Goal: Communication & Community: Answer question/provide support

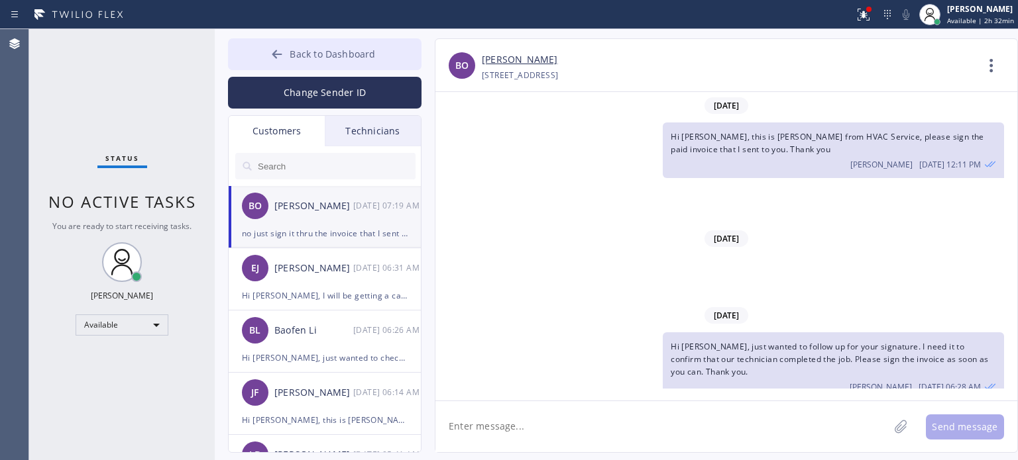
scroll to position [292, 0]
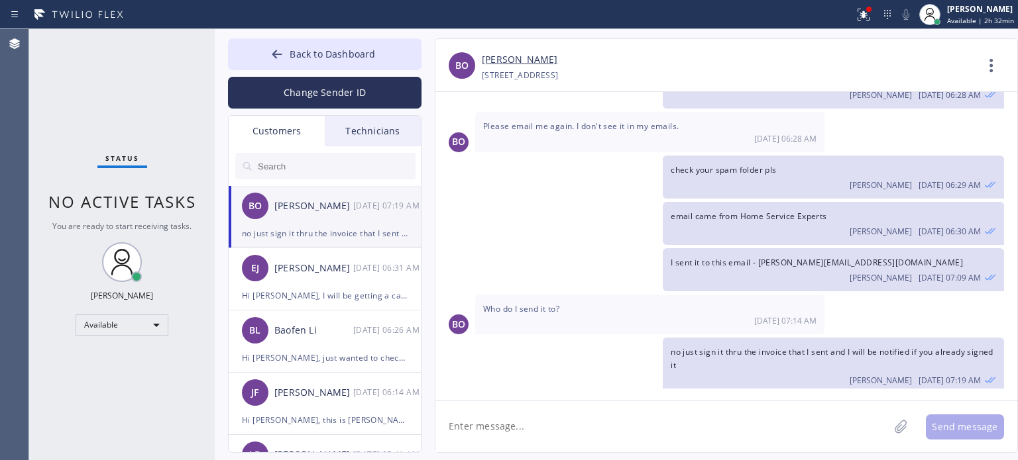
click at [339, 231] on div "no just sign it thru the invoice that I sent and I will be notified if you alre…" at bounding box center [325, 233] width 166 height 15
click at [327, 62] on button "Back to Dashboard" at bounding box center [324, 54] width 193 height 32
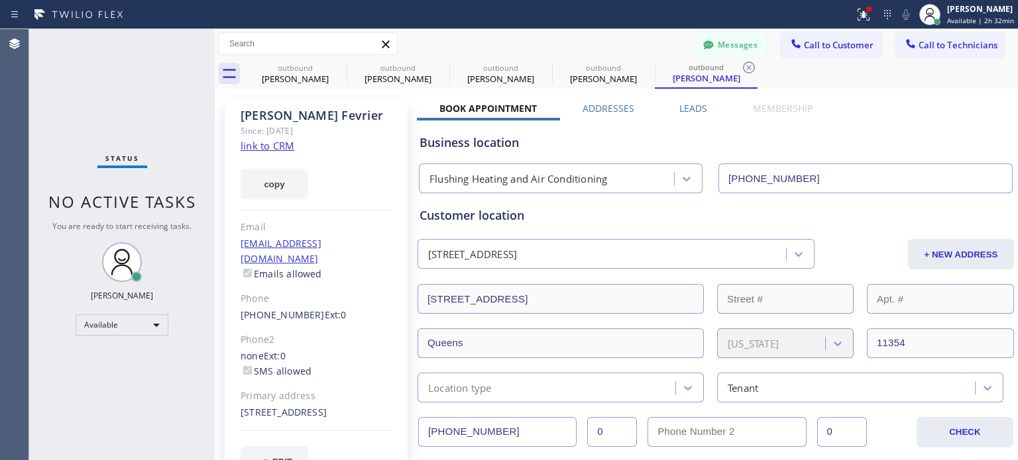
click at [806, 44] on span "Call to Customer" at bounding box center [839, 45] width 70 height 12
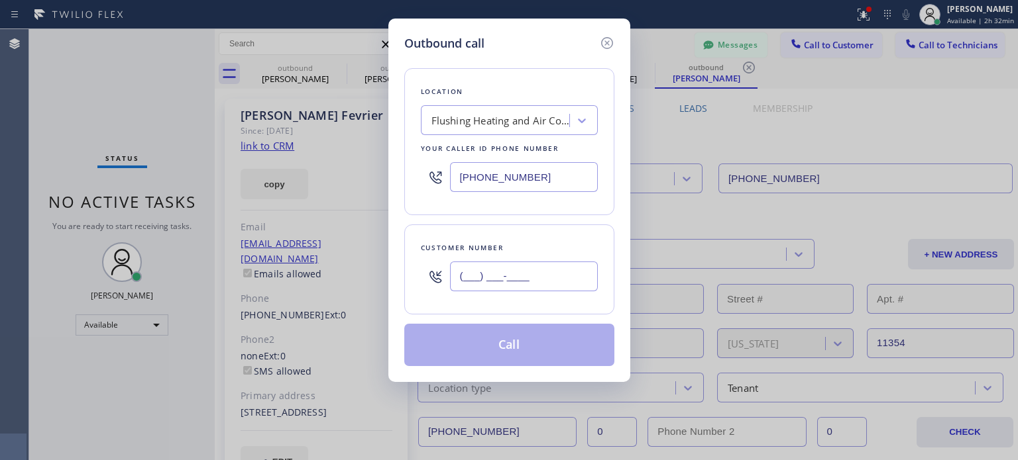
click at [495, 273] on input "(___) ___-____" at bounding box center [524, 277] width 148 height 30
paste input "718) 775-8929"
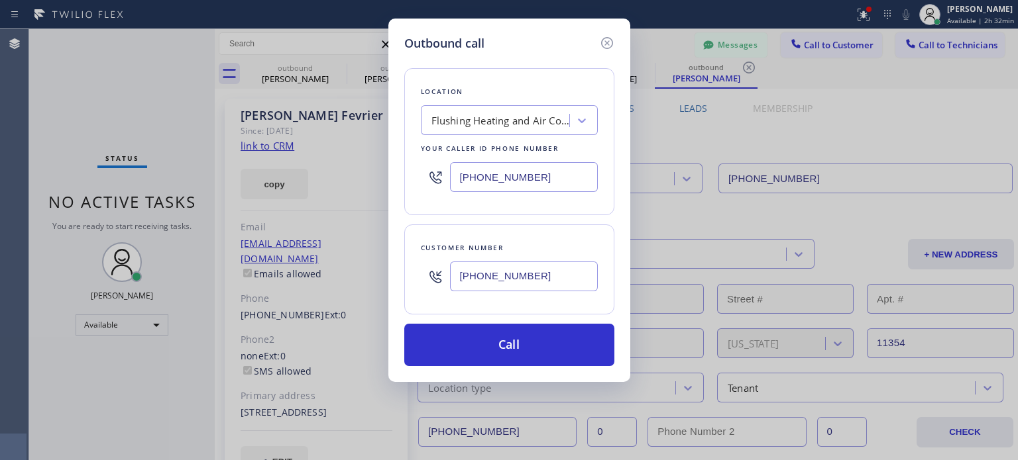
type input "[PHONE_NUMBER]"
click at [515, 176] on input "[PHONE_NUMBER]" at bounding box center [524, 177] width 148 height 30
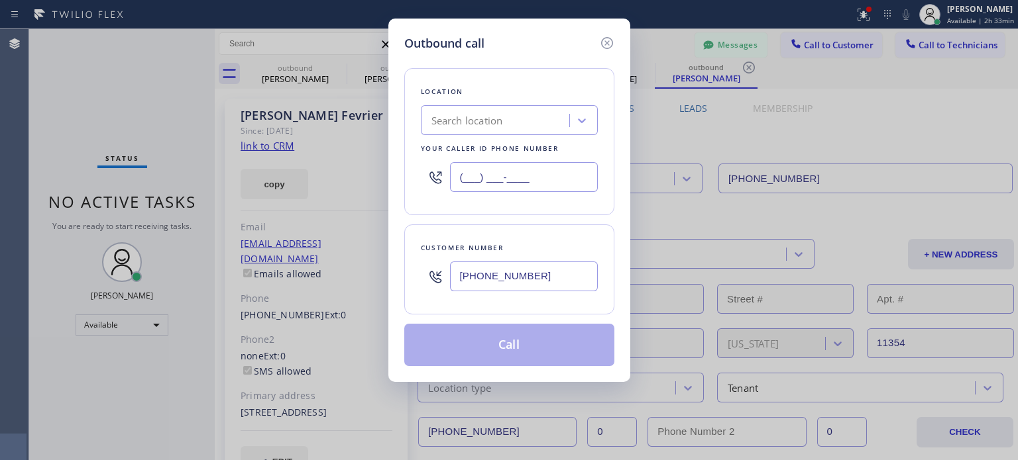
type input "(___) ___-____"
click at [492, 127] on div "Search location" at bounding box center [467, 120] width 72 height 15
paste input "Brooklyn Heating and Air Conditioning"
type input "Brooklyn Heating and Air Conditioning"
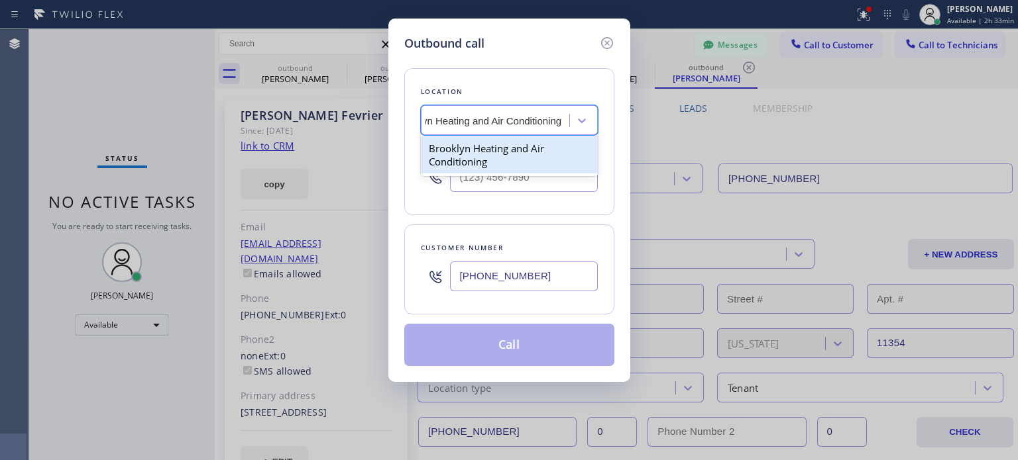
click at [482, 154] on div "Brooklyn Heating and Air Conditioning" at bounding box center [509, 154] width 177 height 37
type input "[PHONE_NUMBER]"
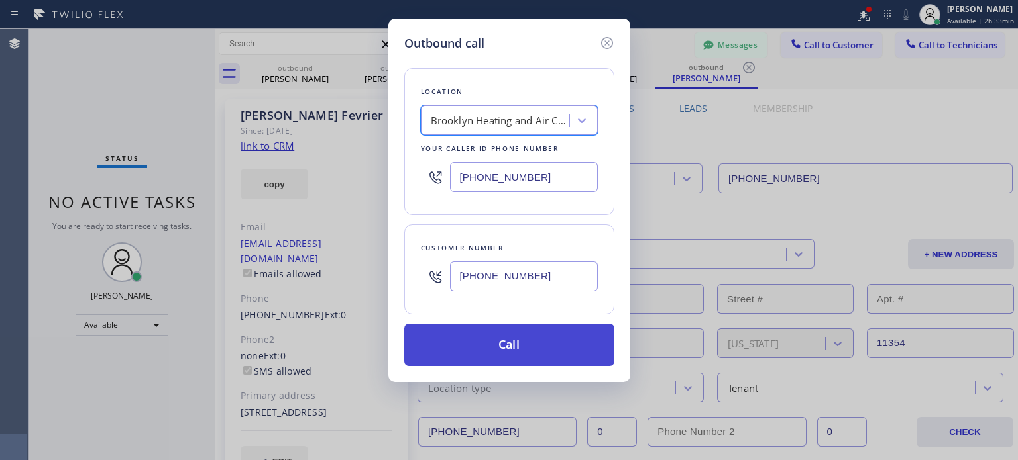
click at [525, 339] on button "Call" at bounding box center [509, 345] width 210 height 42
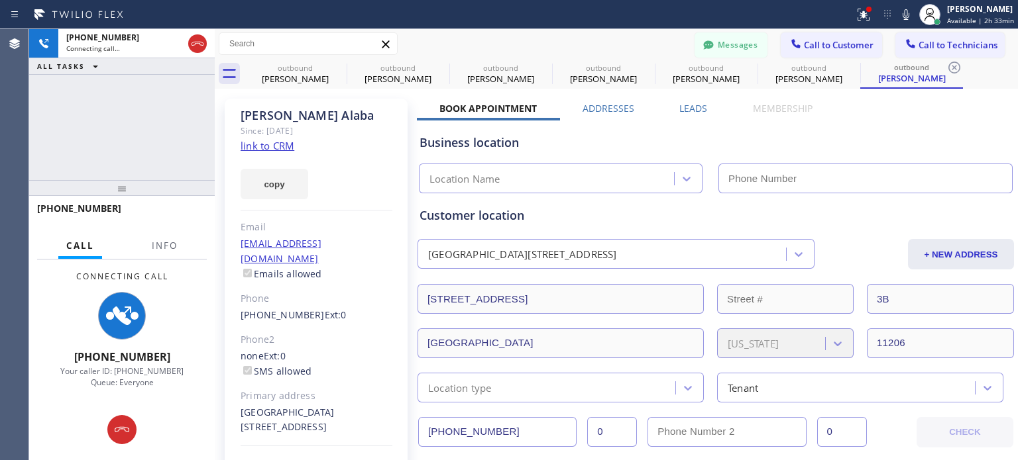
type input "[PHONE_NUMBER]"
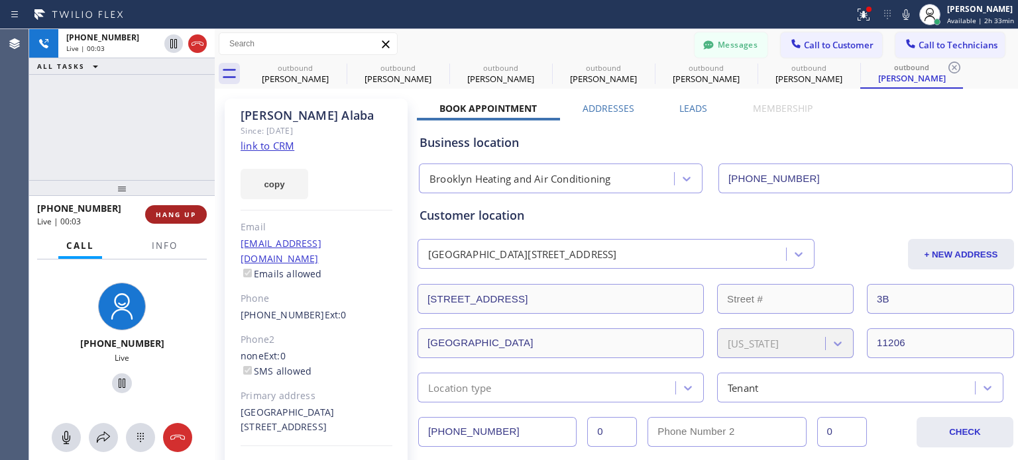
click at [197, 209] on button "HANG UP" at bounding box center [176, 214] width 62 height 19
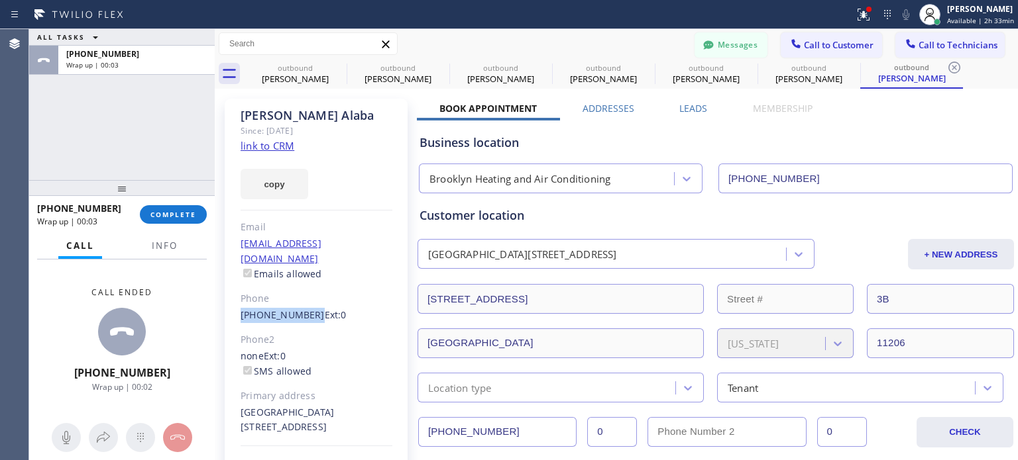
drag, startPoint x: 239, startPoint y: 305, endPoint x: 305, endPoint y: 305, distance: 66.9
click at [306, 305] on div "[PERSON_NAME] Since: [DATE] link to CRM copy Email [EMAIL_ADDRESS][DOMAIN_NAME]…" at bounding box center [316, 303] width 183 height 409
copy link "[PHONE_NUMBER]"
click at [168, 220] on button "COMPLETE" at bounding box center [173, 214] width 67 height 19
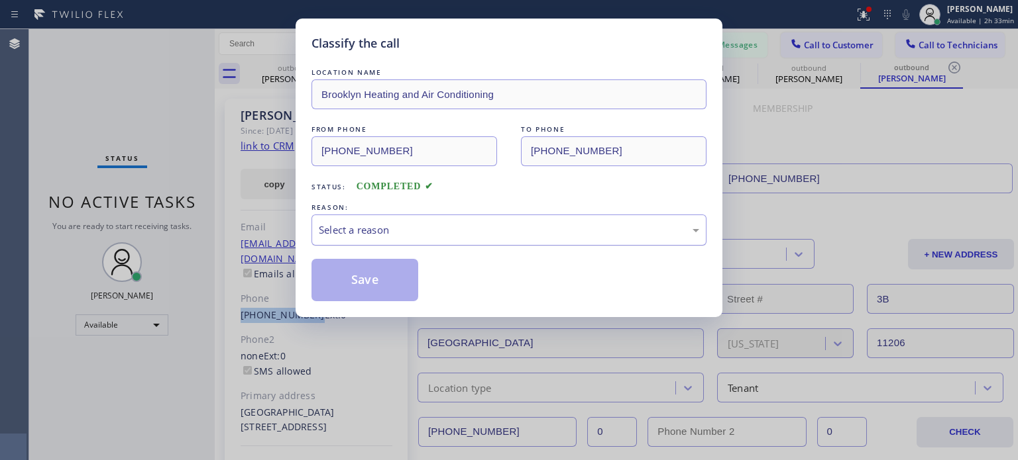
click at [449, 238] on div "Select a reason" at bounding box center [508, 230] width 395 height 31
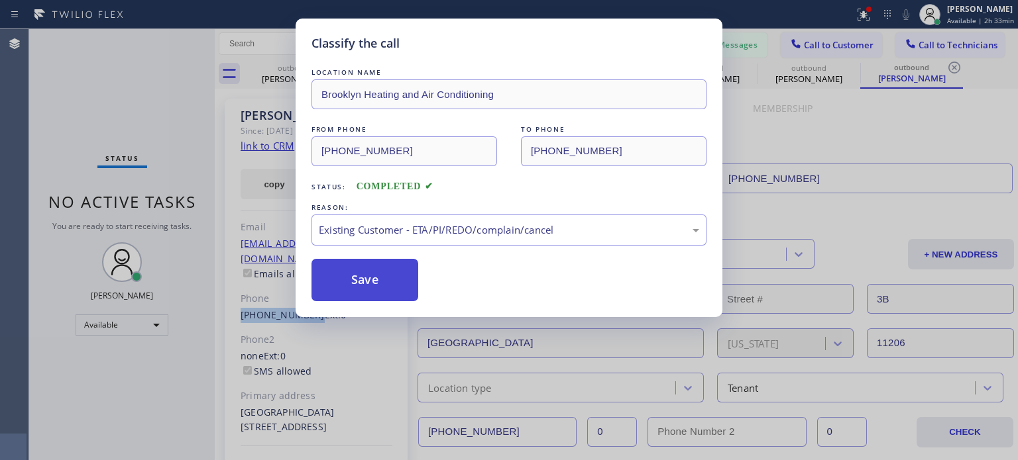
click at [382, 275] on button "Save" at bounding box center [364, 280] width 107 height 42
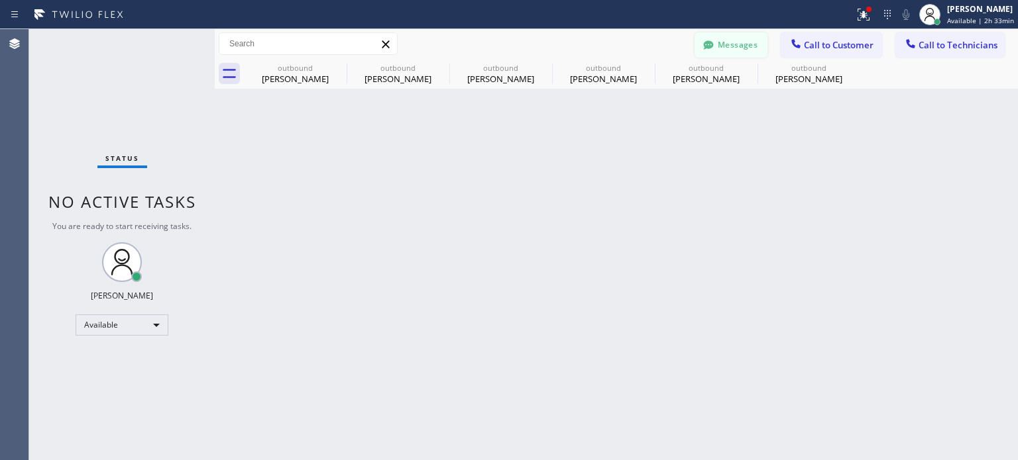
click at [727, 40] on button "Messages" at bounding box center [730, 44] width 73 height 25
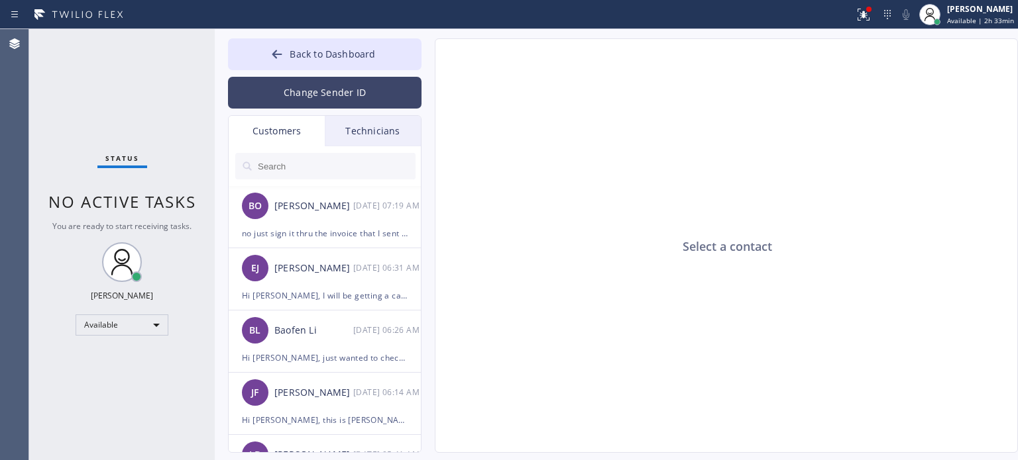
click at [290, 93] on button "Change Sender ID" at bounding box center [324, 93] width 193 height 32
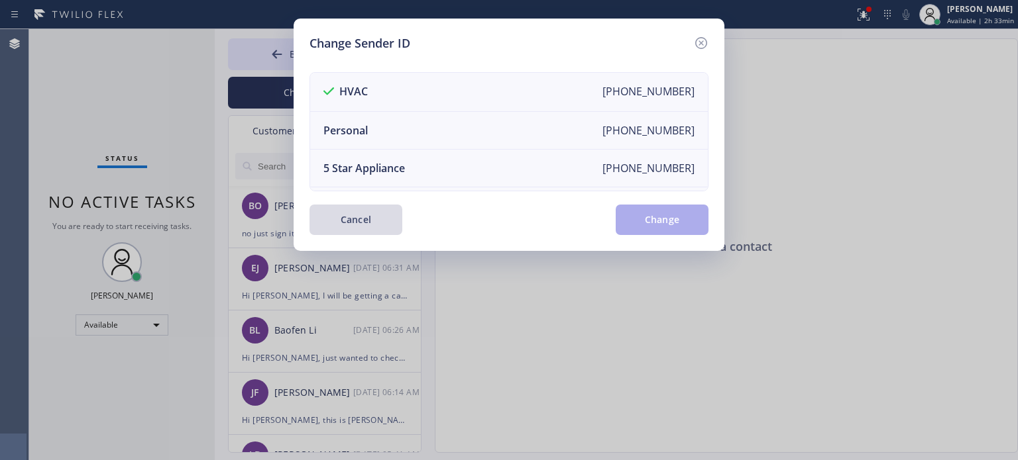
click at [350, 224] on button "Cancel" at bounding box center [355, 220] width 93 height 30
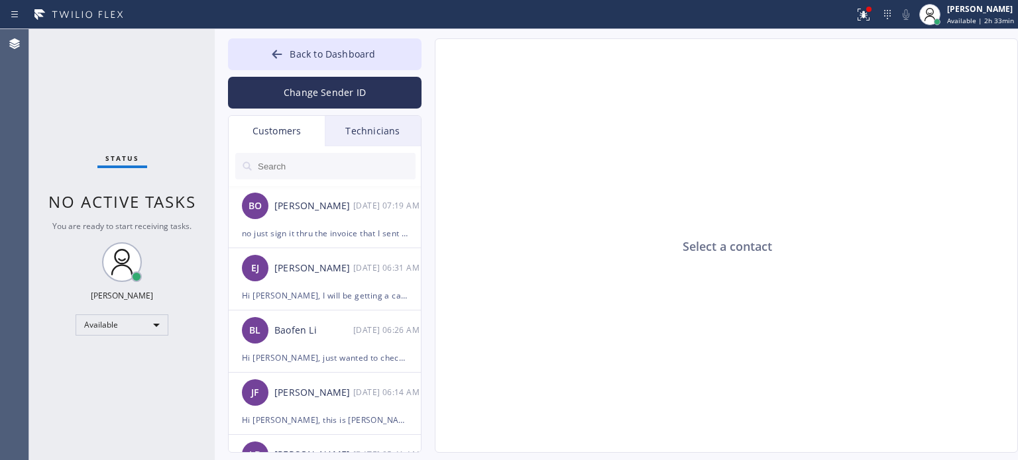
click at [333, 174] on input "text" at bounding box center [335, 166] width 159 height 27
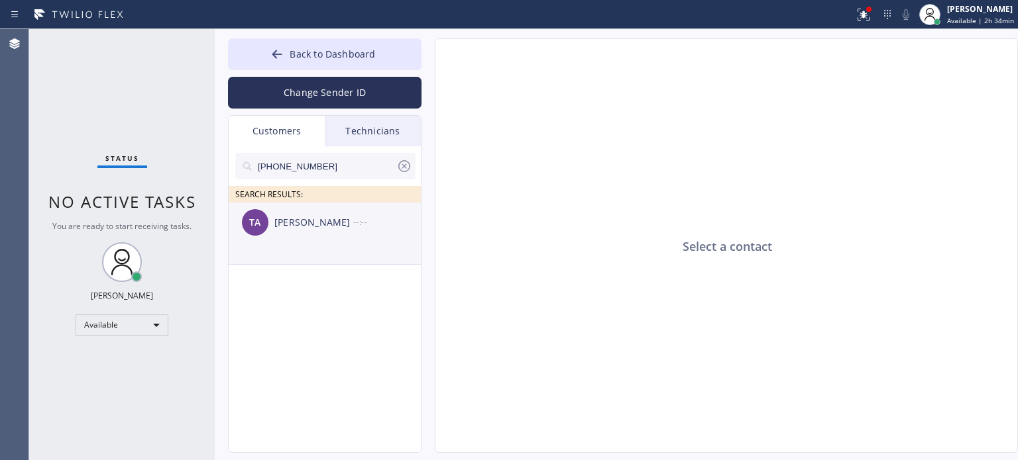
click at [308, 238] on div "TA [PERSON_NAME] --:--" at bounding box center [325, 223] width 193 height 40
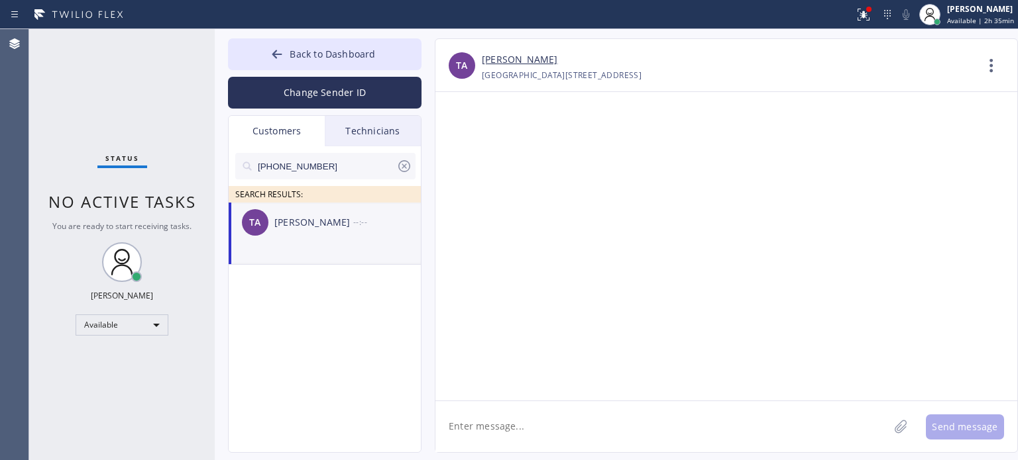
click at [309, 237] on div "TA [PERSON_NAME] --:--" at bounding box center [325, 223] width 193 height 40
click at [557, 421] on textarea at bounding box center [661, 427] width 453 height 51
type textarea "i"
paste textarea "Brooklyn Heating and Air Conditioning"
click at [750, 426] on textarea "Hi [PERSON_NAME], this is [PERSON_NAME] from Brooklyn Heating and Air Condition…" at bounding box center [673, 427] width 477 height 51
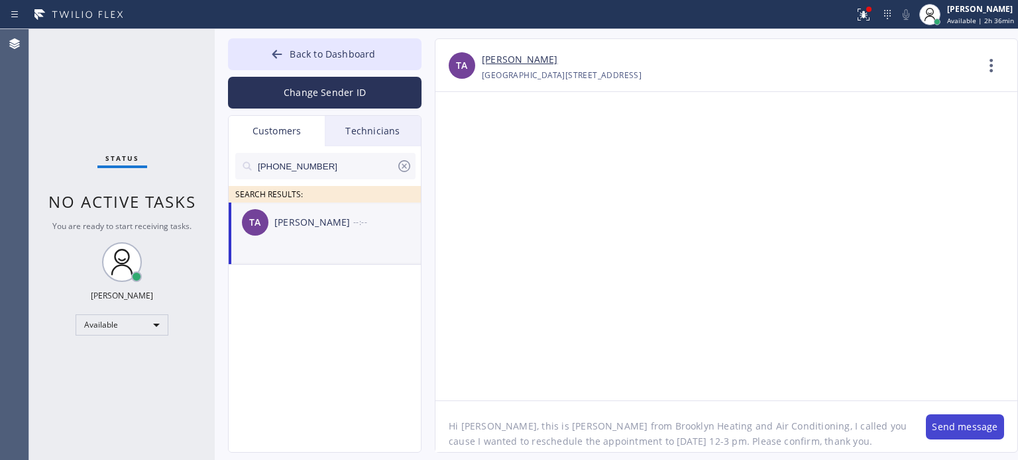
type textarea "Hi [PERSON_NAME], this is [PERSON_NAME] from Brooklyn Heating and Air Condition…"
click at [954, 429] on button "Send message" at bounding box center [965, 427] width 78 height 25
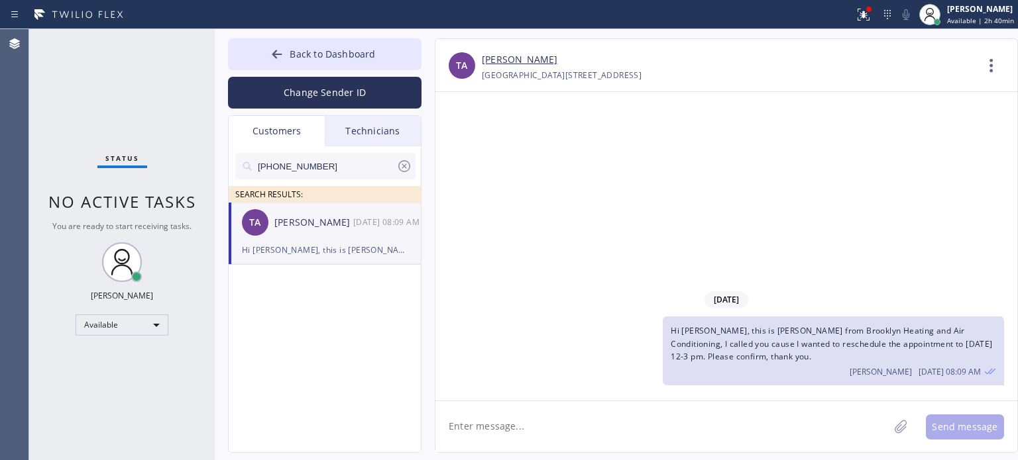
drag, startPoint x: 490, startPoint y: 429, endPoint x: 398, endPoint y: 244, distance: 206.2
click at [488, 421] on textarea at bounding box center [661, 427] width 453 height 51
click at [861, 163] on div "[DATE] Hi [PERSON_NAME], this is [PERSON_NAME] from Brooklyn Heating and Air Co…" at bounding box center [726, 246] width 582 height 309
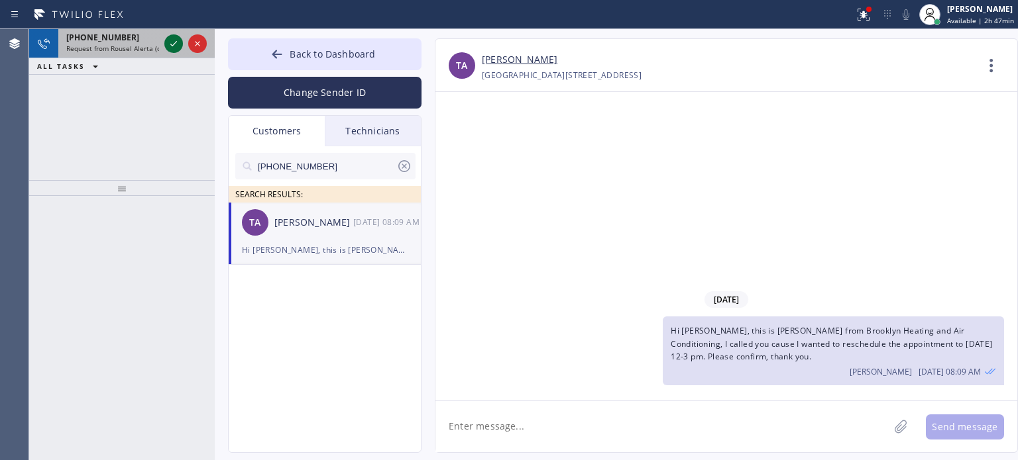
click at [169, 47] on icon at bounding box center [174, 44] width 16 height 16
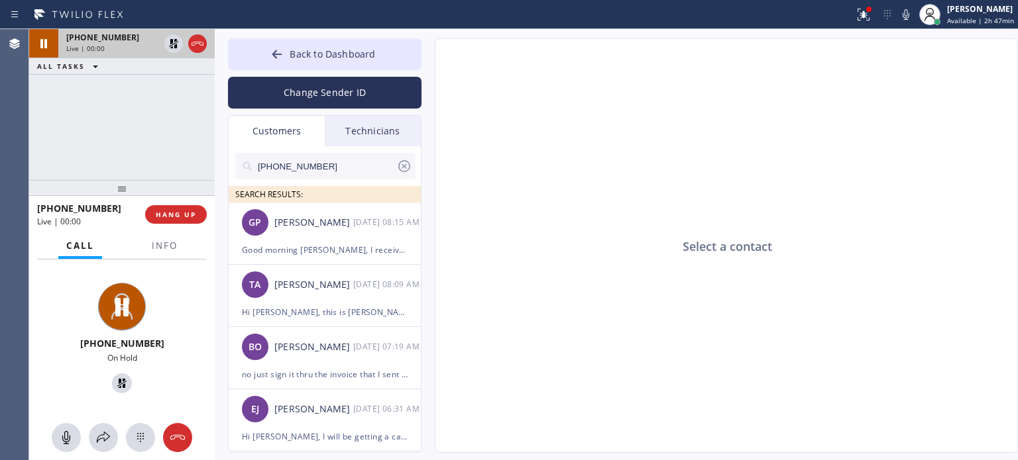
type input "[PHONE_NUMBER]"
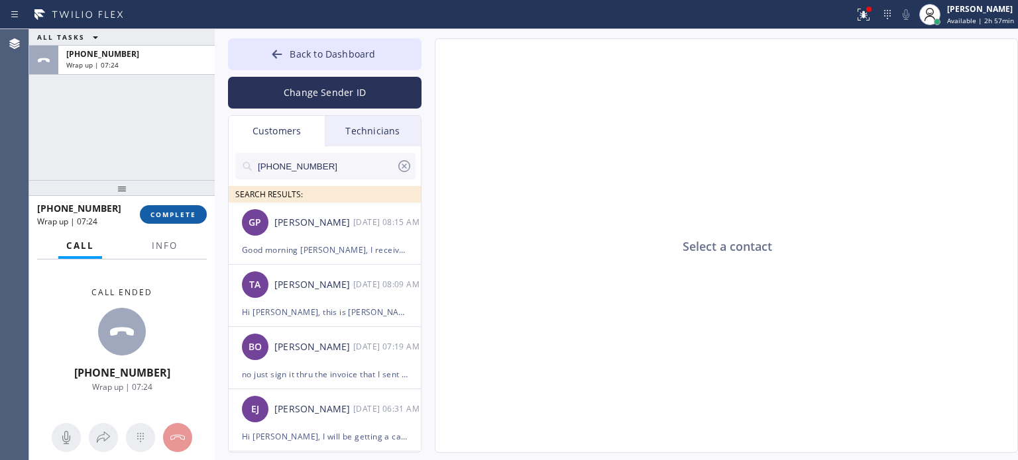
click at [189, 207] on button "COMPLETE" at bounding box center [173, 214] width 67 height 19
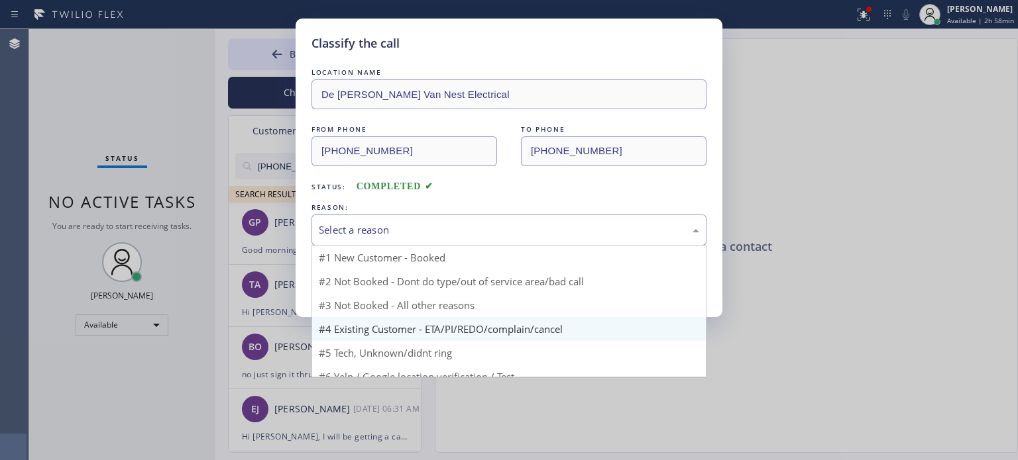
drag, startPoint x: 437, startPoint y: 227, endPoint x: 456, endPoint y: 300, distance: 76.0
click at [437, 228] on div "Select a reason" at bounding box center [509, 230] width 380 height 15
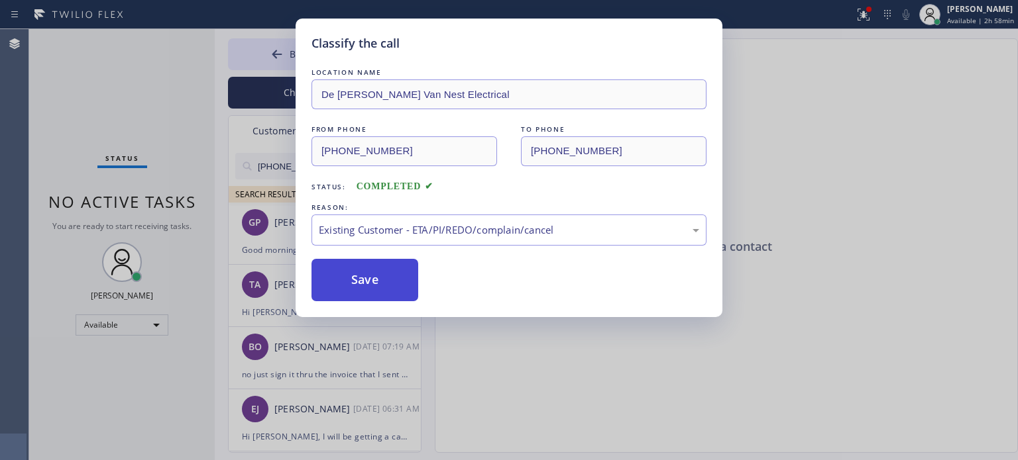
click at [382, 279] on button "Save" at bounding box center [364, 280] width 107 height 42
type input "[PHONE_NUMBER]"
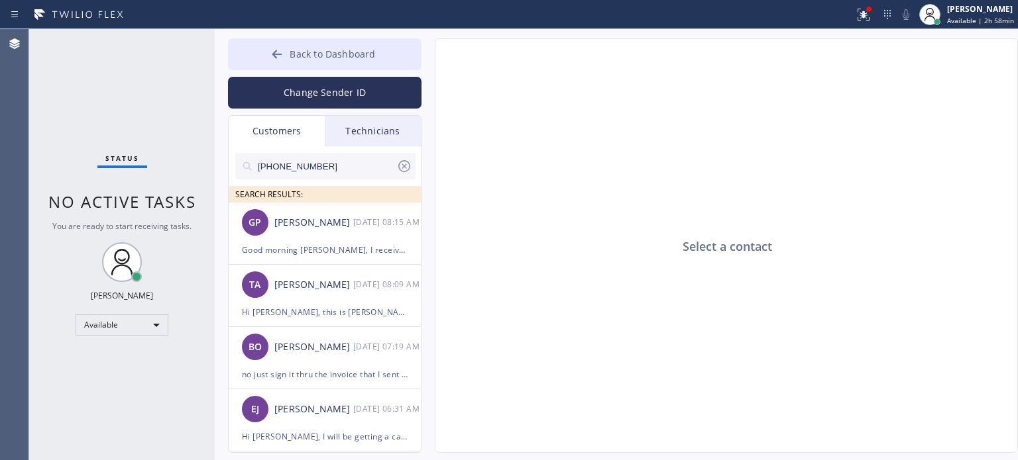
click at [296, 57] on span "Back to Dashboard" at bounding box center [332, 54] width 85 height 13
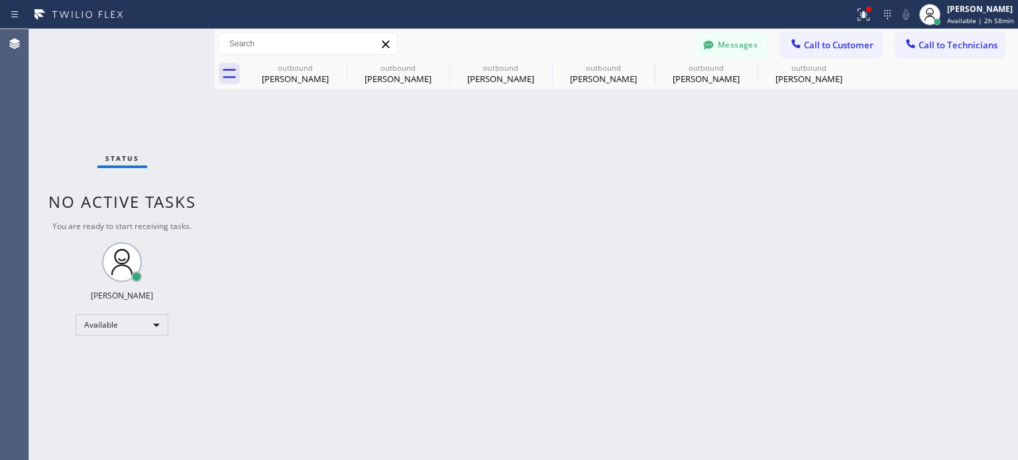
click at [804, 50] on button "Call to Customer" at bounding box center [830, 44] width 101 height 25
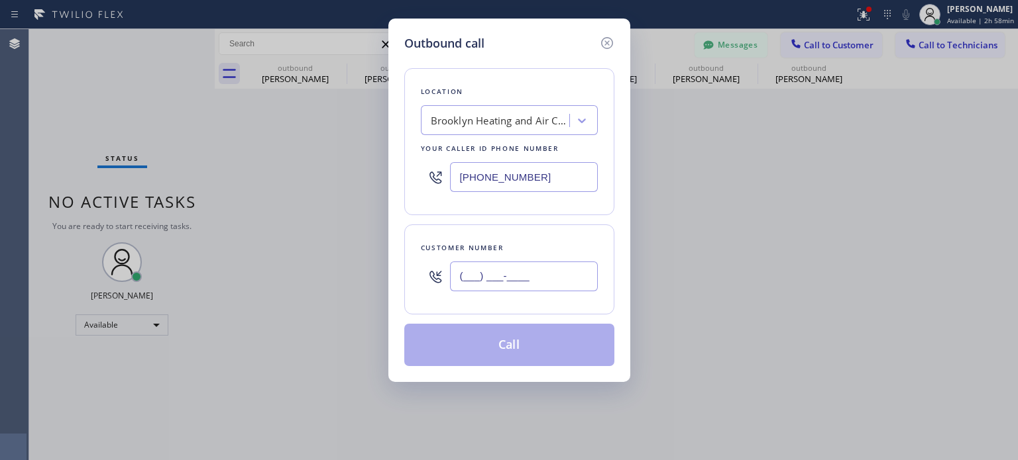
click at [474, 278] on input "(___) ___-____" at bounding box center [524, 277] width 148 height 30
paste input "914) 329-3543"
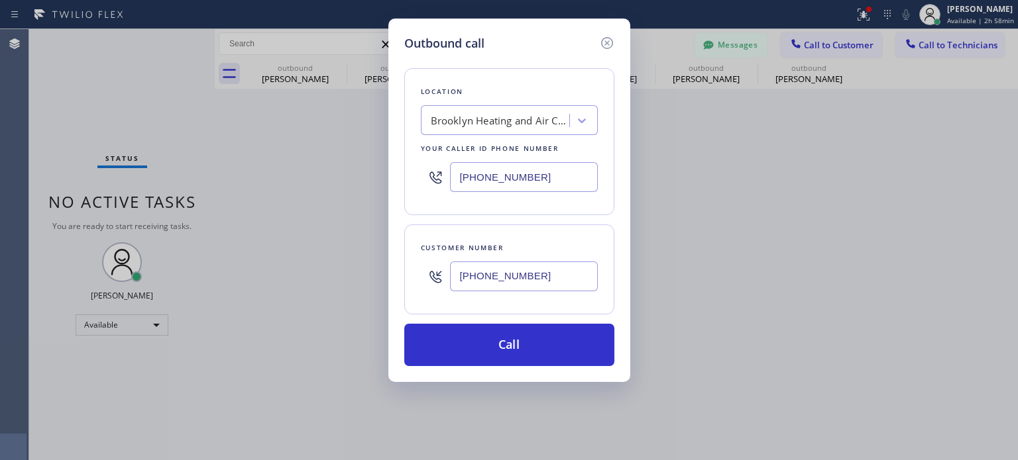
type input "[PHONE_NUMBER]"
click at [487, 173] on input "[PHONE_NUMBER]" at bounding box center [524, 177] width 148 height 30
drag, startPoint x: 487, startPoint y: 173, endPoint x: 482, endPoint y: 149, distance: 24.4
click at [486, 171] on input "[PHONE_NUMBER]" at bounding box center [524, 177] width 148 height 30
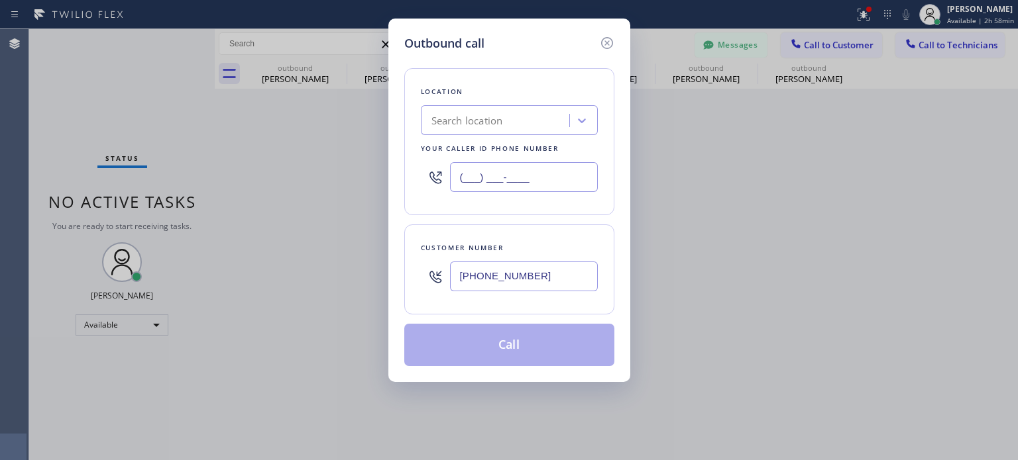
type input "(___) ___-____"
click at [482, 126] on div "Search location" at bounding box center [467, 120] width 72 height 15
paste input "Astoria Top HVAC"
type input "Astoria Top HVAC"
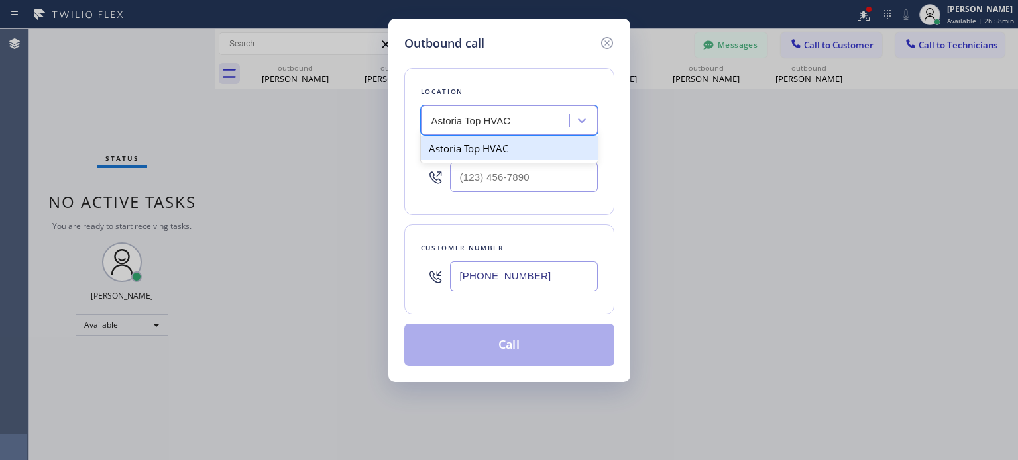
click at [492, 148] on div "Astoria Top HVAC" at bounding box center [509, 148] width 177 height 24
type input "[PHONE_NUMBER]"
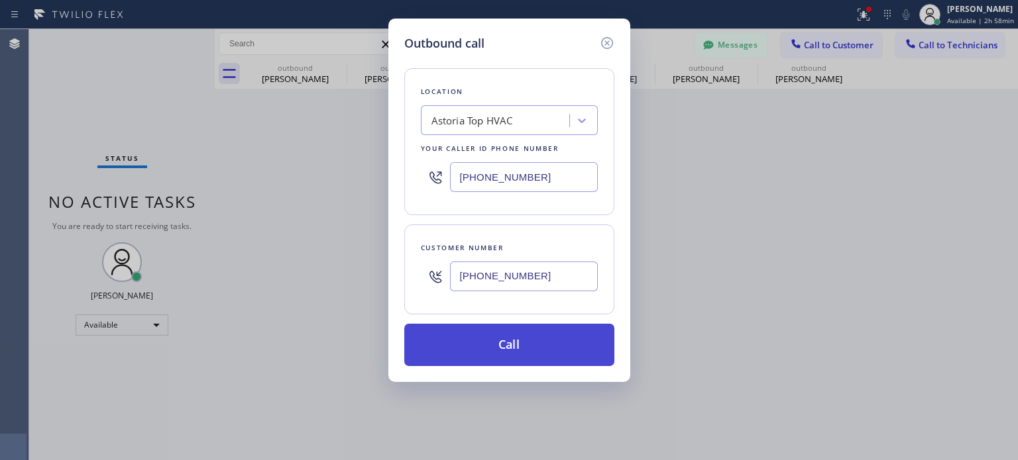
click at [475, 352] on button "Call" at bounding box center [509, 345] width 210 height 42
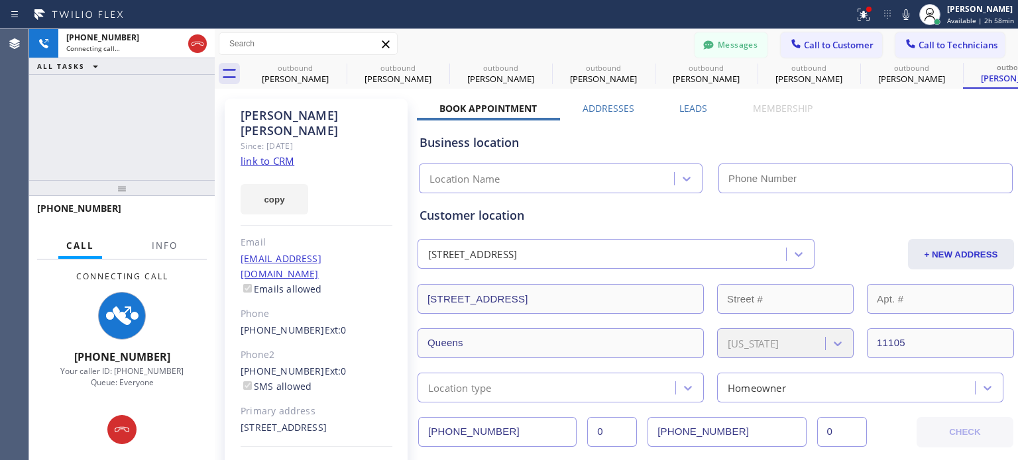
type input "[PHONE_NUMBER]"
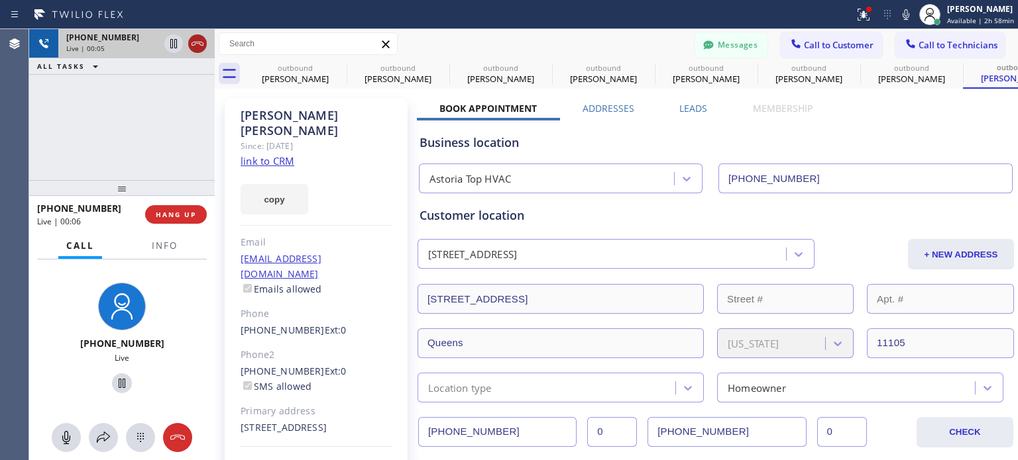
click at [198, 46] on icon at bounding box center [197, 44] width 16 height 16
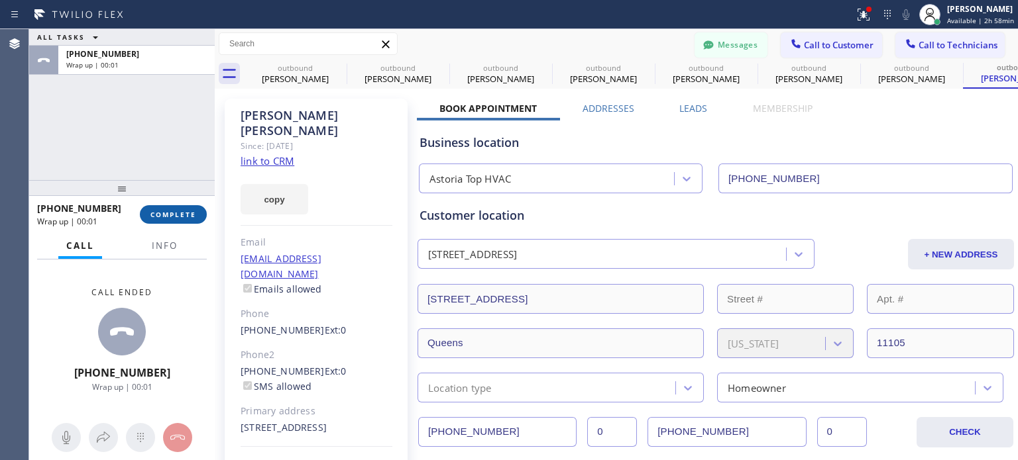
click at [193, 211] on span "COMPLETE" at bounding box center [173, 214] width 46 height 9
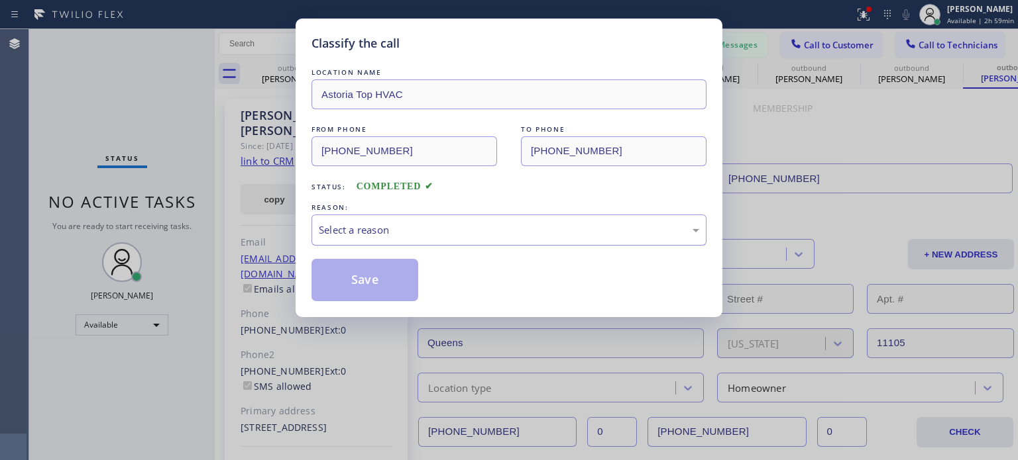
click at [409, 238] on div "Select a reason" at bounding box center [508, 230] width 395 height 31
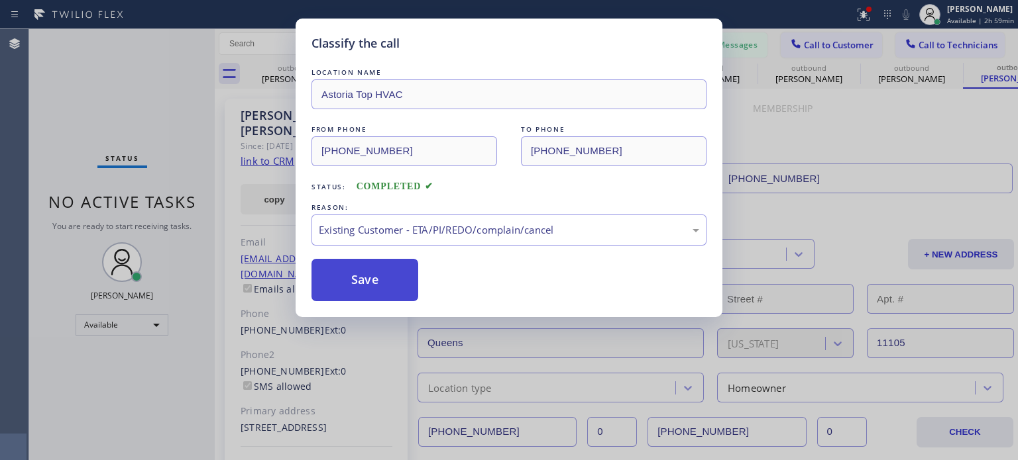
click at [368, 274] on button "Save" at bounding box center [364, 280] width 107 height 42
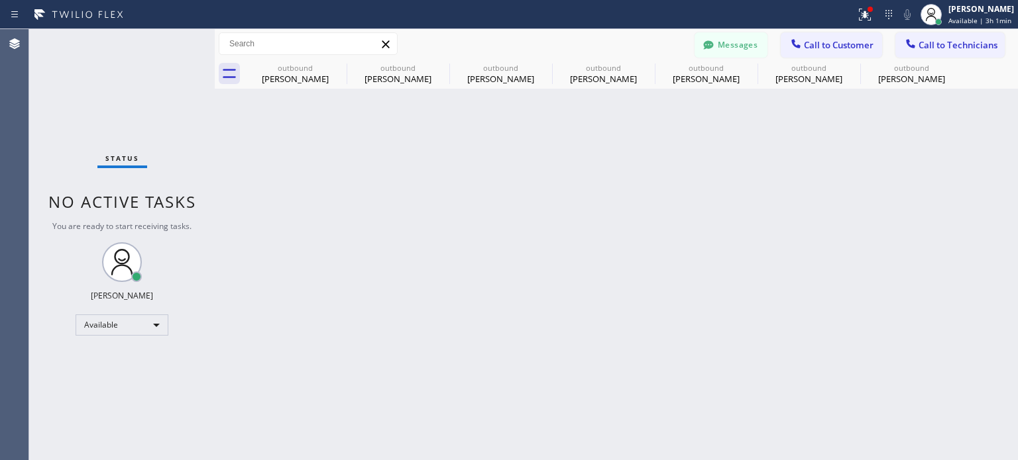
drag, startPoint x: 806, startPoint y: 48, endPoint x: 718, endPoint y: 76, distance: 91.8
click at [806, 48] on span "Call to Customer" at bounding box center [839, 45] width 70 height 12
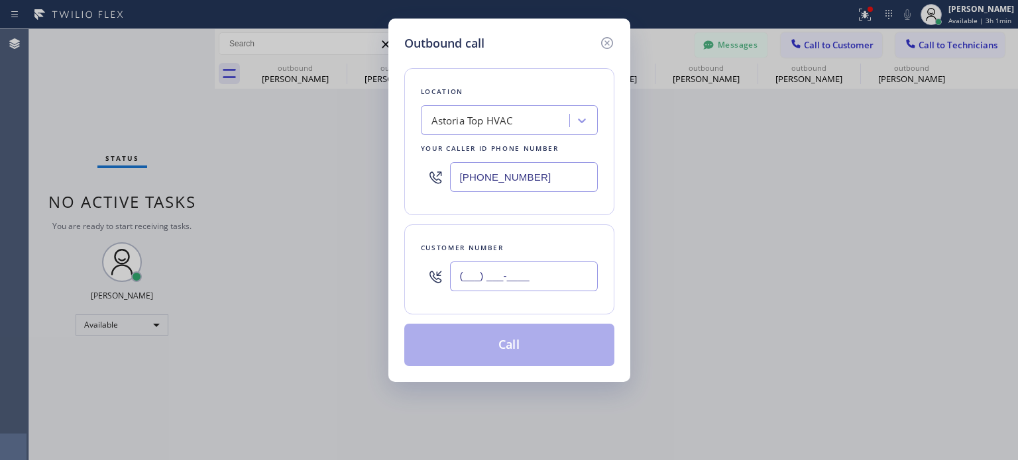
click at [490, 280] on input "(___) ___-____" at bounding box center [524, 277] width 148 height 30
paste input "347) 884-4151"
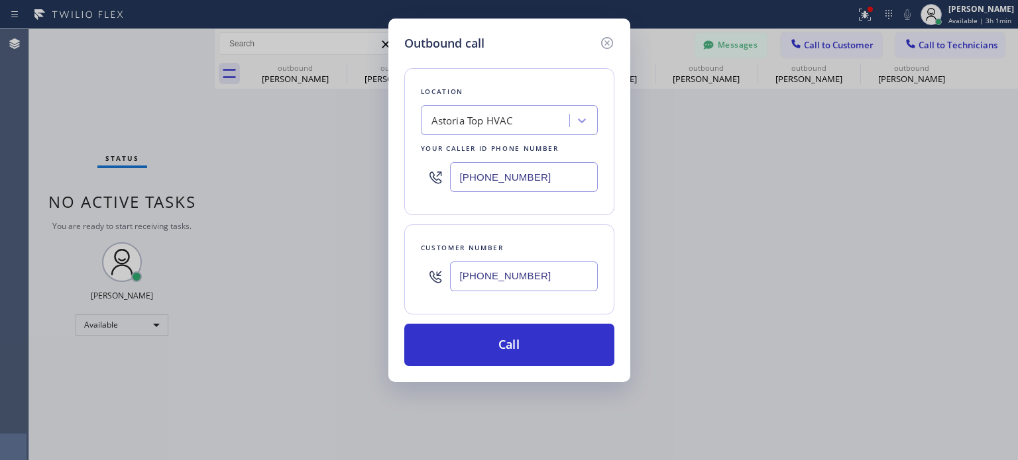
type input "[PHONE_NUMBER]"
click at [479, 174] on input "[PHONE_NUMBER]" at bounding box center [524, 177] width 148 height 30
drag, startPoint x: 479, startPoint y: 174, endPoint x: 474, endPoint y: 165, distance: 10.4
click at [480, 174] on input "[PHONE_NUMBER]" at bounding box center [524, 177] width 148 height 30
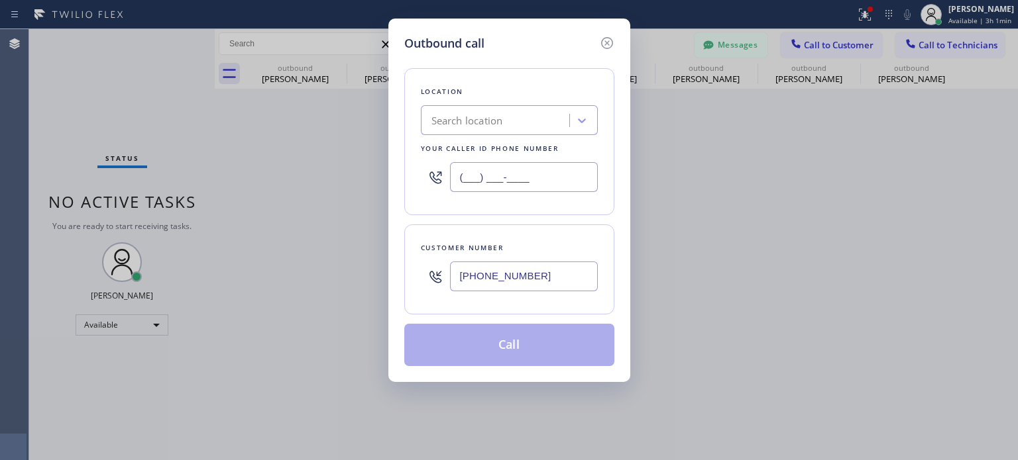
type input "(___) ___-____"
click at [461, 115] on div "Search location" at bounding box center [467, 120] width 72 height 15
paste input "Marvel Electricians West Orange(Crystal Electric)"
type input "Marvel Electricians West Orange(Crystal Electric)"
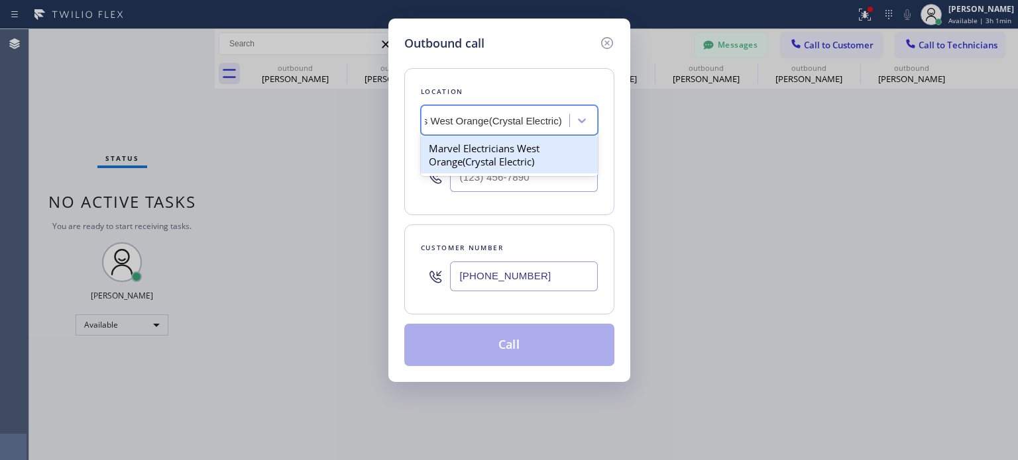
click at [461, 156] on div "Marvel Electricians West Orange(Crystal Electric)" at bounding box center [509, 154] width 177 height 37
type input "[PHONE_NUMBER]"
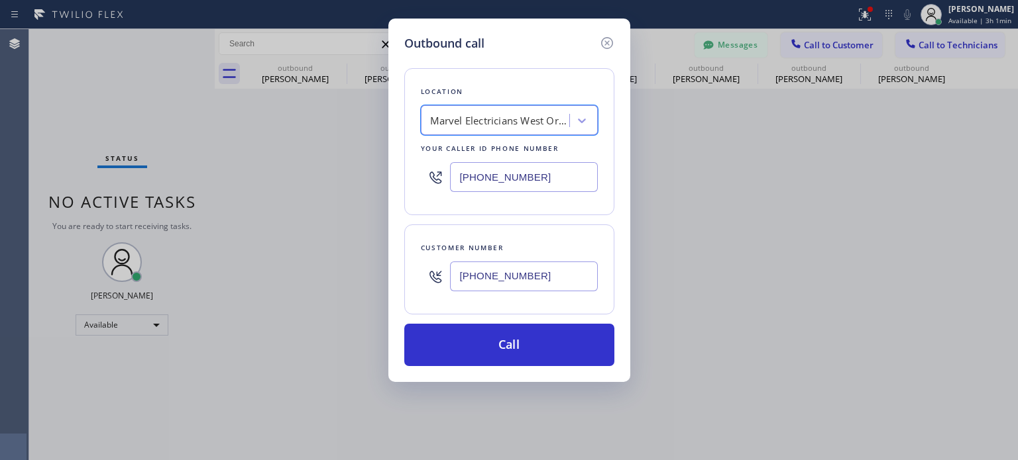
scroll to position [0, 1]
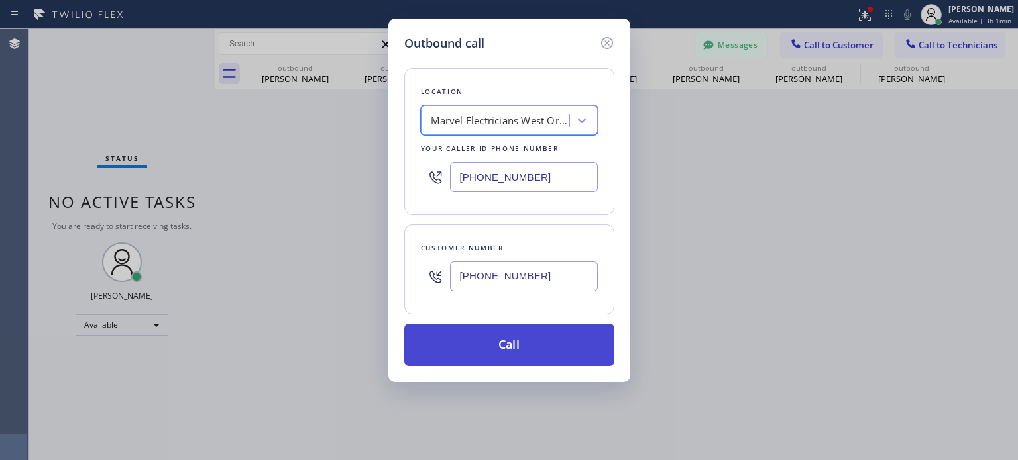
click at [519, 333] on button "Call" at bounding box center [509, 345] width 210 height 42
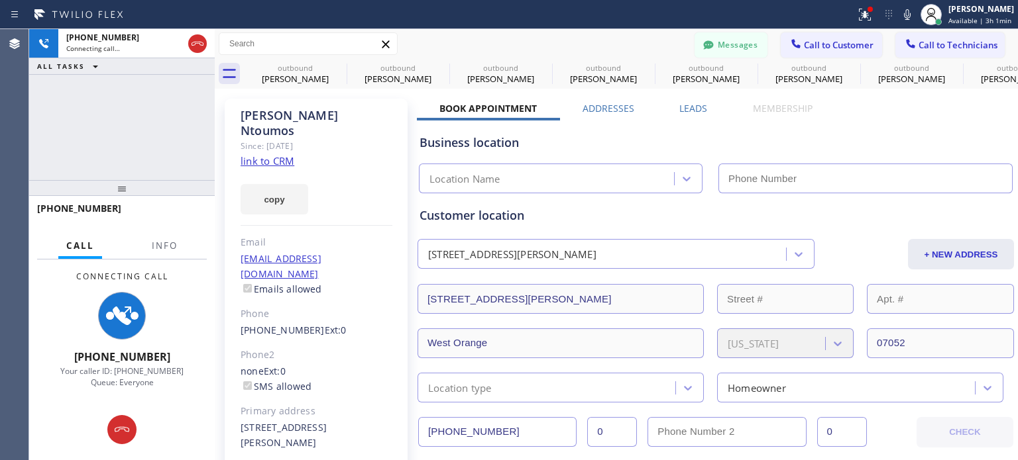
type input "[PHONE_NUMBER]"
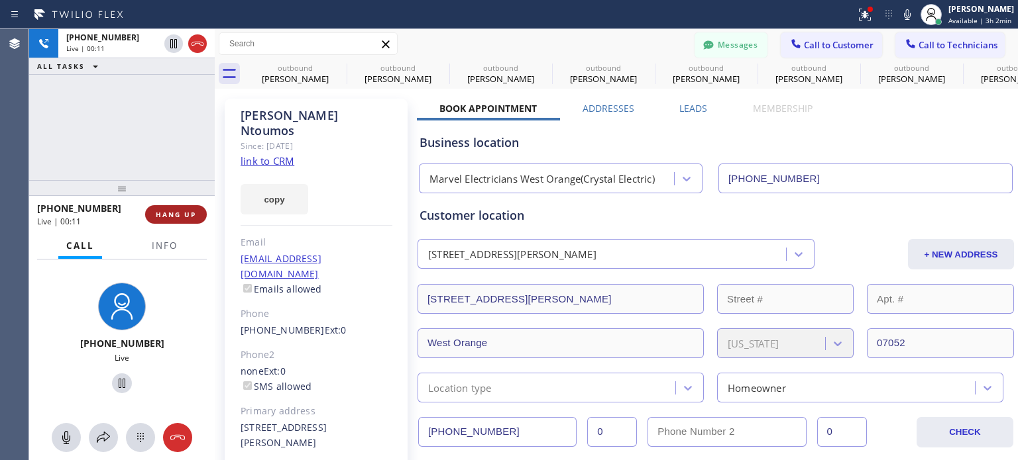
click at [181, 216] on span "HANG UP" at bounding box center [176, 214] width 40 height 9
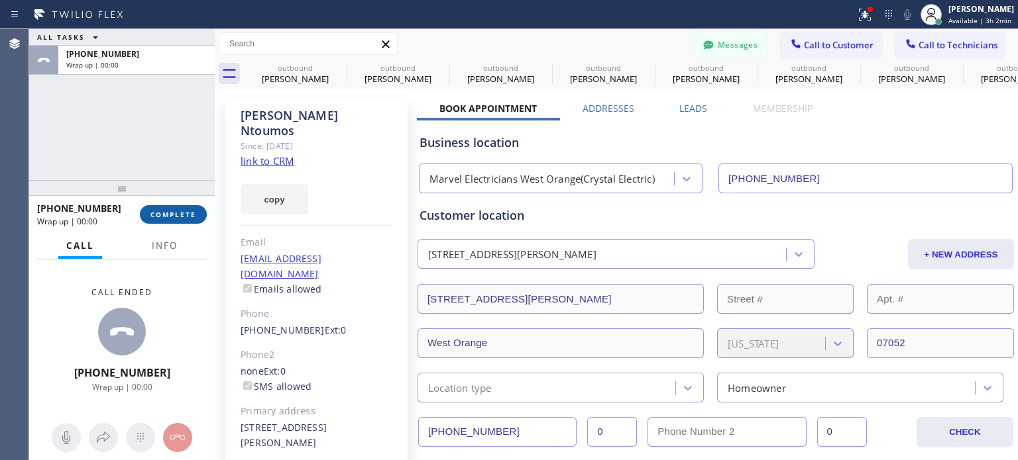
click at [181, 216] on span "COMPLETE" at bounding box center [173, 214] width 46 height 9
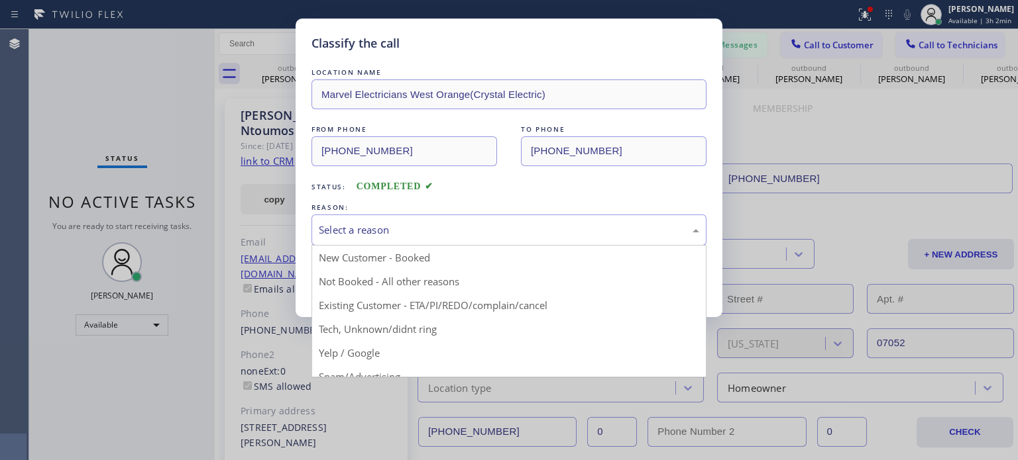
click at [464, 225] on div "Select a reason" at bounding box center [509, 230] width 380 height 15
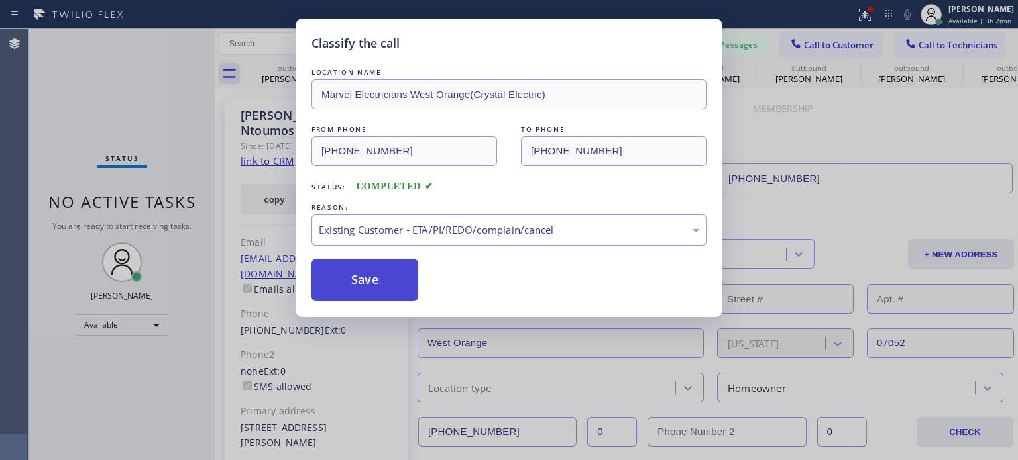
click at [378, 280] on button "Save" at bounding box center [364, 280] width 107 height 42
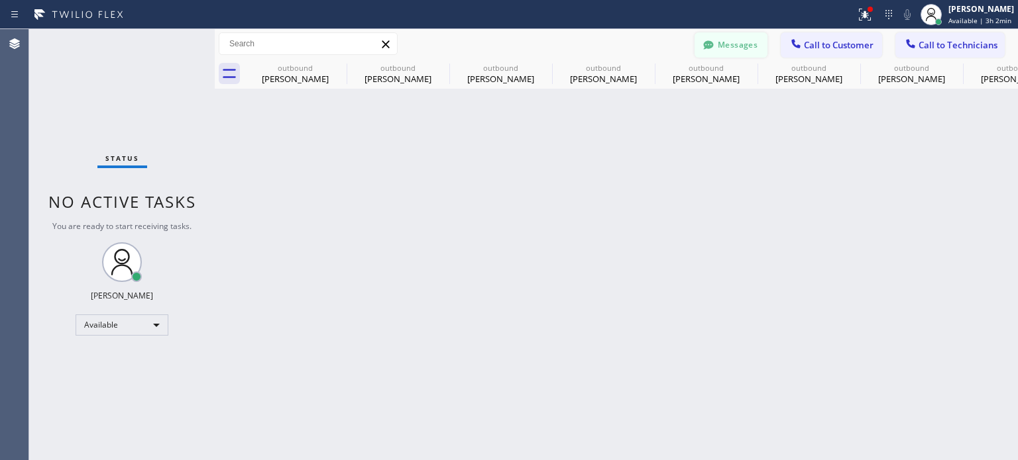
click at [726, 50] on button "Messages" at bounding box center [730, 44] width 73 height 25
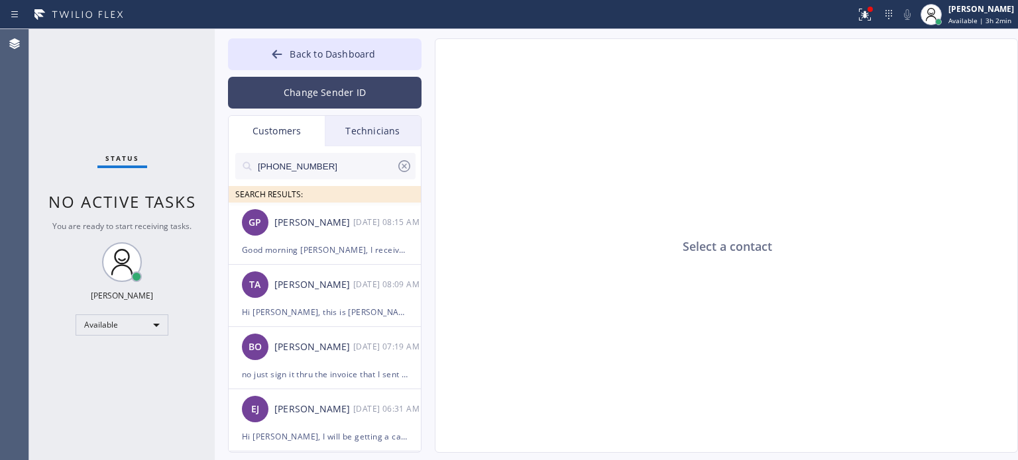
click at [323, 86] on button "Change Sender ID" at bounding box center [324, 93] width 193 height 32
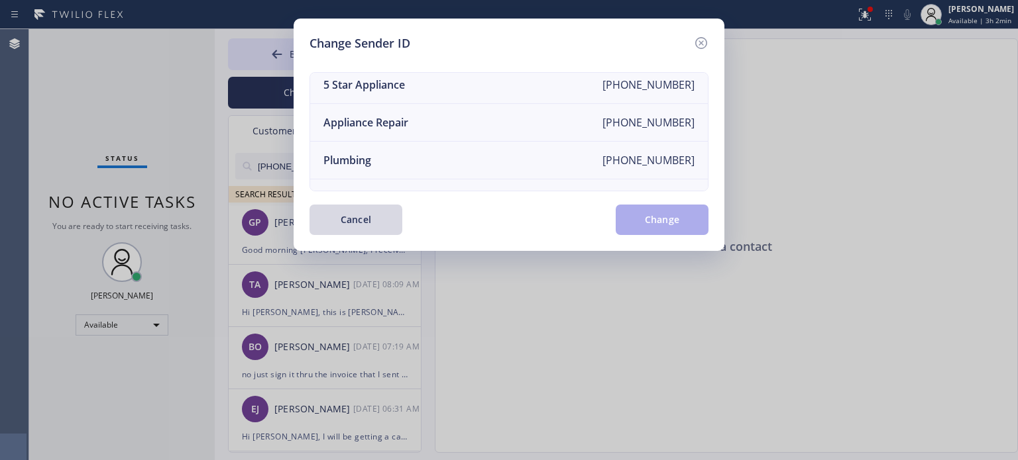
scroll to position [154, 0]
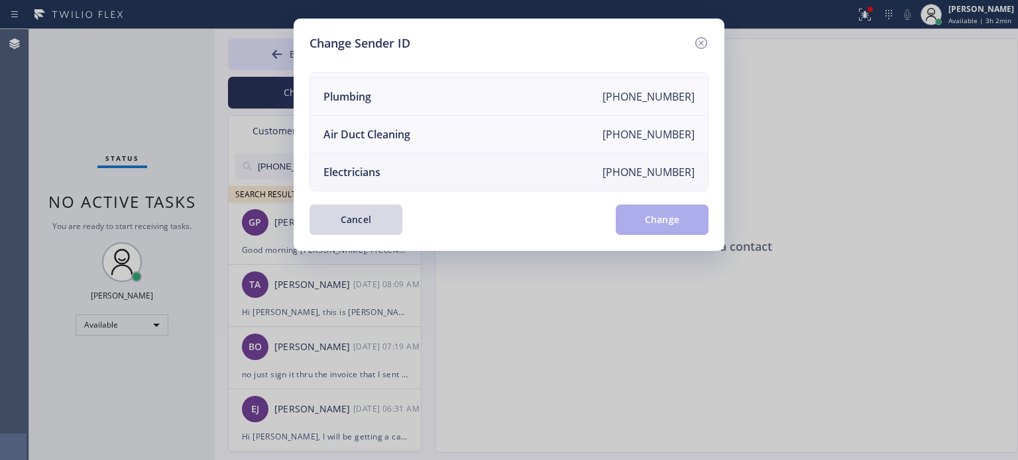
click at [370, 166] on div "Electricians" at bounding box center [351, 172] width 57 height 15
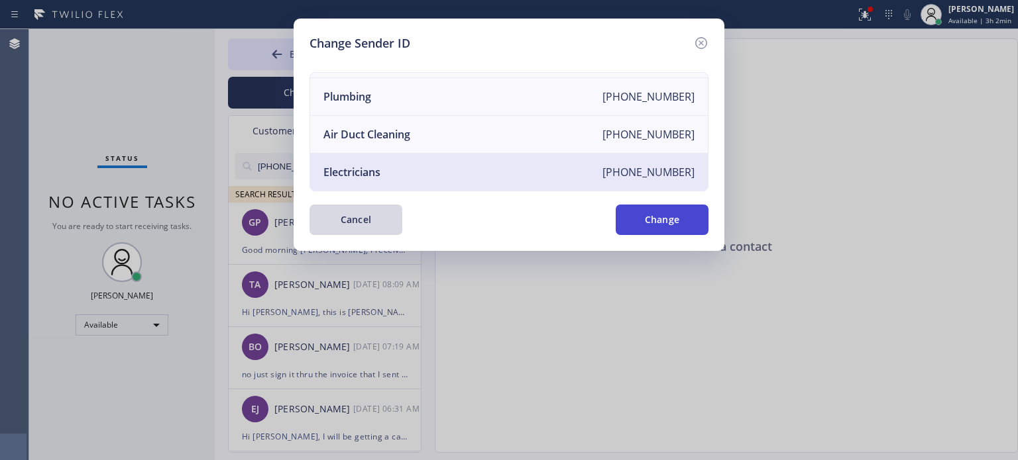
click at [683, 216] on button "Change" at bounding box center [662, 220] width 93 height 30
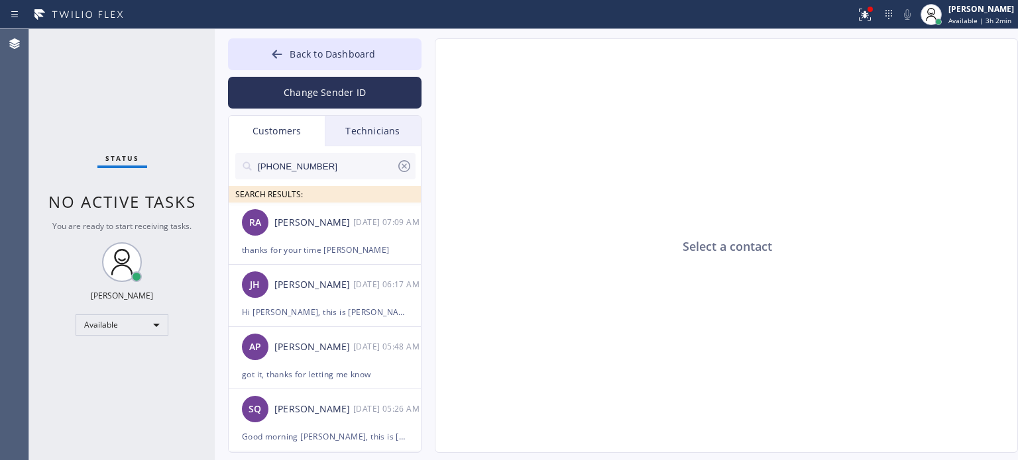
click at [299, 164] on input "[PHONE_NUMBER]" at bounding box center [326, 166] width 140 height 27
paste input "347) 884-4151"
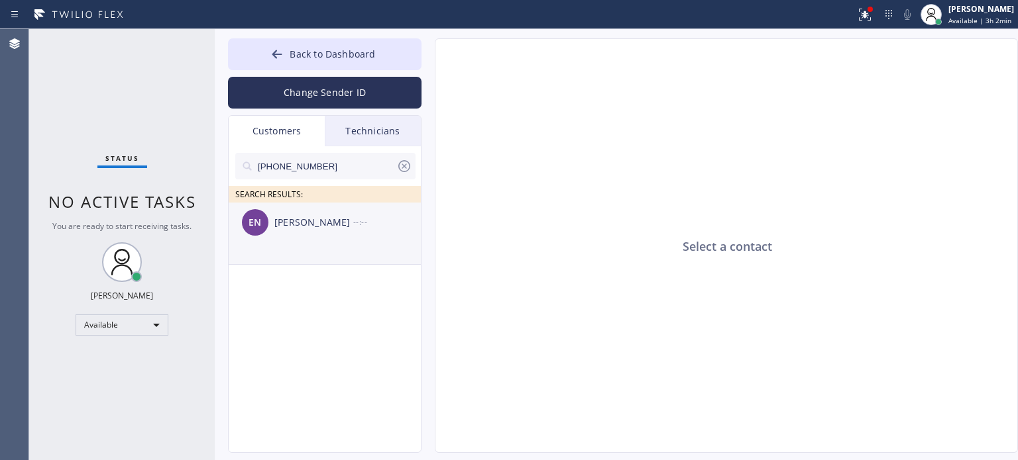
type input "[PHONE_NUMBER]"
click at [317, 223] on div "[PERSON_NAME]" at bounding box center [313, 222] width 79 height 15
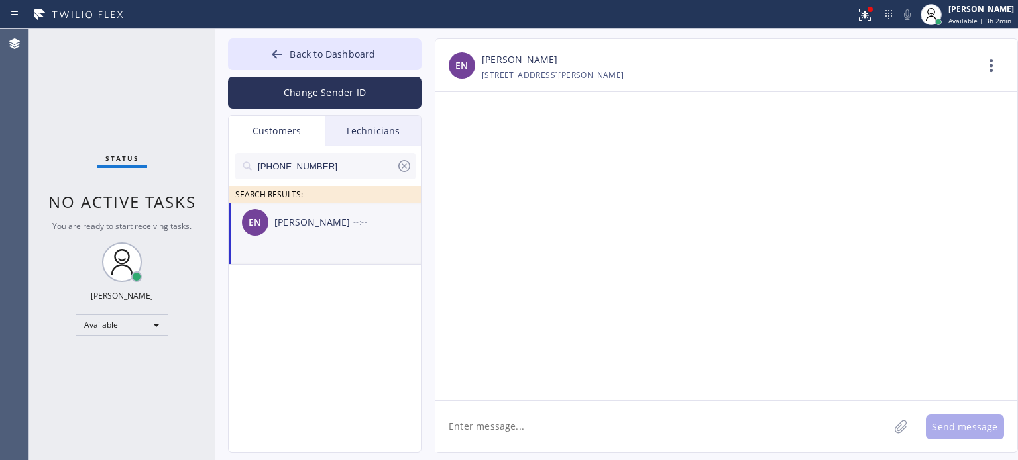
click at [537, 425] on textarea at bounding box center [661, 427] width 453 height 51
click at [459, 417] on textarea at bounding box center [661, 427] width 453 height 51
paste textarea "Marvel Electricians"
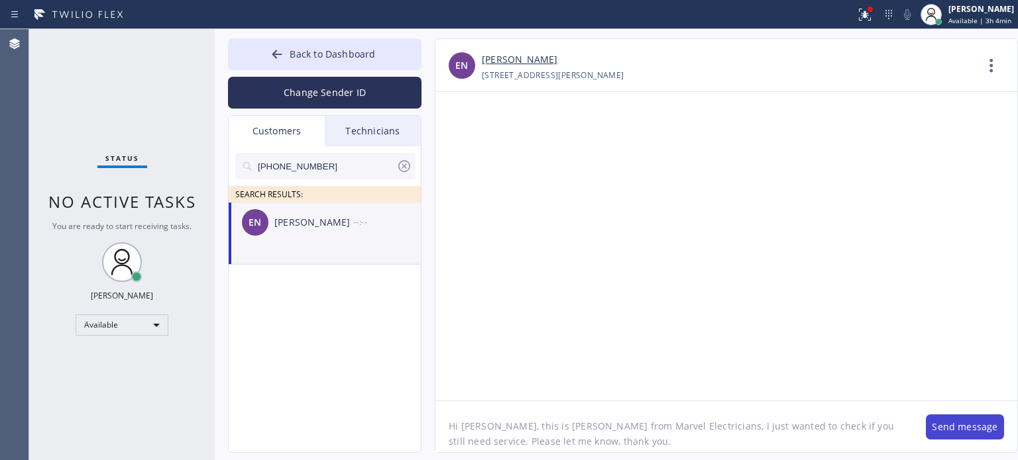
type textarea "Hi [PERSON_NAME], this is [PERSON_NAME] from Marvel Electricians, I just wanted…"
click at [947, 431] on button "Send message" at bounding box center [965, 427] width 78 height 25
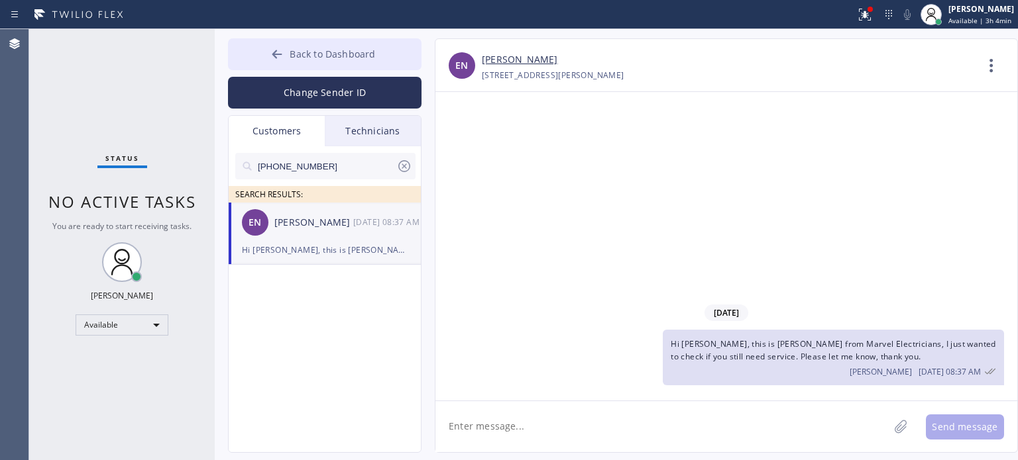
click at [274, 61] on div at bounding box center [277, 56] width 16 height 16
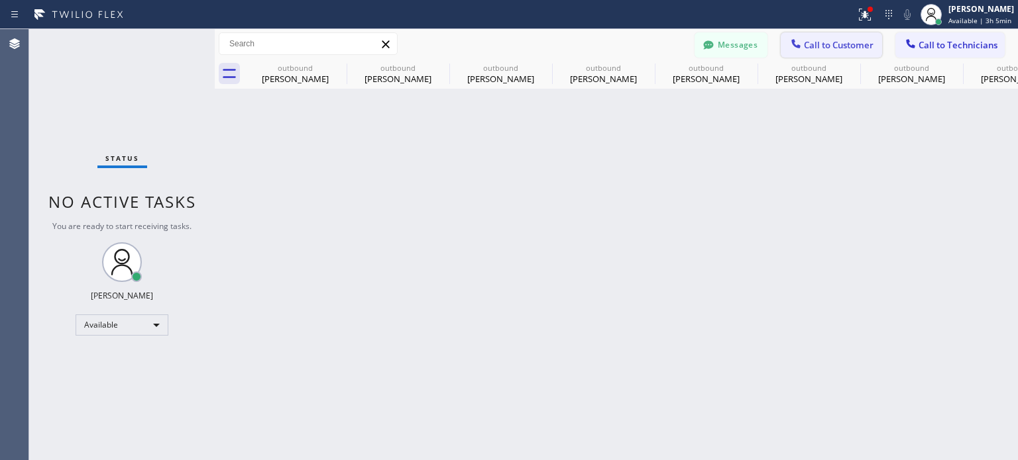
click at [824, 46] on span "Call to Customer" at bounding box center [839, 45] width 70 height 12
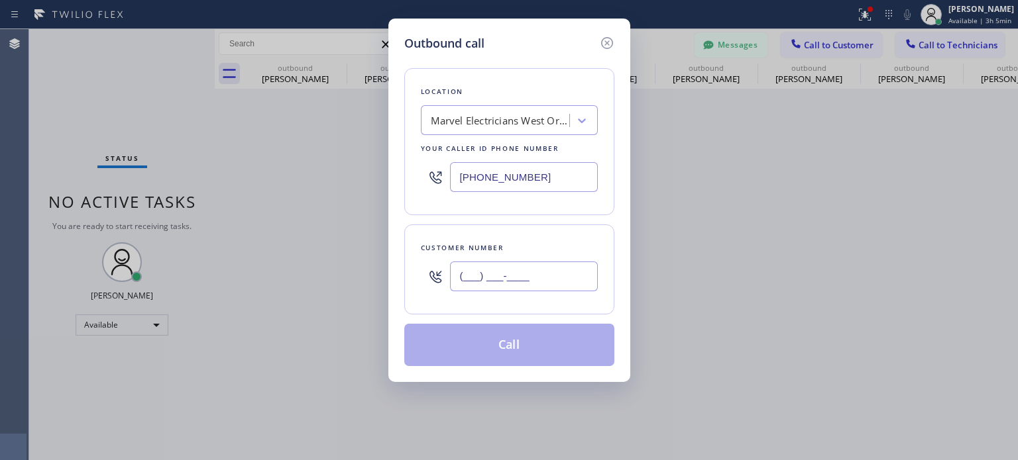
click at [479, 278] on input "(___) ___-____" at bounding box center [524, 277] width 148 height 30
paste input "917) 215-5425"
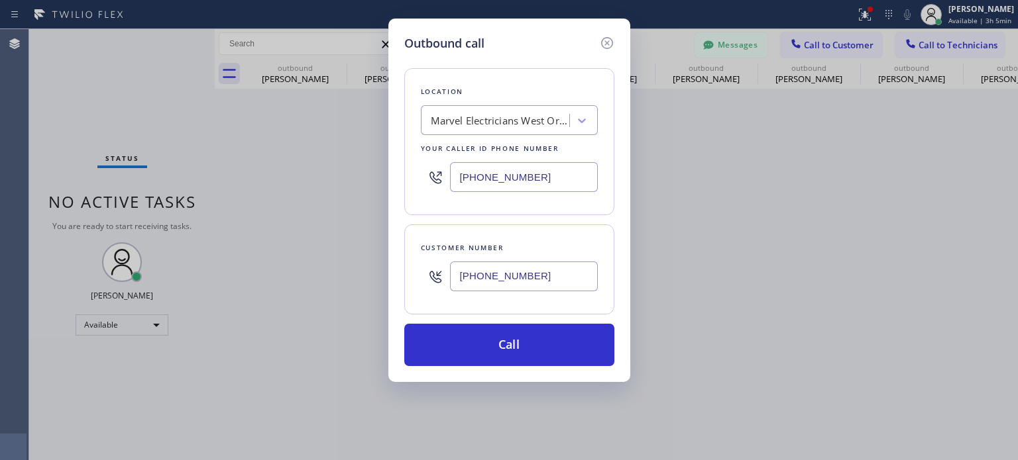
type input "[PHONE_NUMBER]"
click at [475, 178] on input "[PHONE_NUMBER]" at bounding box center [524, 177] width 148 height 30
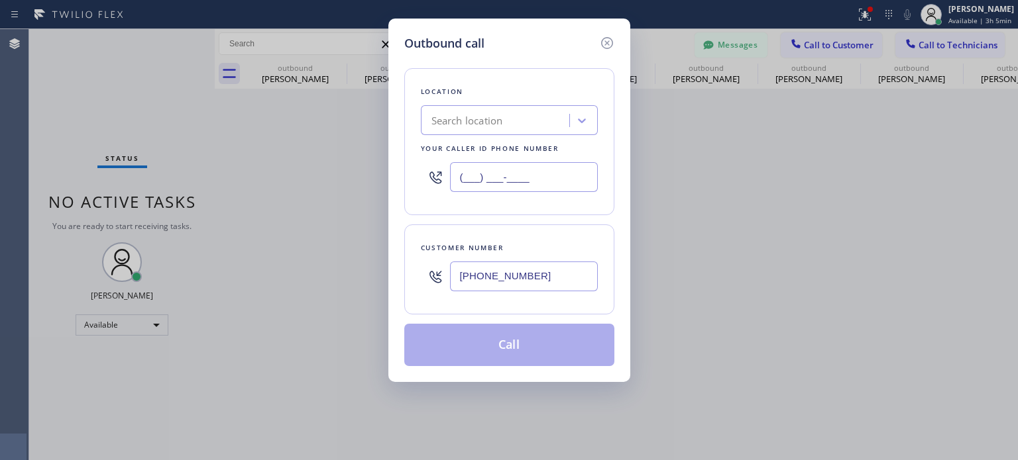
type input "(___) ___-____"
click at [461, 122] on div "Search location" at bounding box center [467, 120] width 72 height 15
paste input "HVAC Alliance Expert"
type input "HVAC Alliance Expert"
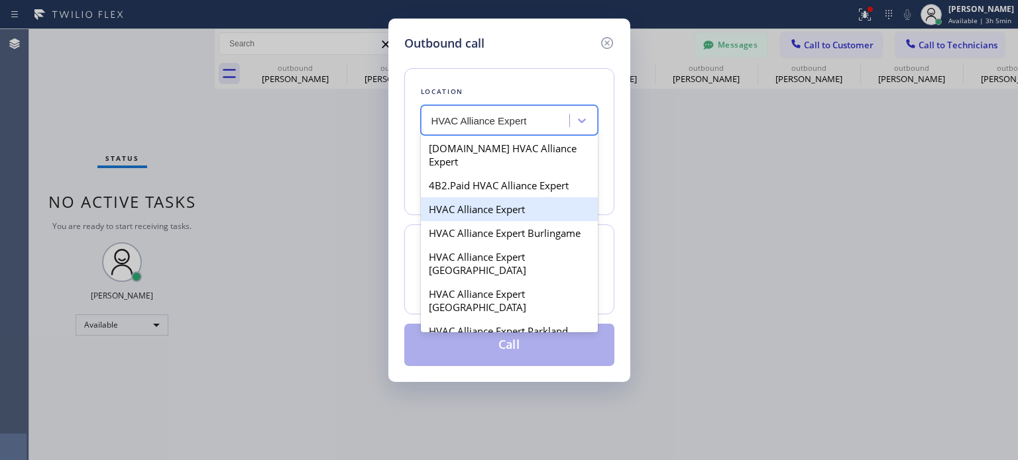
click at [452, 198] on div "HVAC Alliance Expert" at bounding box center [509, 209] width 177 height 24
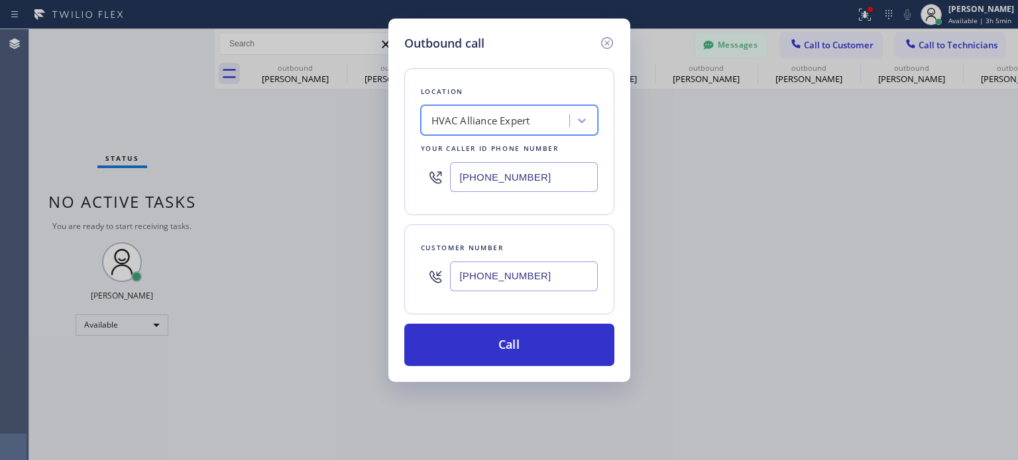
click at [461, 134] on div "Location option HVAC Alliance Expert, selected. 100 results available. Select i…" at bounding box center [509, 141] width 210 height 147
click at [463, 127] on div "HVAC Alliance Expert" at bounding box center [480, 120] width 99 height 15
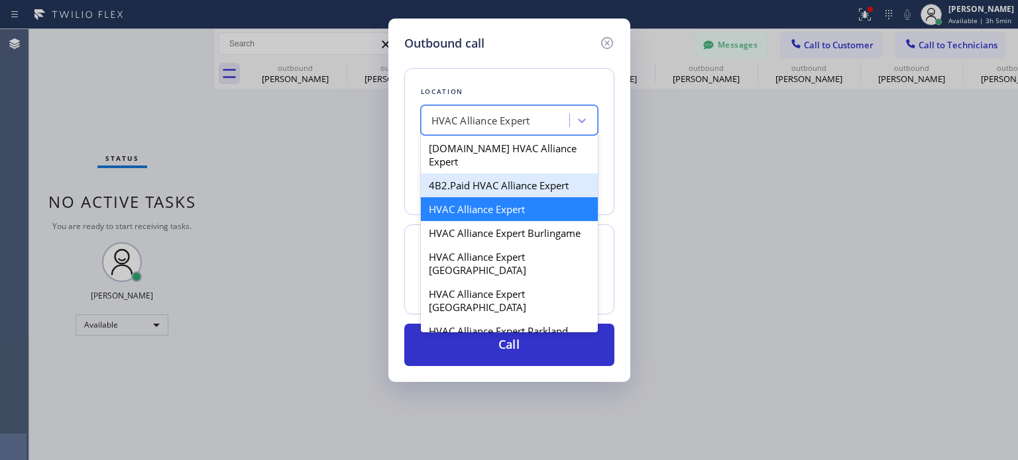
click at [480, 181] on div "4B2.Paid HVAC Alliance Expert" at bounding box center [509, 186] width 177 height 24
type input "[PHONE_NUMBER]"
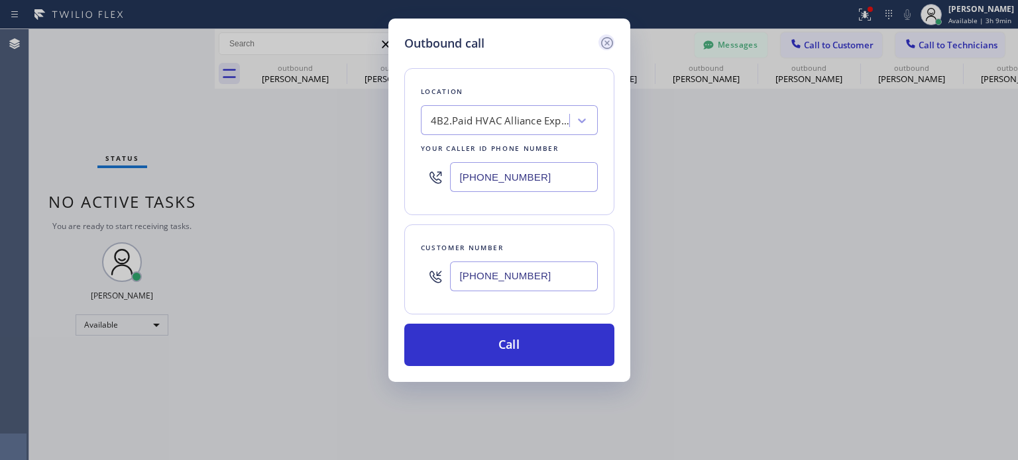
click at [607, 44] on icon at bounding box center [607, 43] width 16 height 16
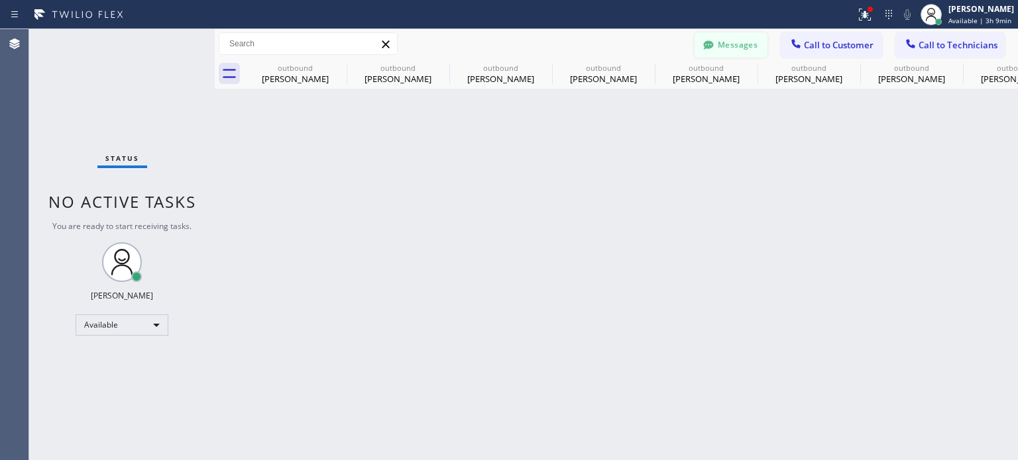
click at [740, 42] on button "Messages" at bounding box center [730, 44] width 73 height 25
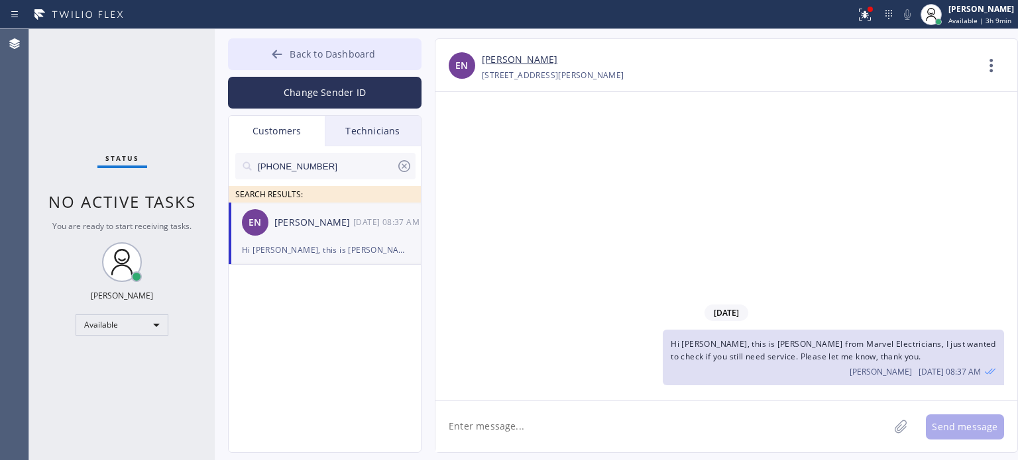
click at [297, 65] on button "Back to Dashboard" at bounding box center [324, 54] width 193 height 32
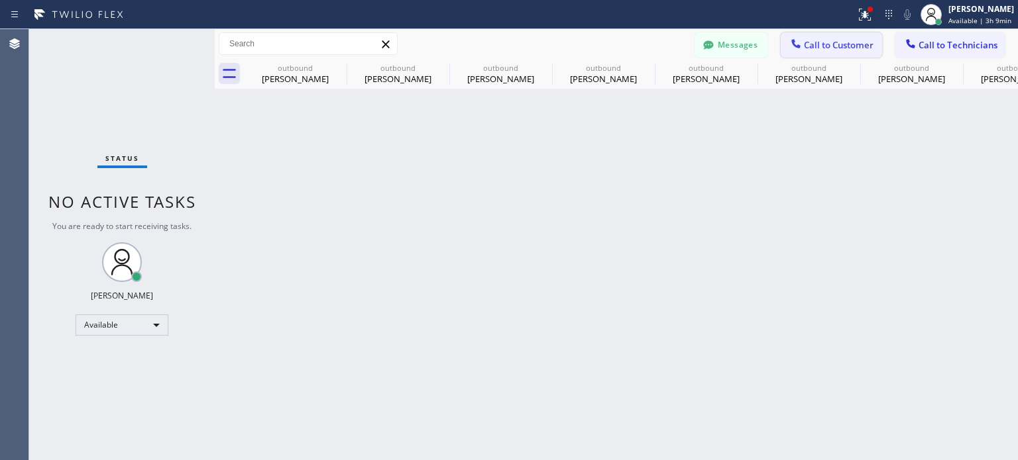
click at [797, 39] on icon at bounding box center [795, 43] width 13 height 13
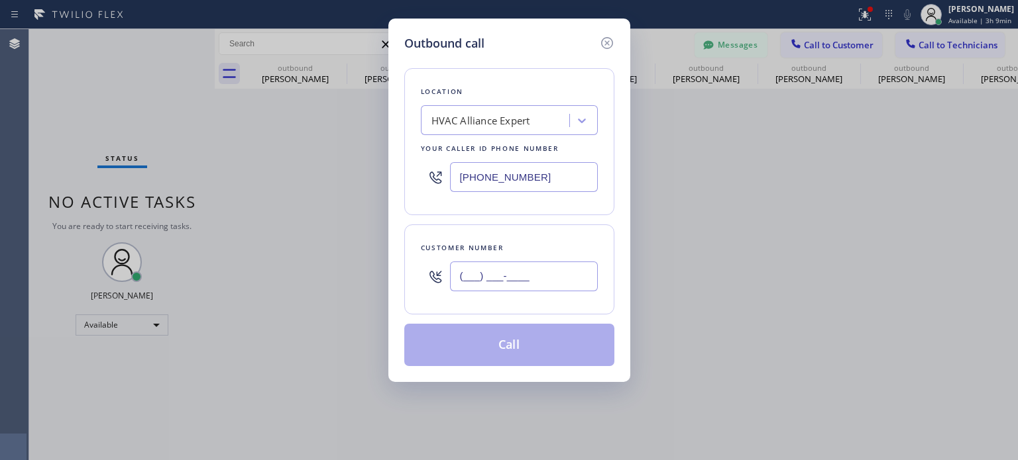
click at [515, 286] on input "(___) ___-____" at bounding box center [524, 277] width 148 height 30
paste input "917) 215-5425"
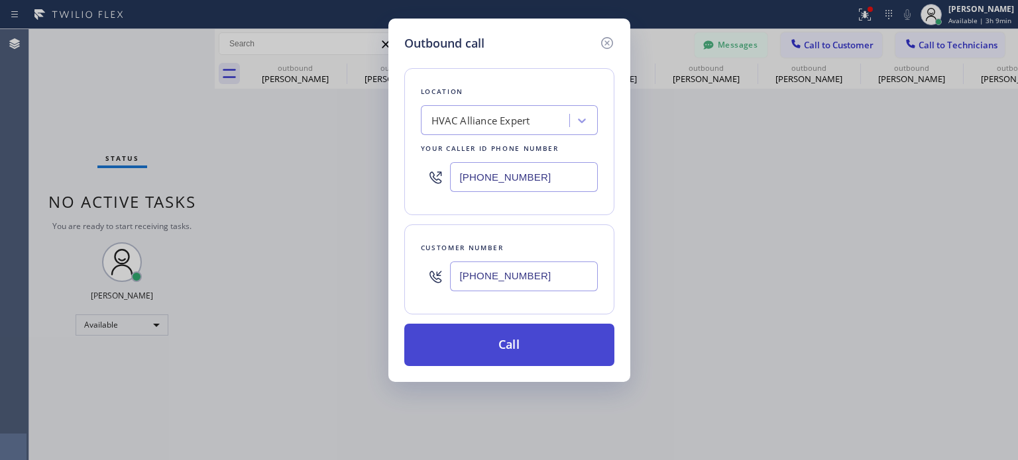
type input "[PHONE_NUMBER]"
click at [514, 341] on button "Call" at bounding box center [509, 345] width 210 height 42
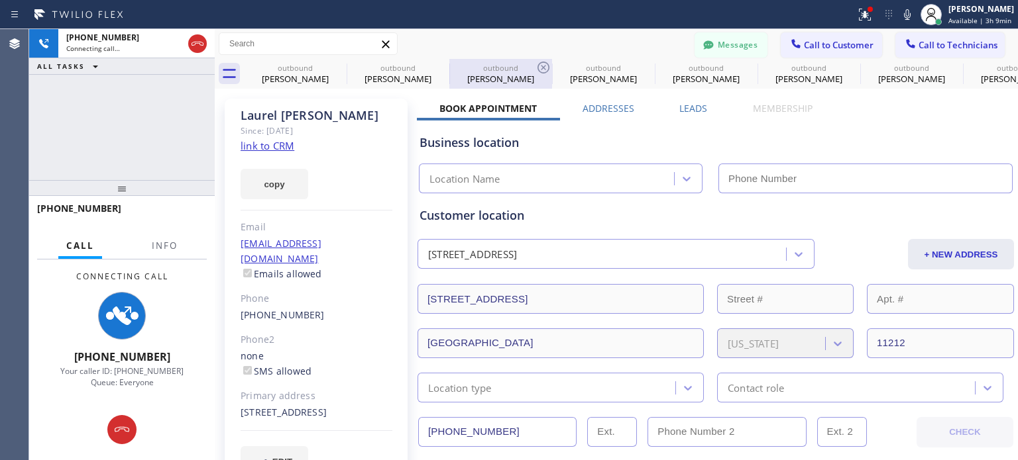
type input "[PHONE_NUMBER]"
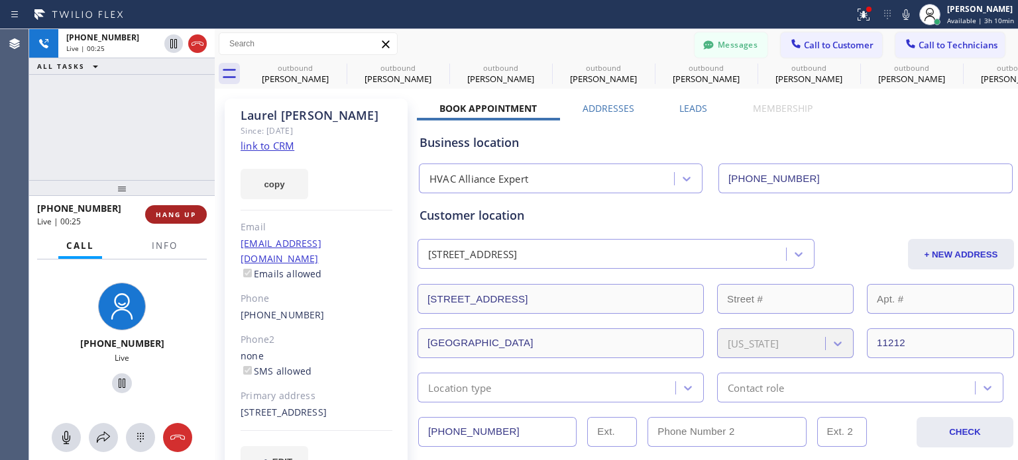
click at [164, 221] on button "HANG UP" at bounding box center [176, 214] width 62 height 19
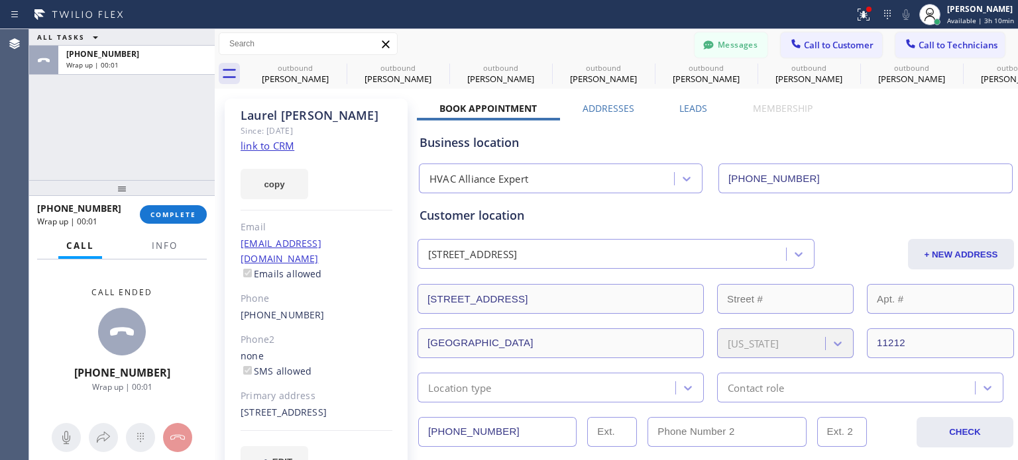
click at [169, 196] on div at bounding box center [122, 188] width 186 height 16
click at [170, 211] on span "COMPLETE" at bounding box center [173, 214] width 46 height 9
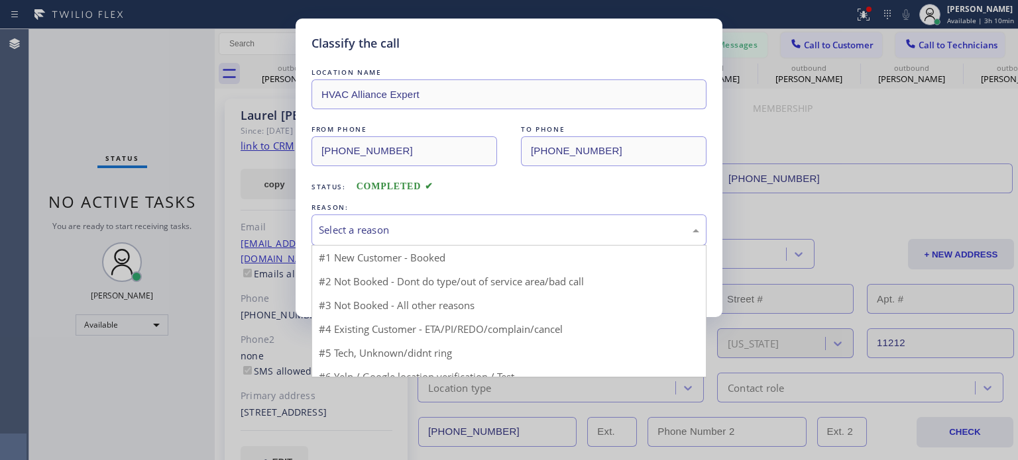
click at [380, 232] on div "Select a reason" at bounding box center [509, 230] width 380 height 15
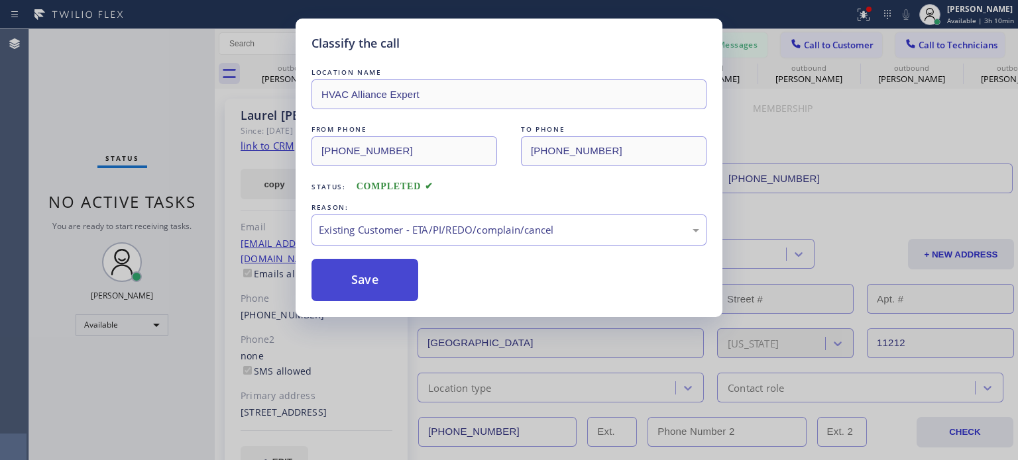
click at [390, 270] on button "Save" at bounding box center [364, 280] width 107 height 42
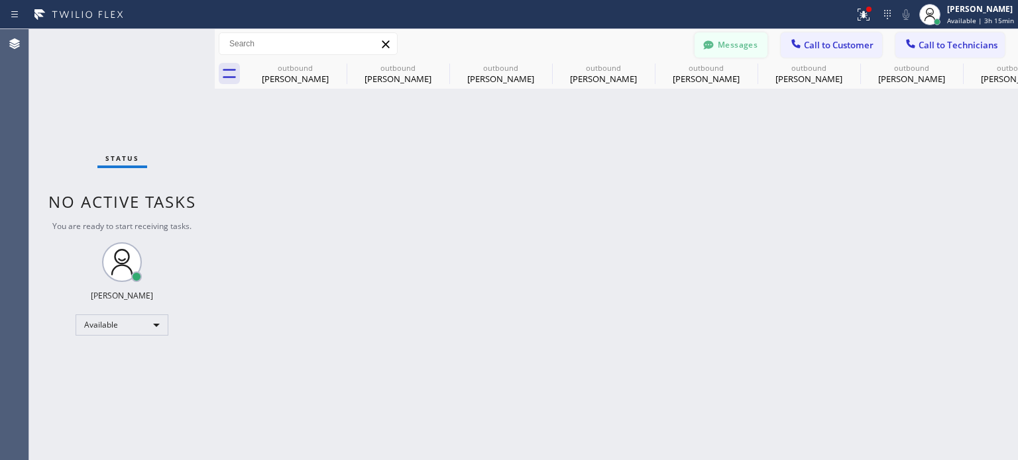
click at [736, 49] on button "Messages" at bounding box center [730, 44] width 73 height 25
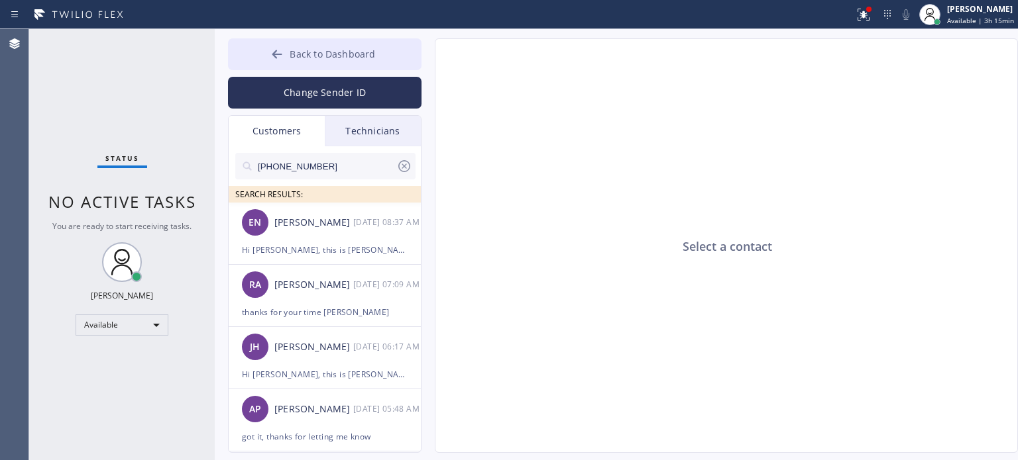
click at [279, 58] on icon at bounding box center [276, 54] width 13 height 13
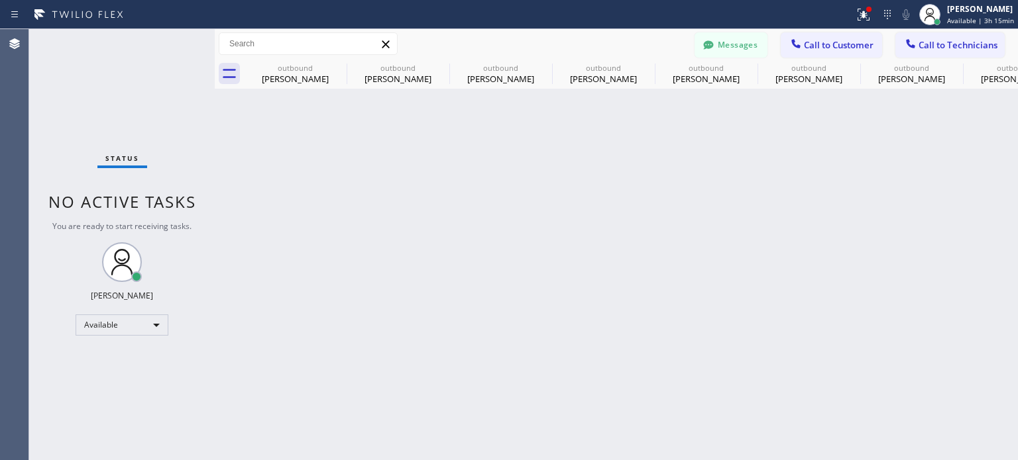
click at [802, 209] on div "Back to Dashboard Change Sender ID Customers Technicians [PHONE_NUMBER] SEARCH …" at bounding box center [616, 244] width 803 height 431
click at [790, 44] on icon at bounding box center [795, 43] width 13 height 13
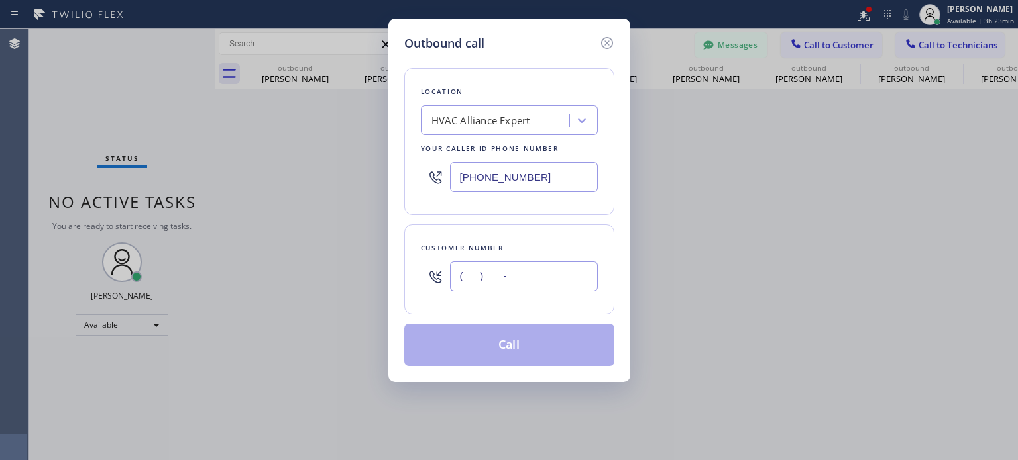
click at [513, 280] on input "(___) ___-____" at bounding box center [524, 277] width 148 height 30
paste input "718) 812-9933"
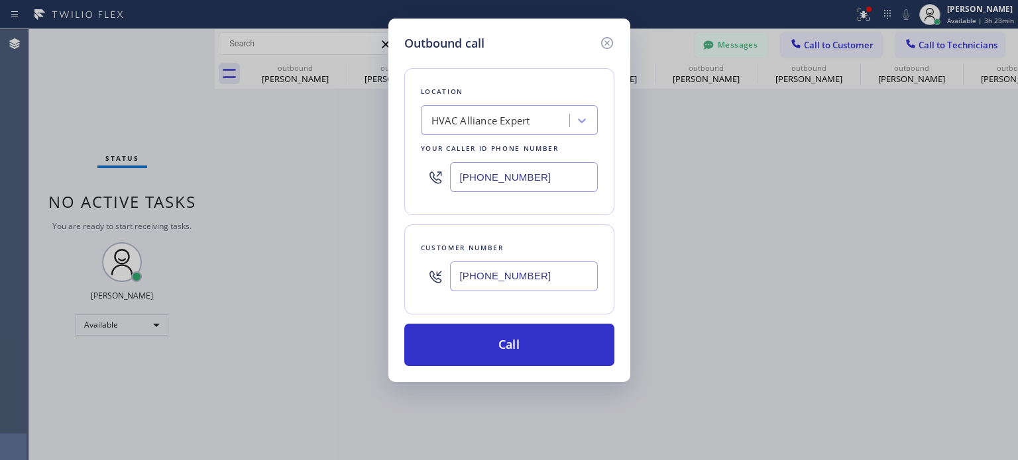
type input "[PHONE_NUMBER]"
click at [504, 185] on input "[PHONE_NUMBER]" at bounding box center [524, 177] width 148 height 30
click at [502, 185] on input "[PHONE_NUMBER]" at bounding box center [524, 177] width 148 height 30
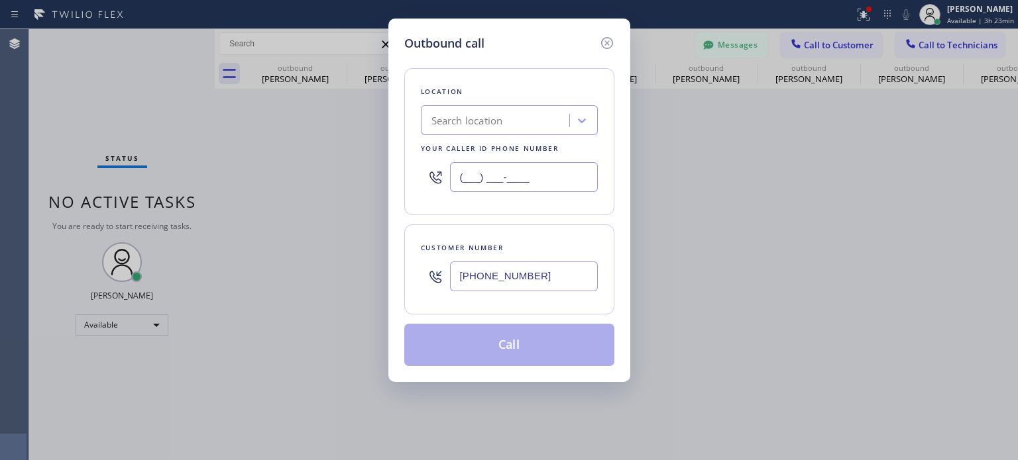
type input "(___) ___-____"
paste input "Bloom Air Conditioning [GEOGRAPHIC_DATA]"
type input "Bloom Air Conditioning [GEOGRAPHIC_DATA]"
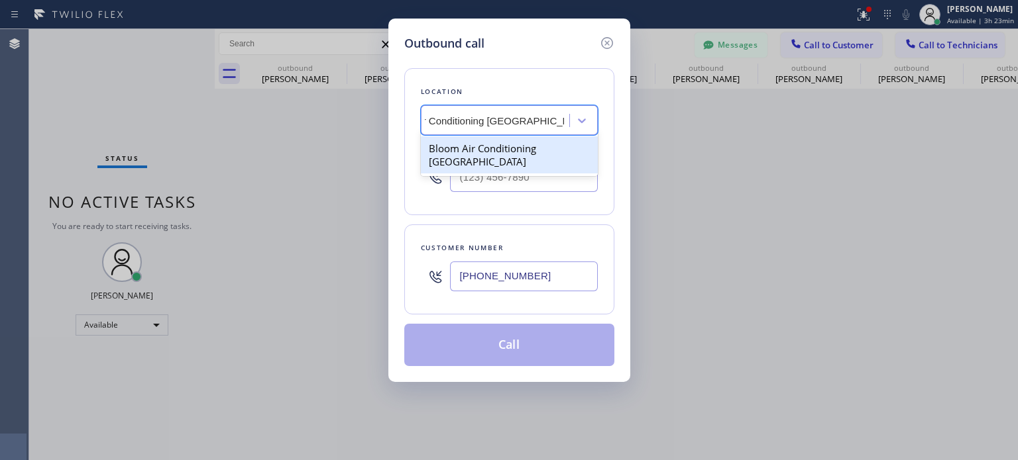
click at [480, 148] on div "Bloom Air Conditioning [GEOGRAPHIC_DATA]" at bounding box center [509, 154] width 177 height 37
type input "[PHONE_NUMBER]"
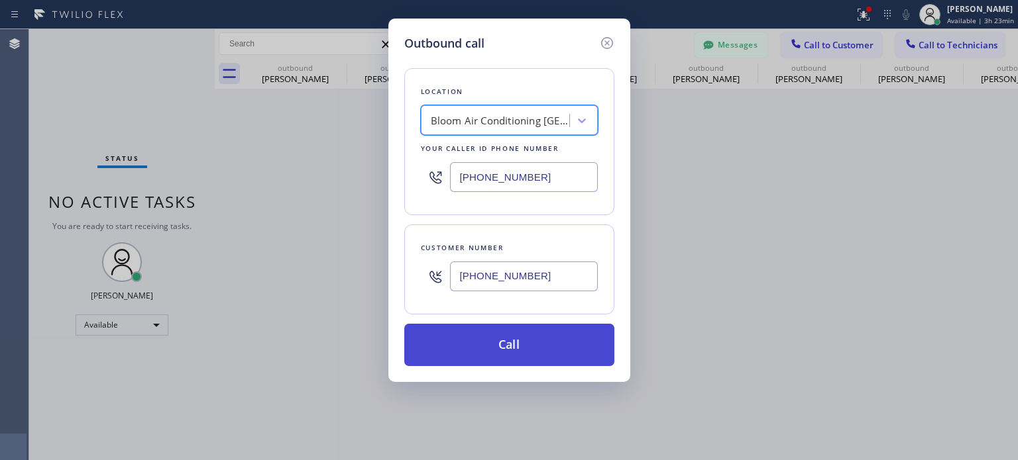
click at [504, 340] on button "Call" at bounding box center [509, 345] width 210 height 42
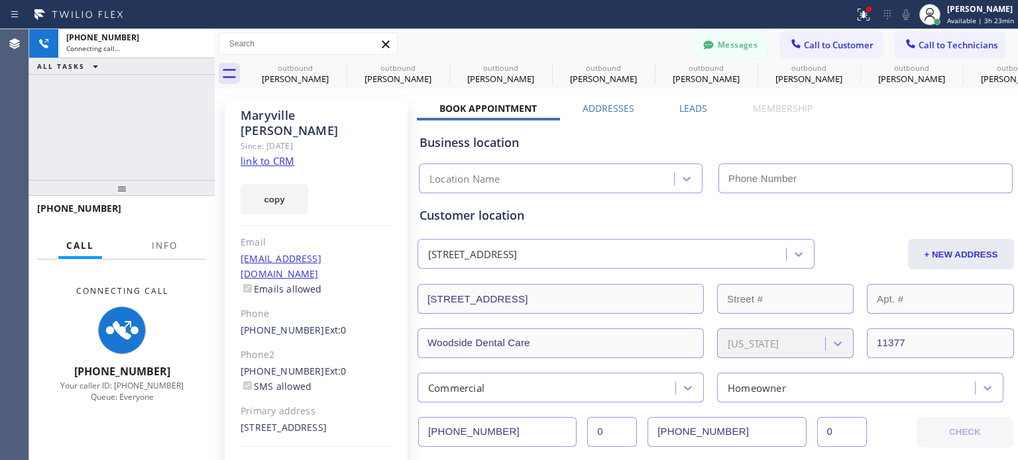
type input "[PHONE_NUMBER]"
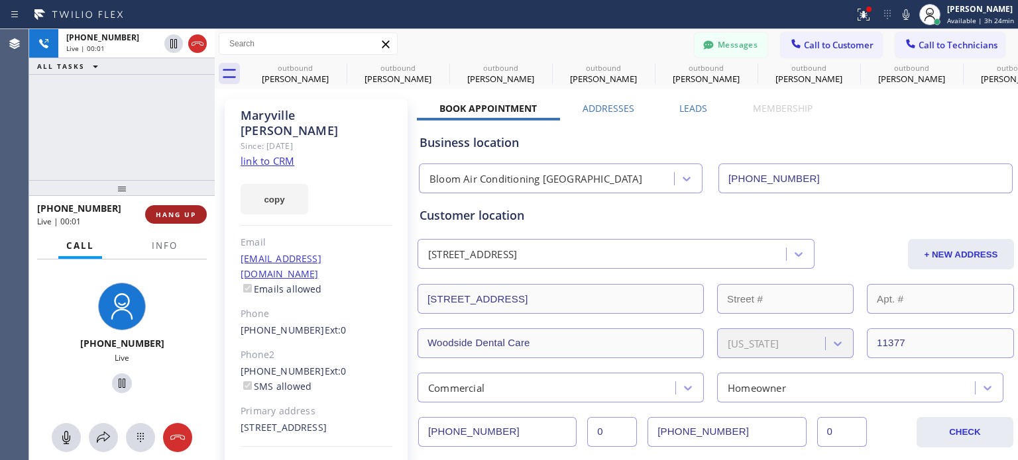
click at [179, 208] on button "HANG UP" at bounding box center [176, 214] width 62 height 19
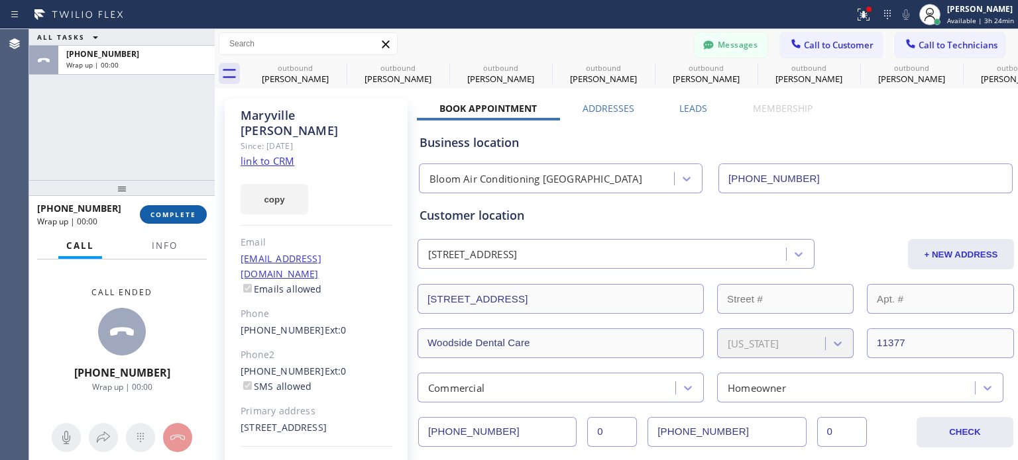
click at [179, 208] on button "COMPLETE" at bounding box center [173, 214] width 67 height 19
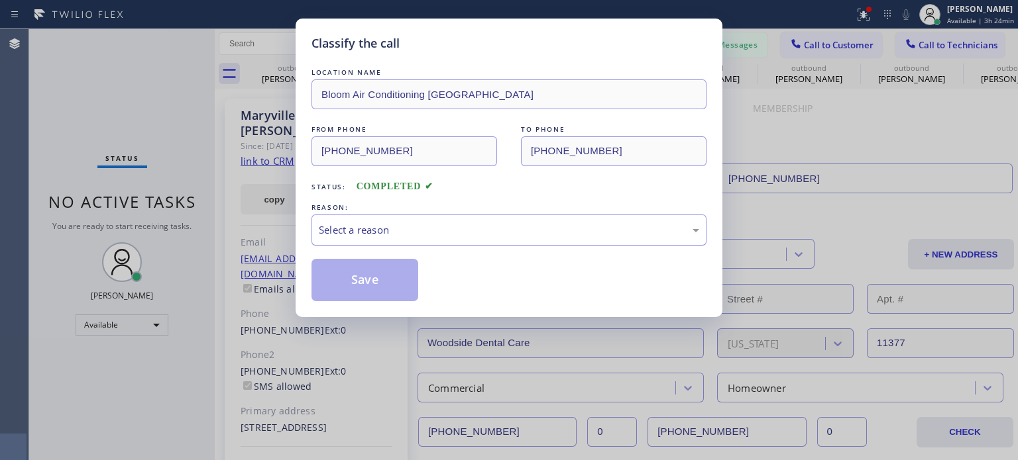
click at [375, 233] on div "Select a reason" at bounding box center [509, 230] width 380 height 15
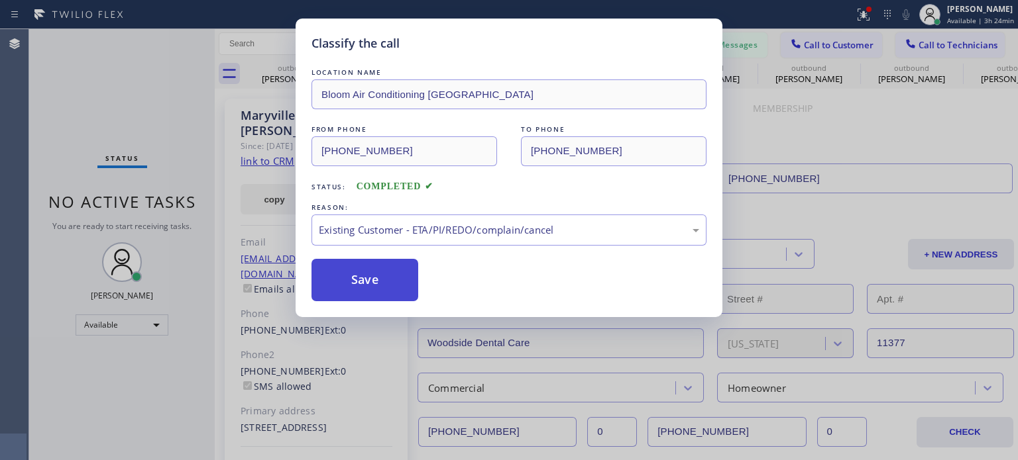
click at [374, 267] on button "Save" at bounding box center [364, 280] width 107 height 42
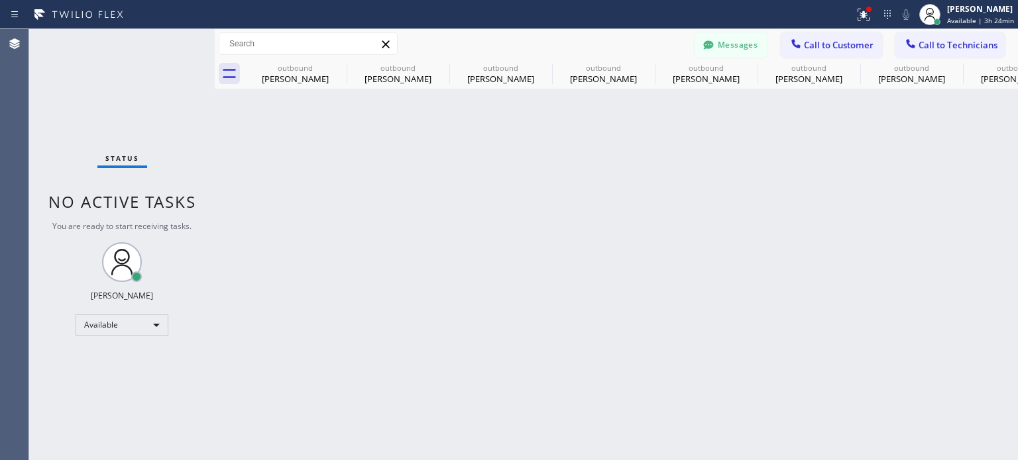
click at [863, 188] on div "Back to Dashboard Change Sender ID Customers Technicians [PHONE_NUMBER] SEARCH …" at bounding box center [616, 244] width 803 height 431
click at [802, 40] on icon at bounding box center [795, 43] width 13 height 13
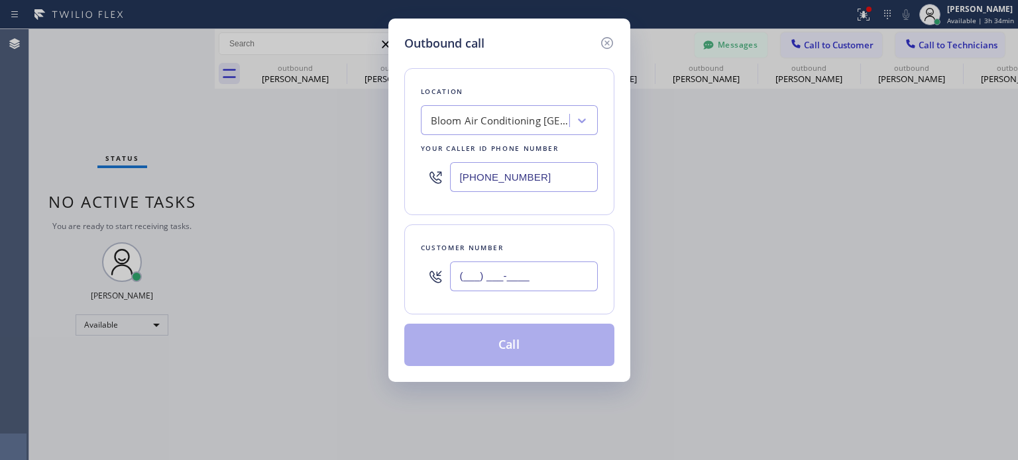
click at [557, 273] on input "(___) ___-____" at bounding box center [524, 277] width 148 height 30
paste input "718) 812-9933"
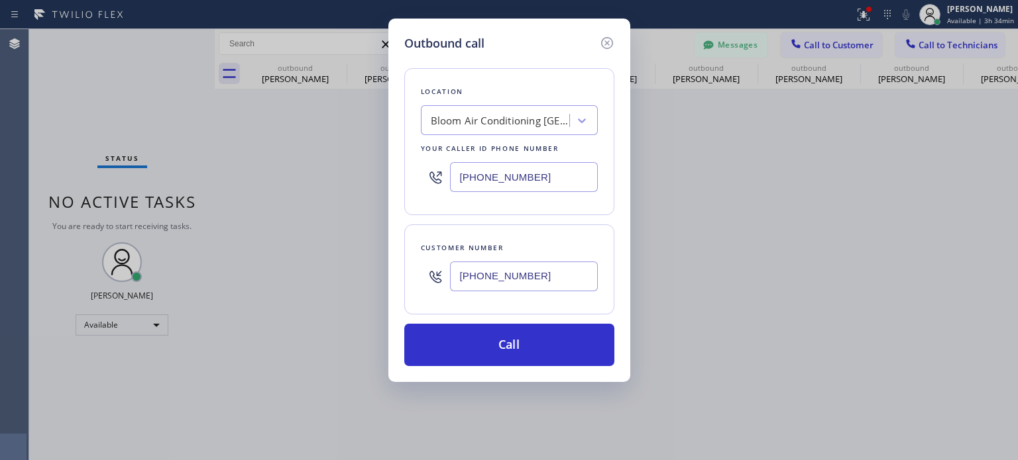
type input "[PHONE_NUMBER]"
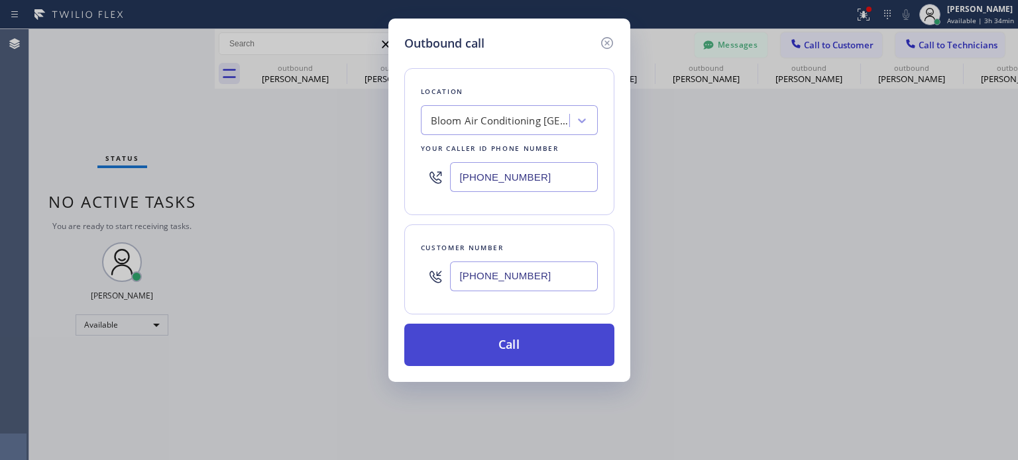
click at [463, 350] on button "Call" at bounding box center [509, 345] width 210 height 42
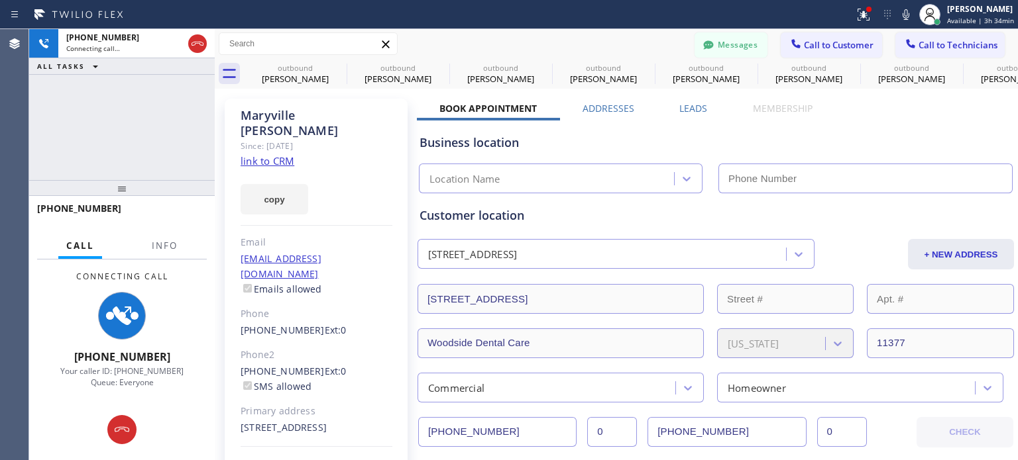
type input "[PHONE_NUMBER]"
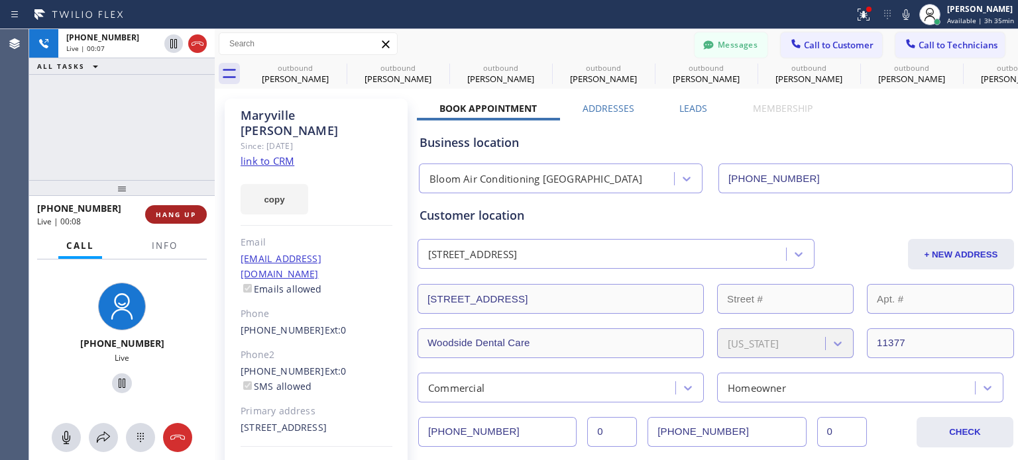
click at [191, 215] on span "HANG UP" at bounding box center [176, 214] width 40 height 9
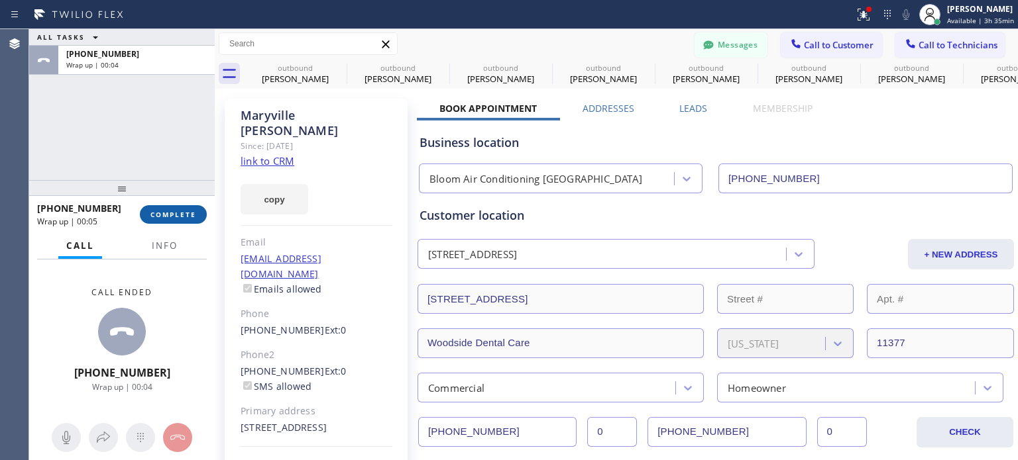
click at [198, 215] on button "COMPLETE" at bounding box center [173, 214] width 67 height 19
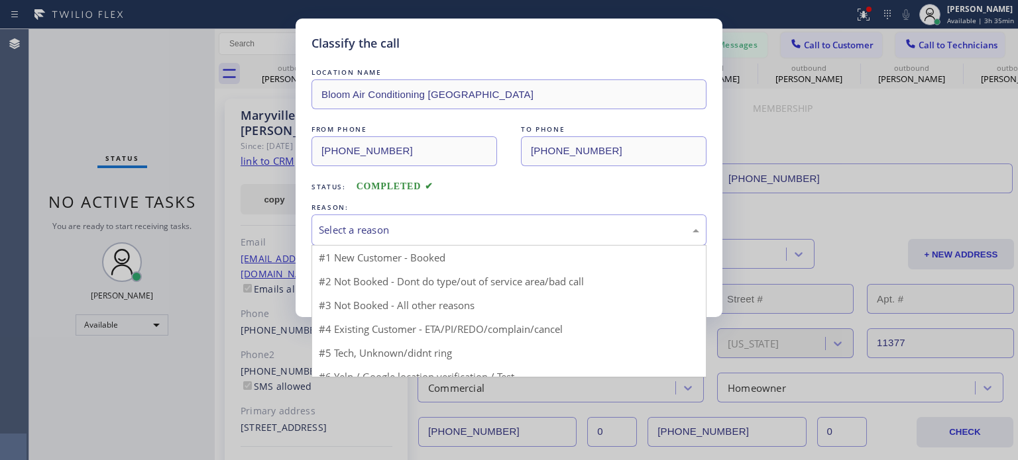
click at [350, 226] on div "Select a reason" at bounding box center [509, 230] width 380 height 15
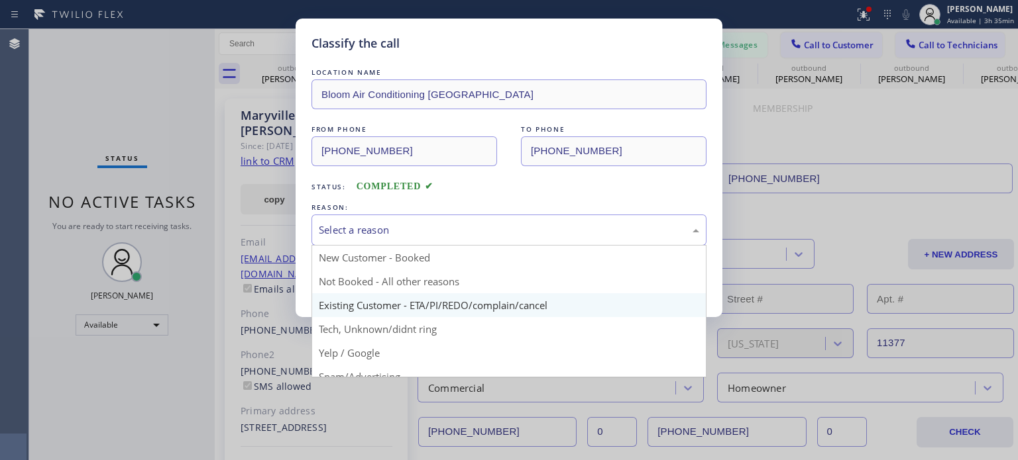
drag, startPoint x: 449, startPoint y: 304, endPoint x: 431, endPoint y: 297, distance: 19.7
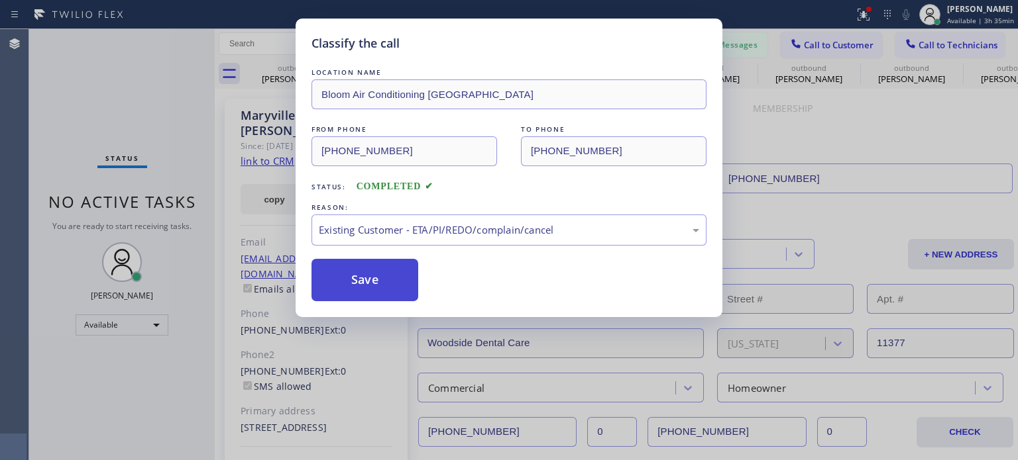
click at [371, 282] on button "Save" at bounding box center [364, 280] width 107 height 42
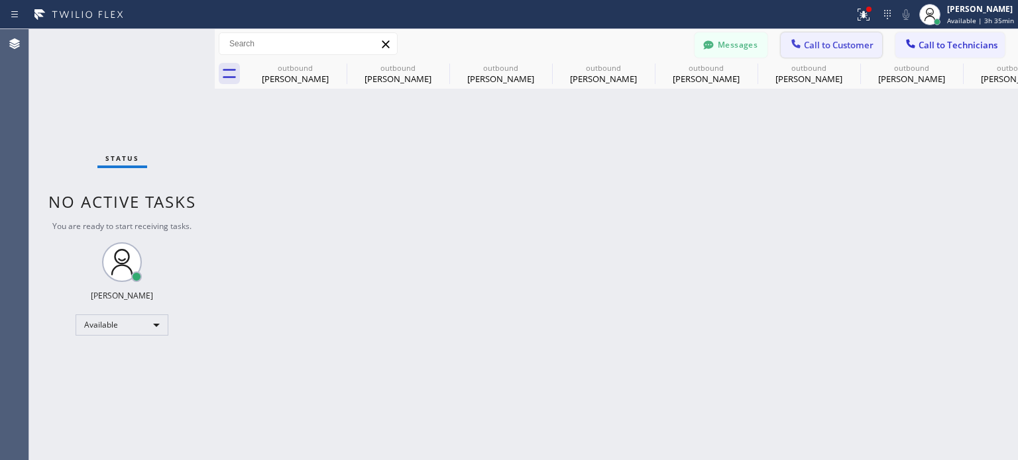
click at [813, 39] on span "Call to Customer" at bounding box center [839, 45] width 70 height 12
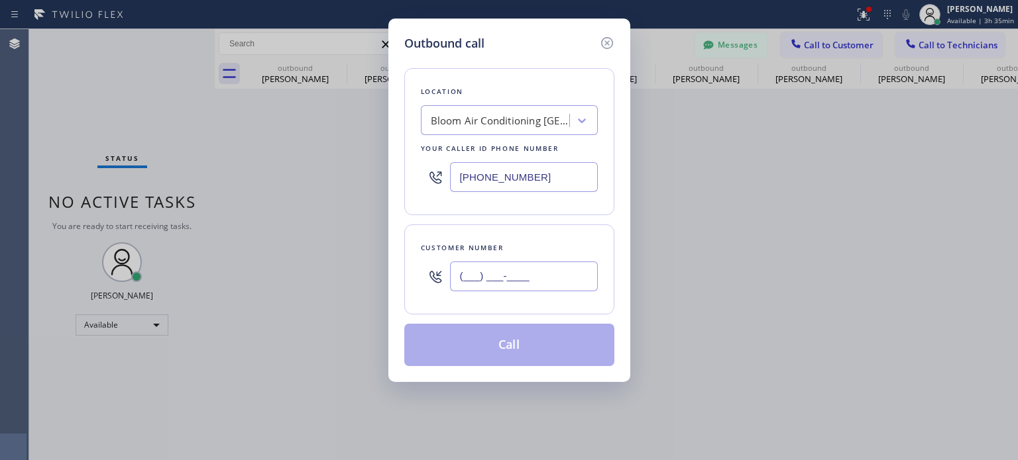
click at [468, 272] on input "(___) ___-____" at bounding box center [524, 277] width 148 height 30
paste input "551) 497-8461"
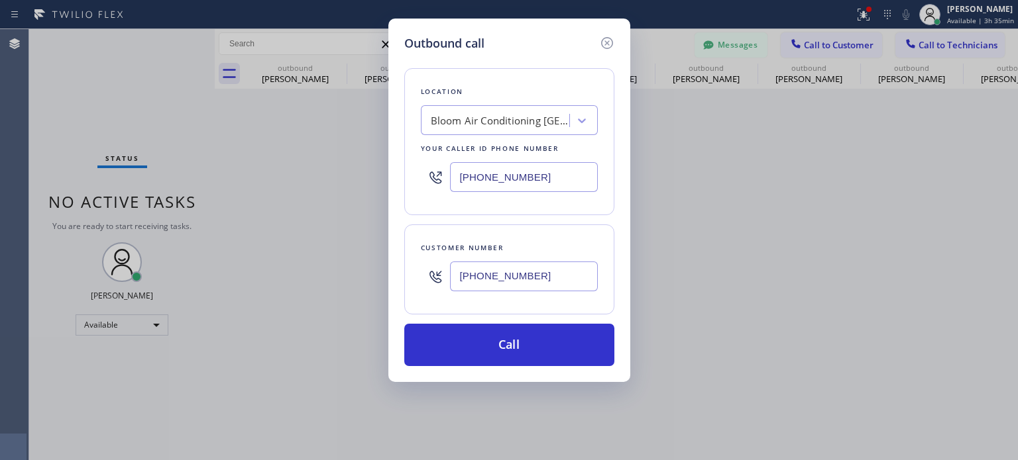
type input "[PHONE_NUMBER]"
click at [477, 182] on input "[PHONE_NUMBER]" at bounding box center [524, 177] width 148 height 30
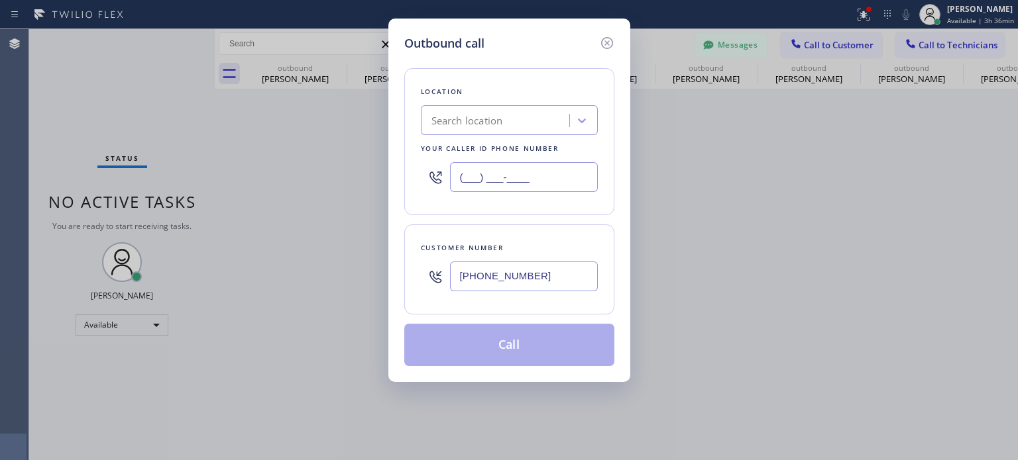
type input "(___) ___-____"
click at [443, 121] on div "Search location" at bounding box center [467, 120] width 72 height 15
paste input "Super Electrical [GEOGRAPHIC_DATA]([GEOGRAPHIC_DATA] Electrical Contractor)"
type input "Super Electrical [GEOGRAPHIC_DATA]([GEOGRAPHIC_DATA] Electrical Contractor)"
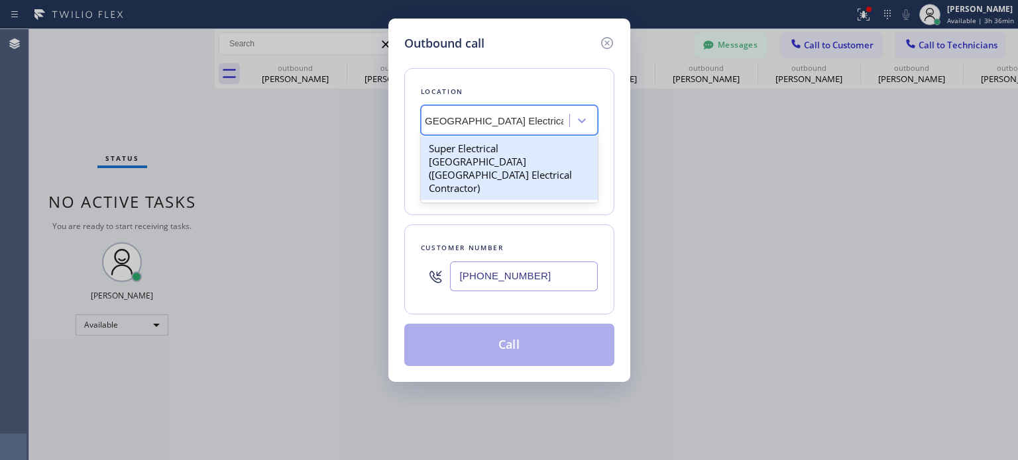
click at [458, 156] on div "Super Electrical [GEOGRAPHIC_DATA]([GEOGRAPHIC_DATA] Electrical Contractor)" at bounding box center [509, 168] width 177 height 64
type input "[PHONE_NUMBER]"
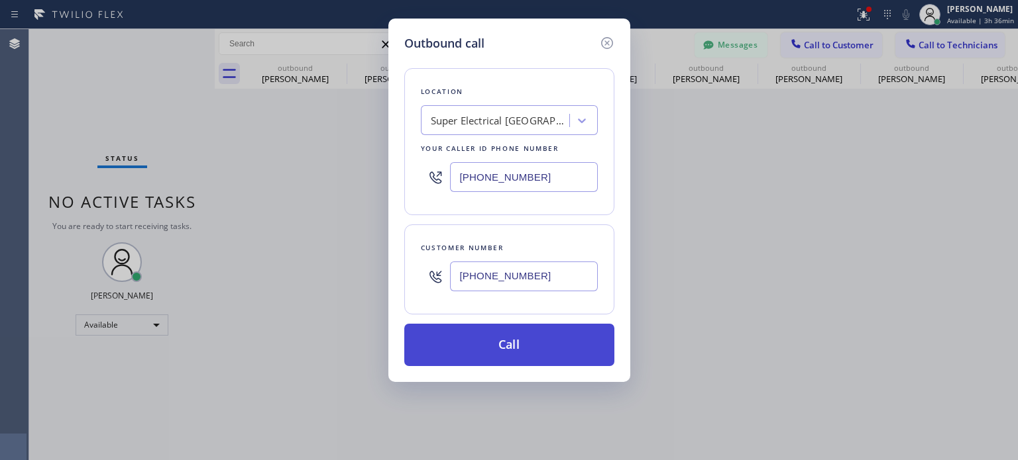
click at [449, 344] on button "Call" at bounding box center [509, 345] width 210 height 42
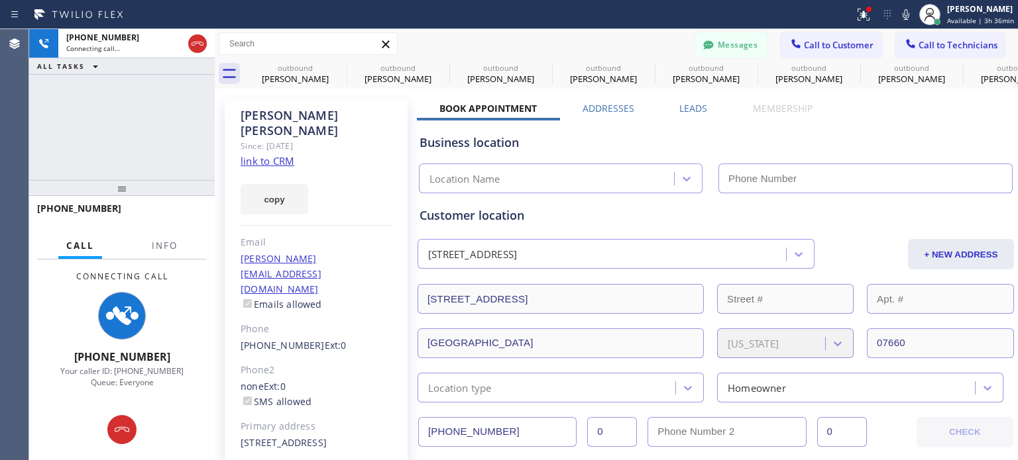
type input "[PHONE_NUMBER]"
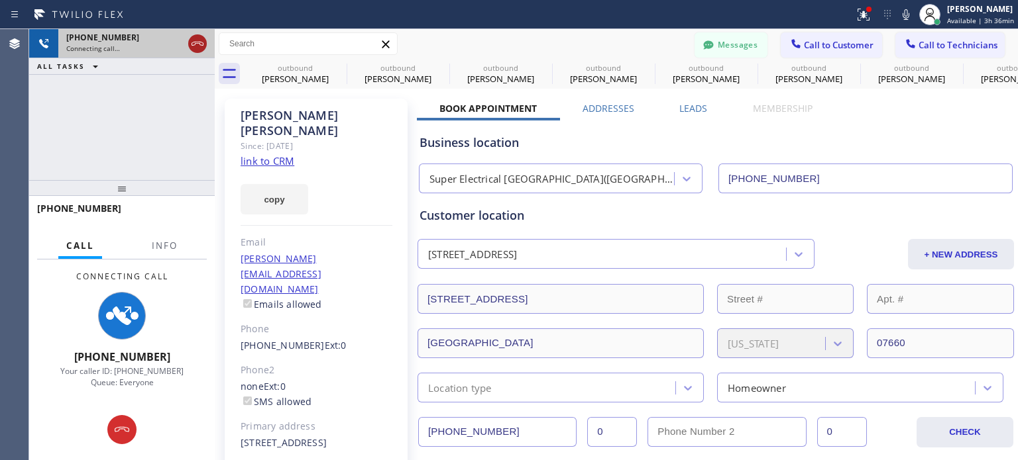
click at [193, 45] on icon at bounding box center [197, 44] width 16 height 16
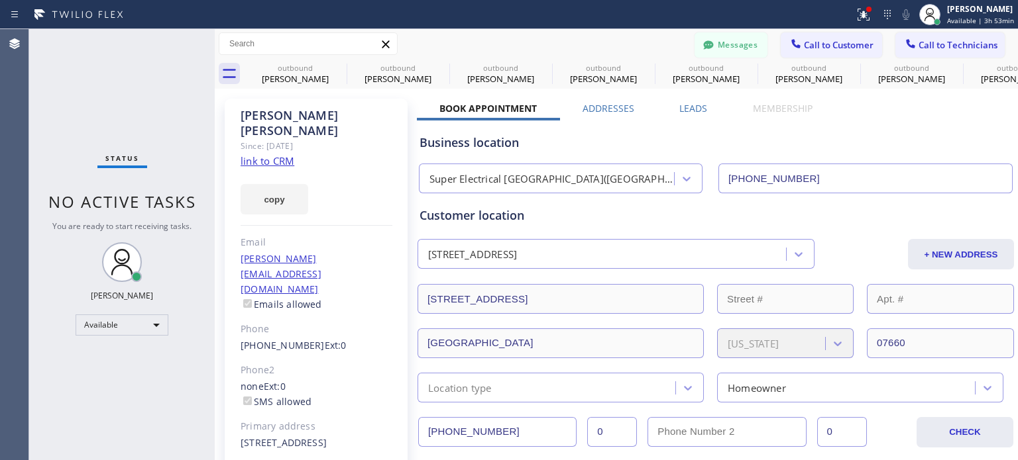
click at [789, 47] on icon at bounding box center [795, 43] width 13 height 13
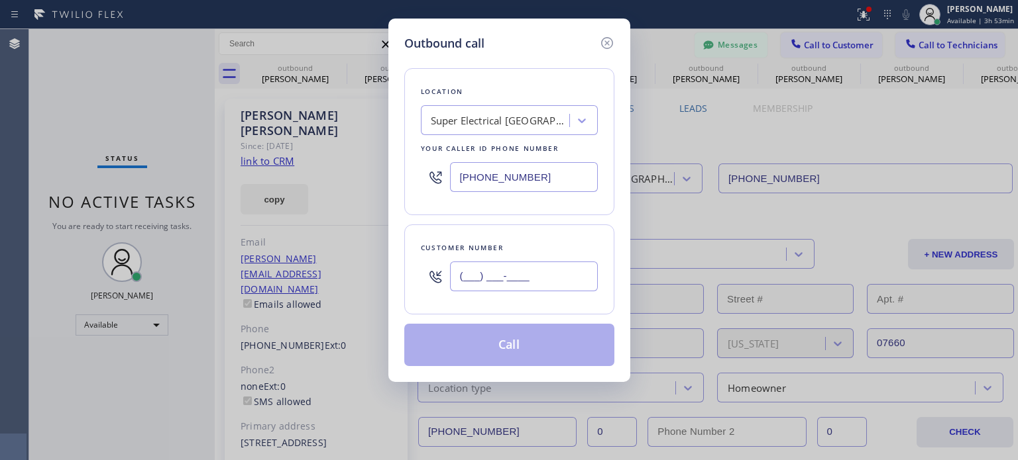
click at [480, 275] on input "(___) ___-____" at bounding box center [524, 277] width 148 height 30
paste input "718) 812-9933"
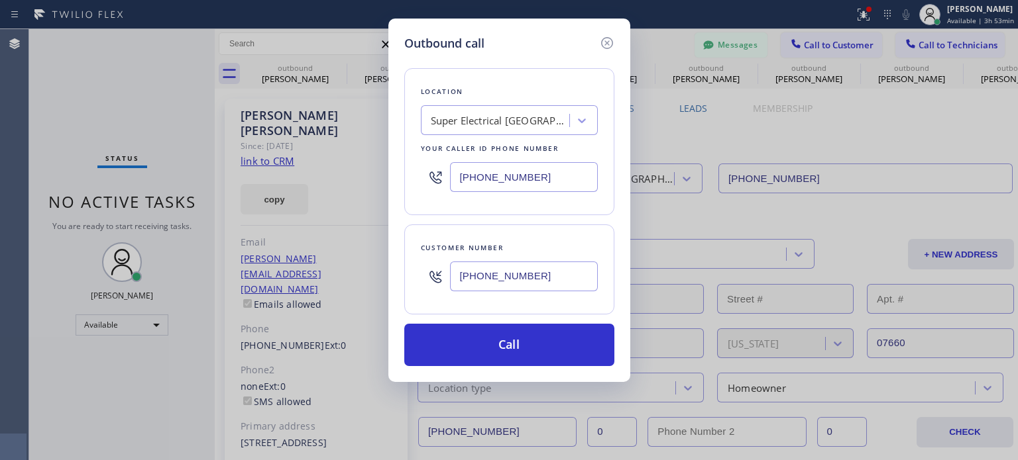
type input "[PHONE_NUMBER]"
click at [470, 171] on input "[PHONE_NUMBER]" at bounding box center [524, 177] width 148 height 30
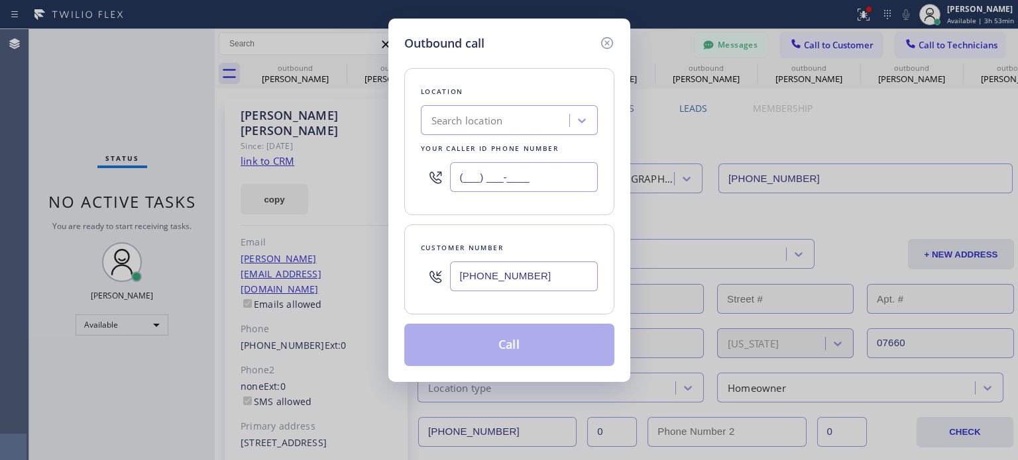
type input "(___) ___-____"
click at [480, 130] on div "Search location" at bounding box center [497, 120] width 144 height 23
paste input "Bloom Air Conditioning [GEOGRAPHIC_DATA]"
type input "Bloom Air Conditioning [GEOGRAPHIC_DATA]"
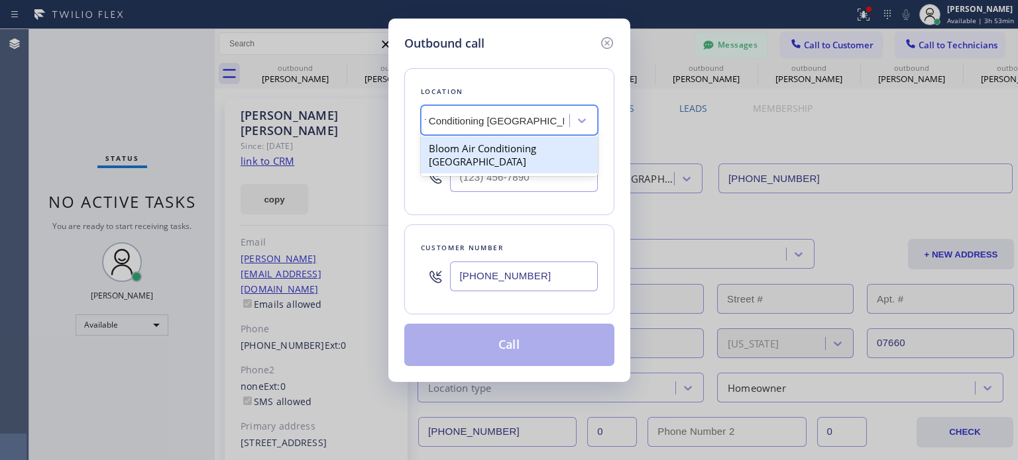
click at [486, 148] on div "Bloom Air Conditioning [GEOGRAPHIC_DATA]" at bounding box center [509, 154] width 177 height 37
type input "[PHONE_NUMBER]"
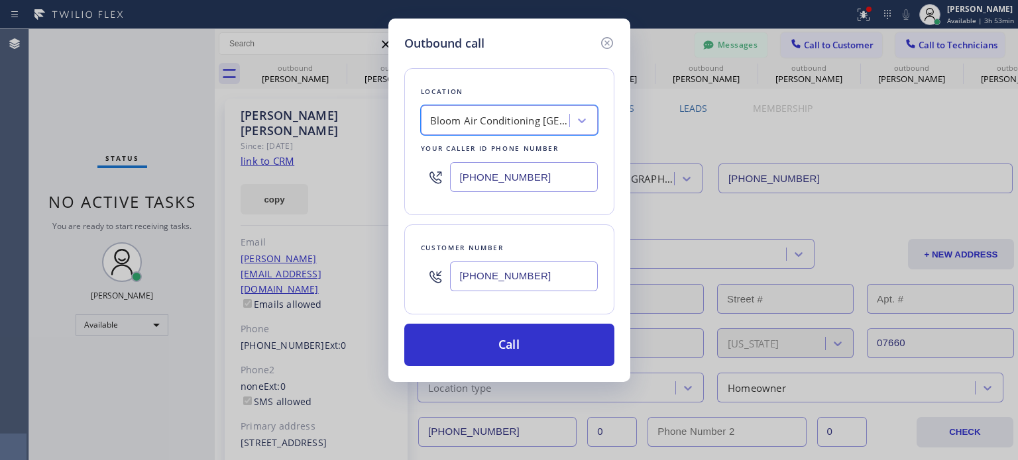
scroll to position [0, 1]
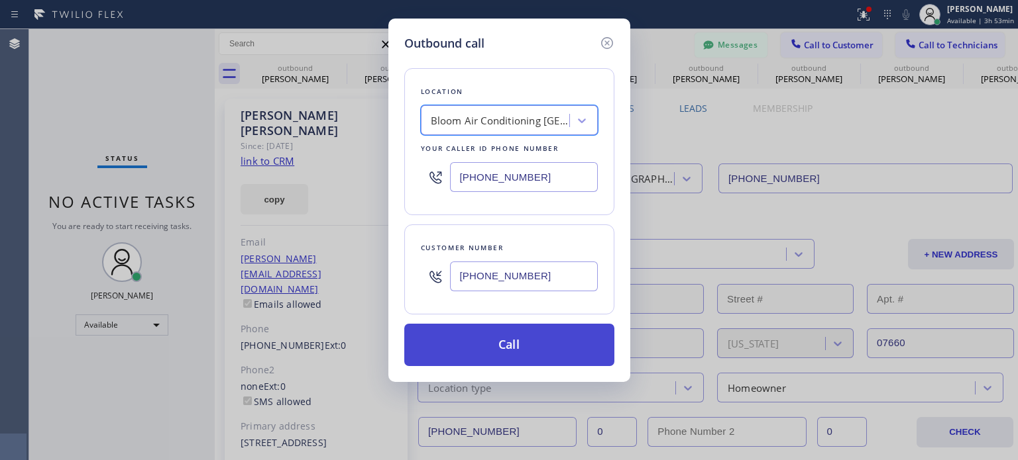
click at [494, 349] on button "Call" at bounding box center [509, 345] width 210 height 42
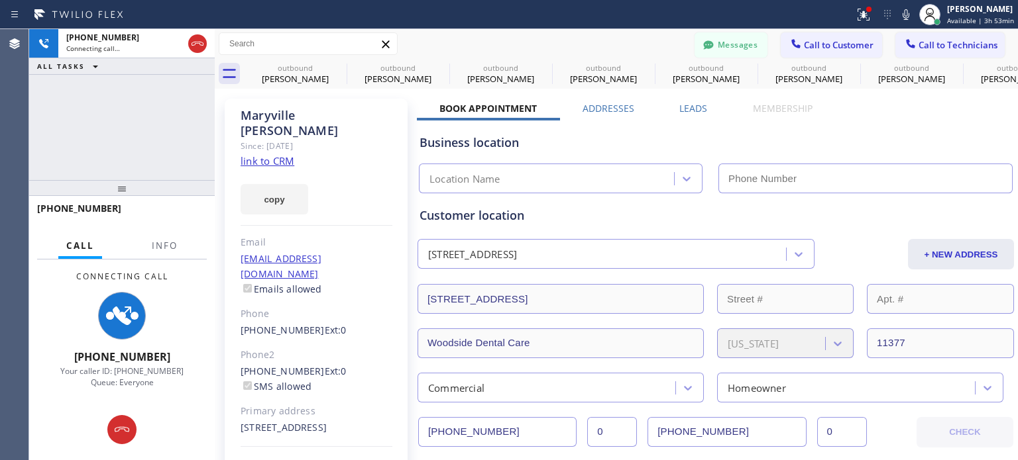
type input "[PHONE_NUMBER]"
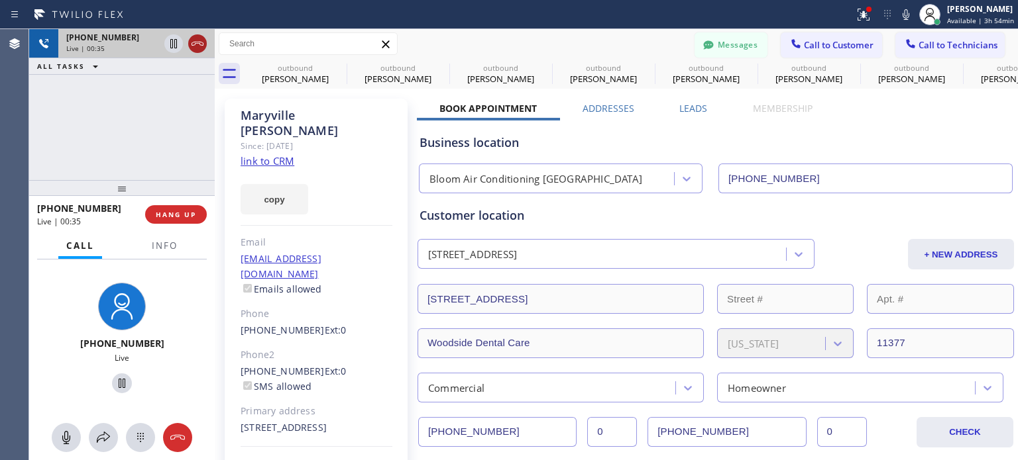
click at [201, 40] on icon at bounding box center [197, 44] width 16 height 16
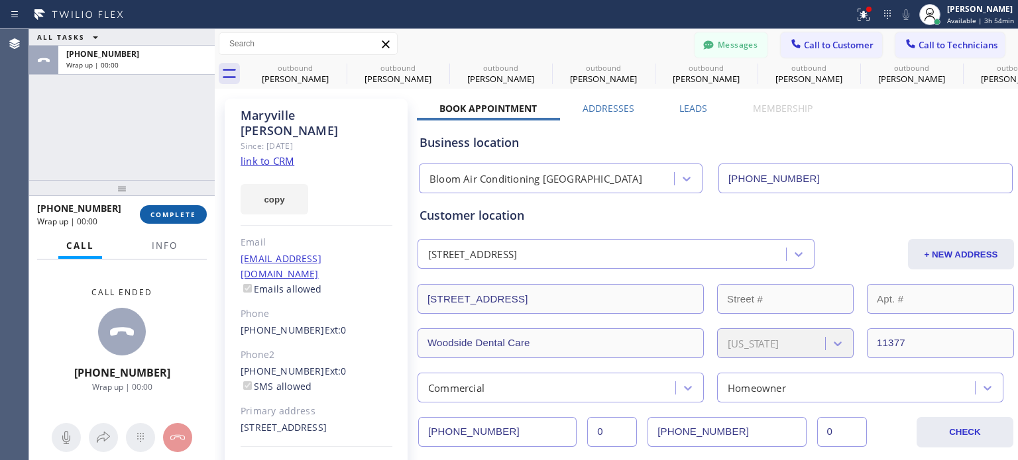
click at [180, 219] on button "COMPLETE" at bounding box center [173, 214] width 67 height 19
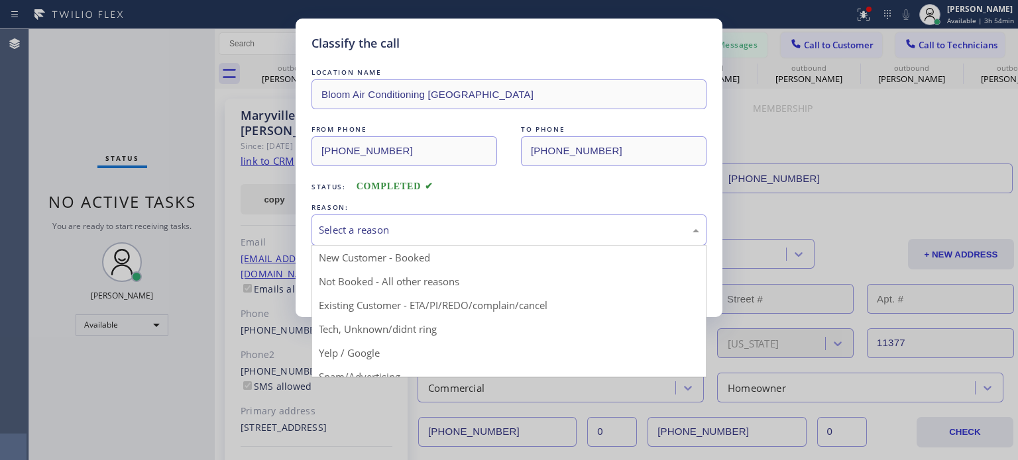
click at [411, 232] on div "Select a reason" at bounding box center [509, 230] width 380 height 15
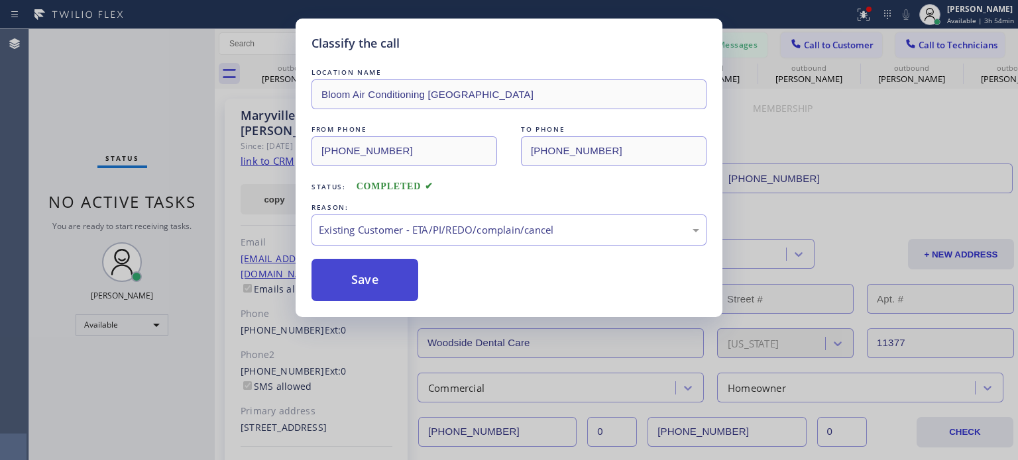
click at [381, 277] on button "Save" at bounding box center [364, 280] width 107 height 42
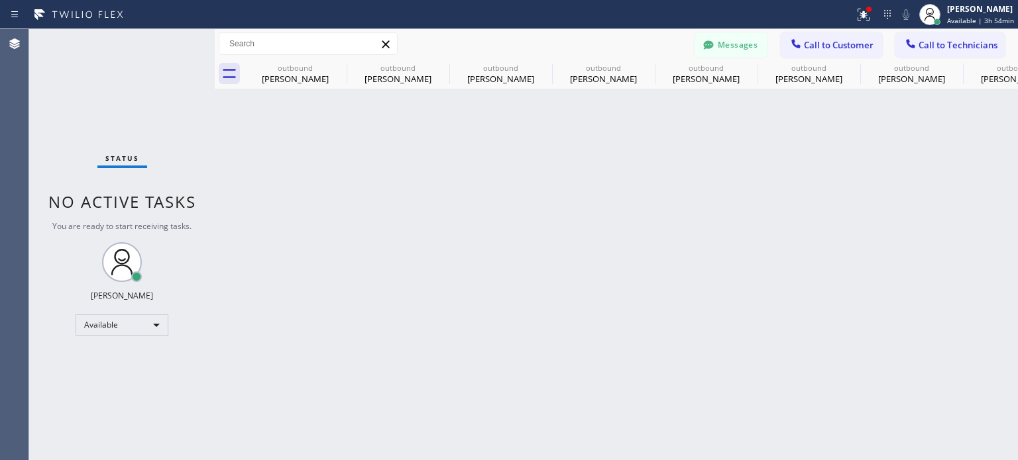
click at [788, 208] on div "Back to Dashboard Change Sender ID Customers Technicians [PHONE_NUMBER] SEARCH …" at bounding box center [616, 244] width 803 height 431
click at [718, 44] on button "Messages" at bounding box center [730, 44] width 73 height 25
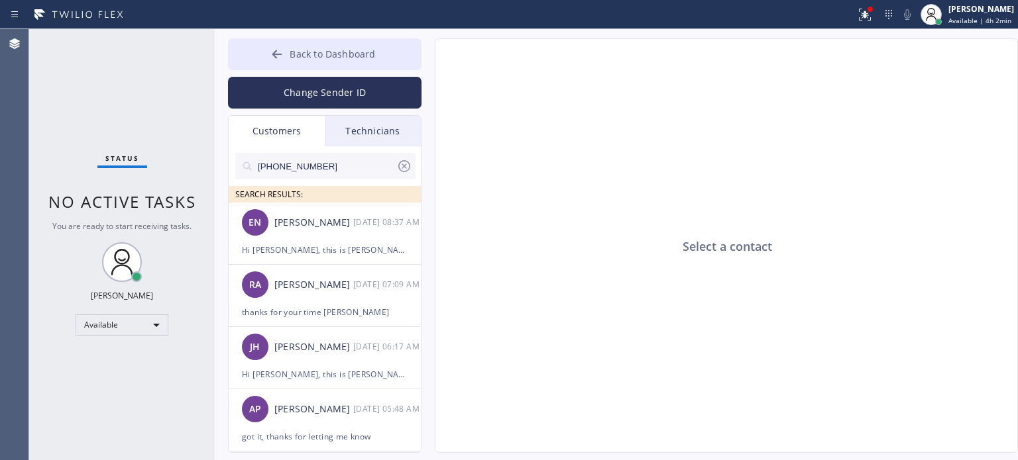
click at [311, 60] on span "Back to Dashboard" at bounding box center [332, 54] width 85 height 13
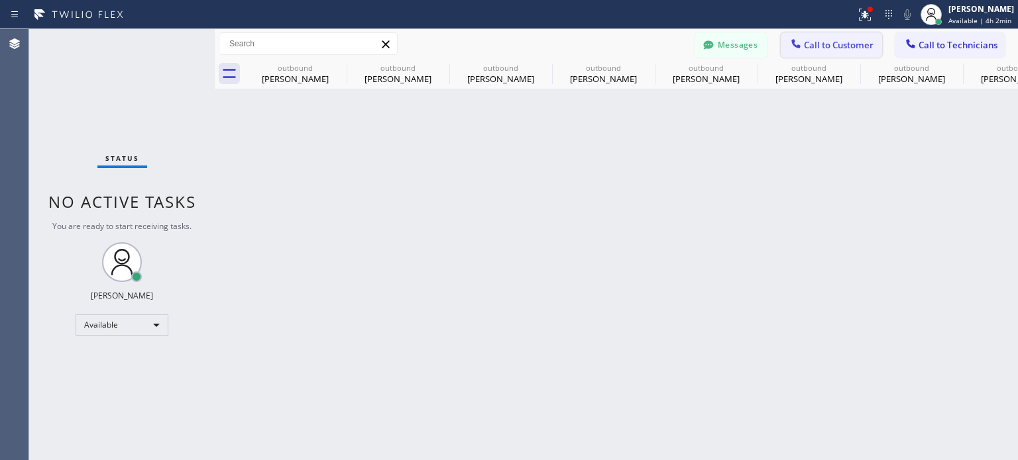
click at [790, 41] on icon at bounding box center [795, 43] width 13 height 13
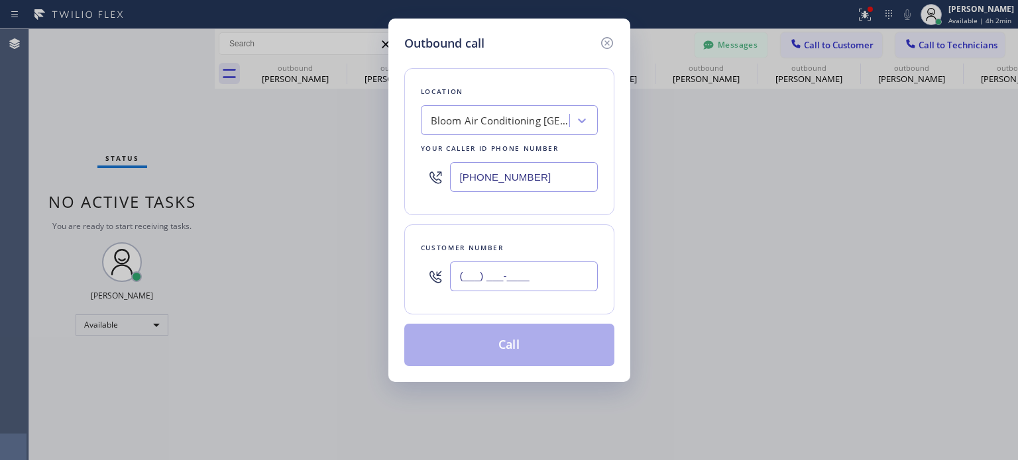
click at [482, 288] on input "(___) ___-____" at bounding box center [524, 277] width 148 height 30
paste input "718) 898-6010"
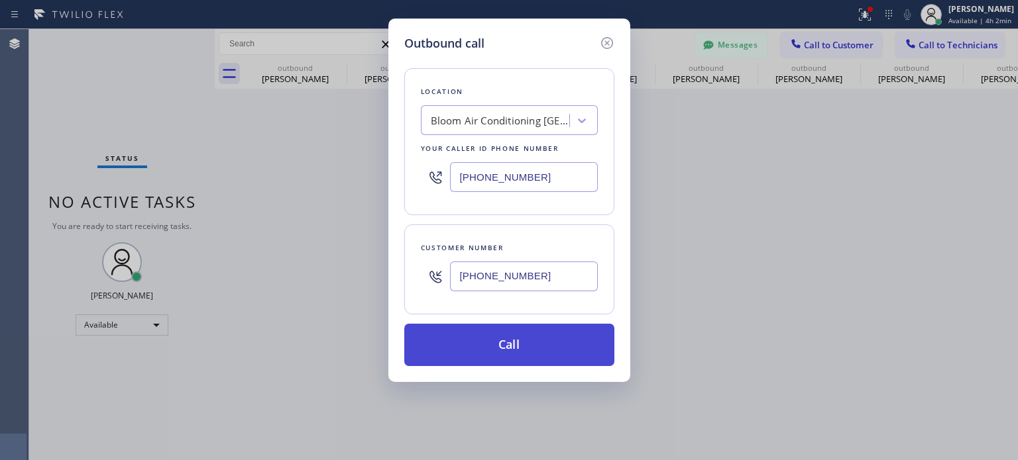
type input "[PHONE_NUMBER]"
click at [488, 341] on button "Call" at bounding box center [509, 345] width 210 height 42
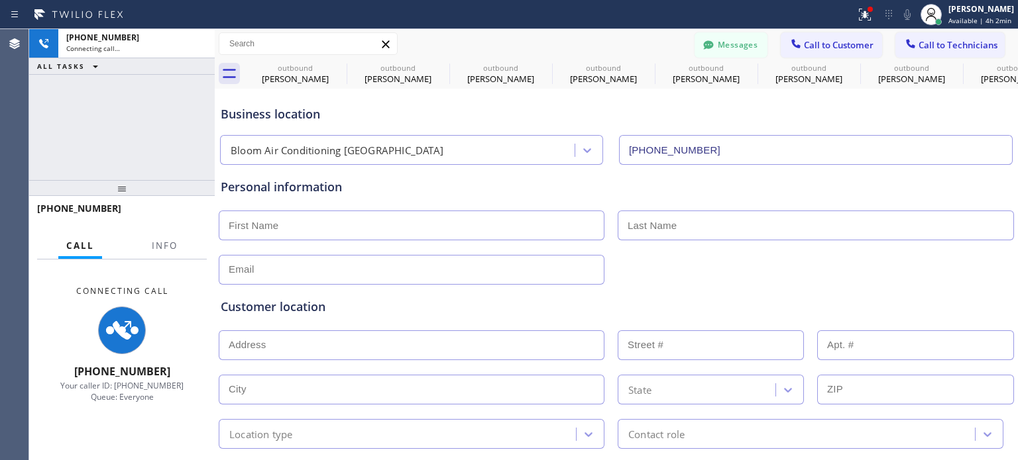
type input "[PHONE_NUMBER]"
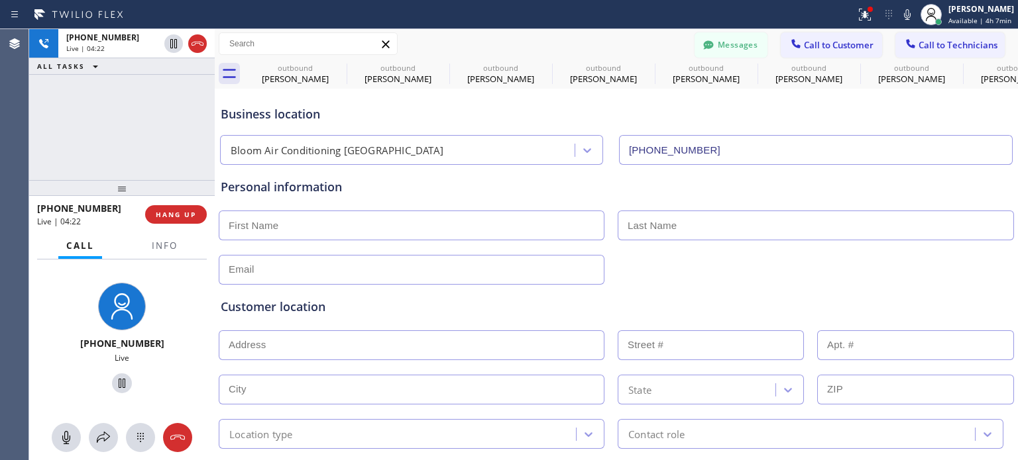
click at [739, 286] on div "Customer location >> ADD NEW ADDRESS << + NEW ADDRESS State Location type Conta…" at bounding box center [616, 367] width 796 height 164
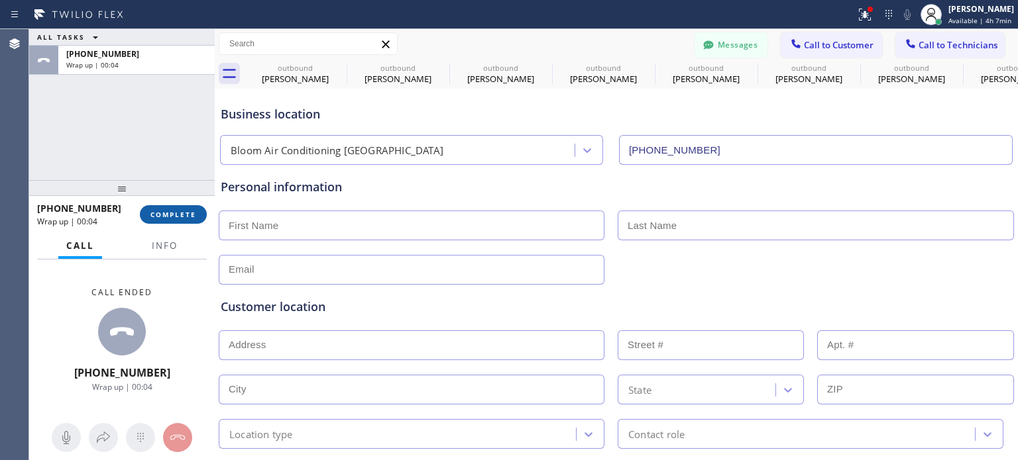
click at [166, 220] on button "COMPLETE" at bounding box center [173, 214] width 67 height 19
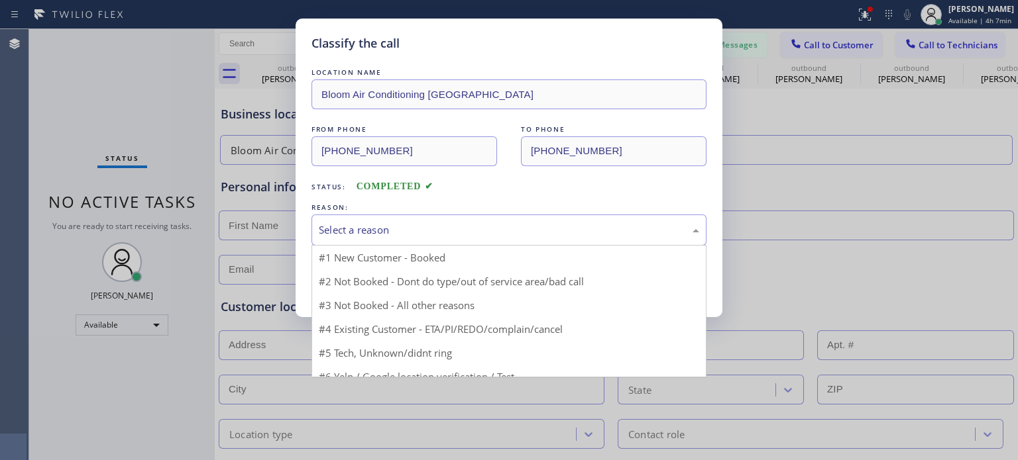
click at [427, 242] on div "Select a reason" at bounding box center [508, 230] width 395 height 31
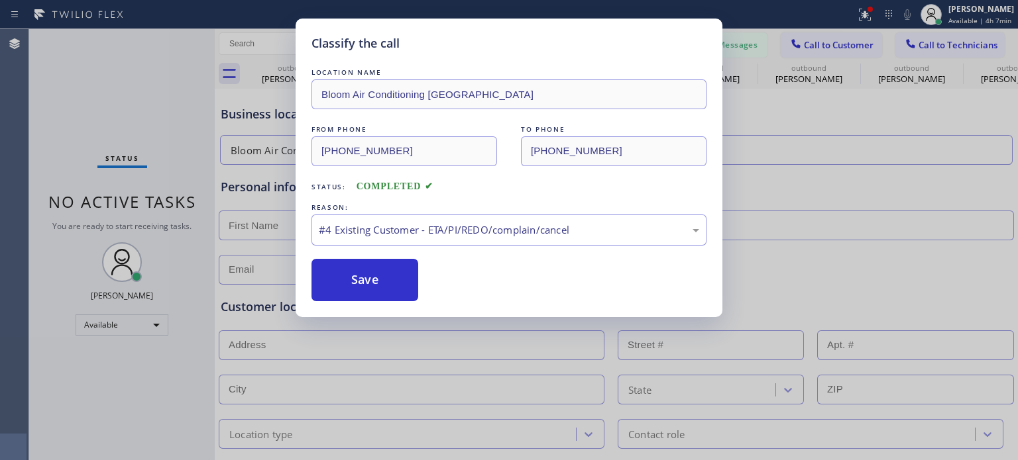
drag, startPoint x: 384, startPoint y: 282, endPoint x: 353, endPoint y: 20, distance: 264.1
click at [383, 280] on button "Save" at bounding box center [364, 280] width 107 height 42
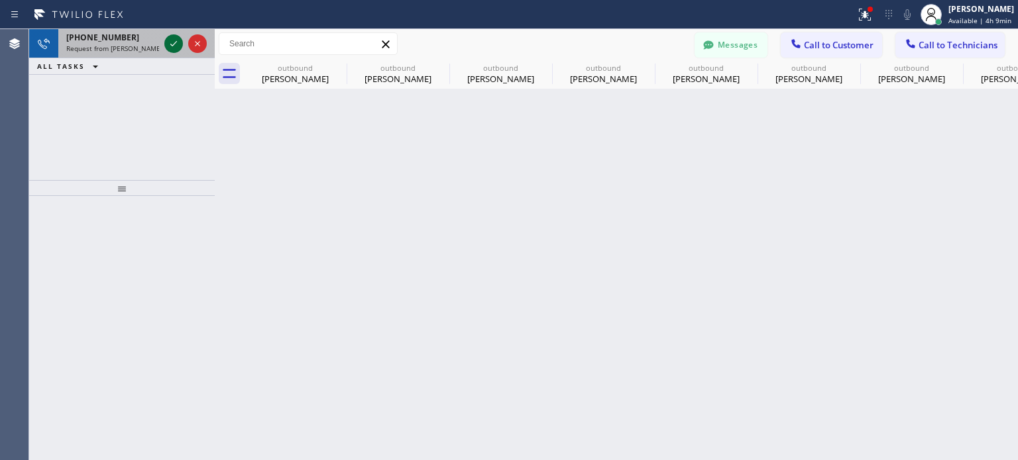
click at [172, 47] on icon at bounding box center [174, 44] width 16 height 16
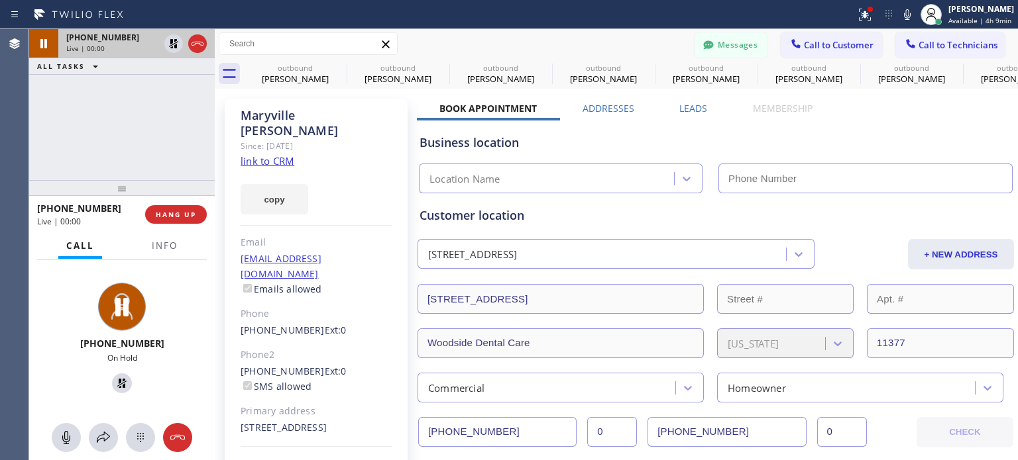
type input "[PHONE_NUMBER]"
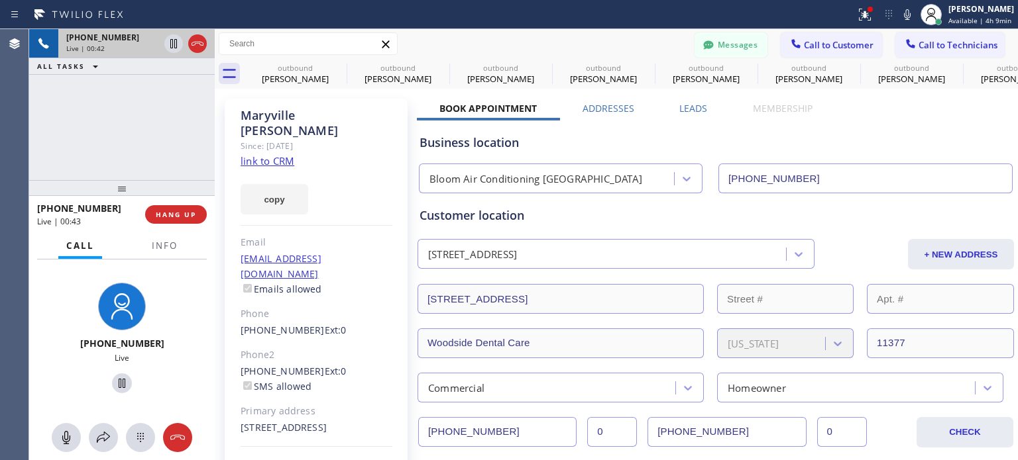
click at [563, 48] on div "Messages Call to Customer Call to Technicians Outbound call Location Bloom Air …" at bounding box center [616, 43] width 803 height 23
click at [472, 41] on div "Messages Call to Customer Call to Technicians Outbound call Location Bloom Air …" at bounding box center [616, 43] width 803 height 23
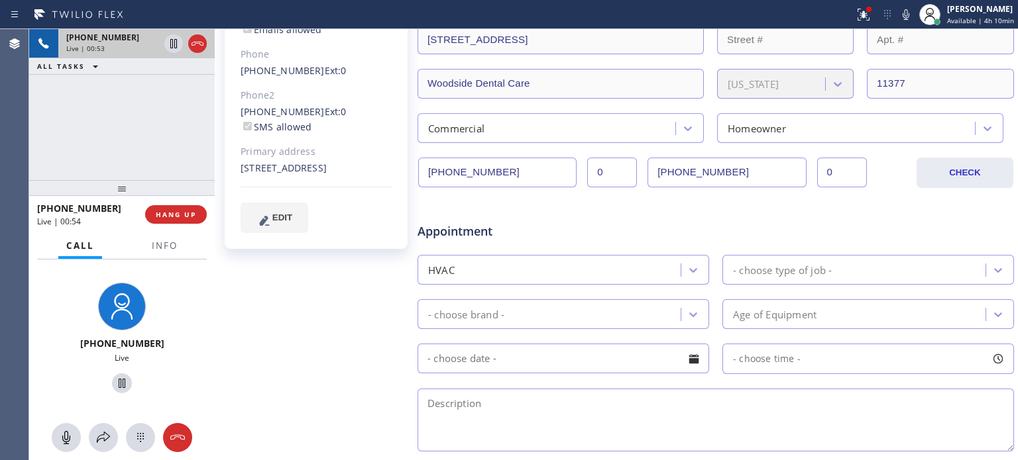
scroll to position [265, 0]
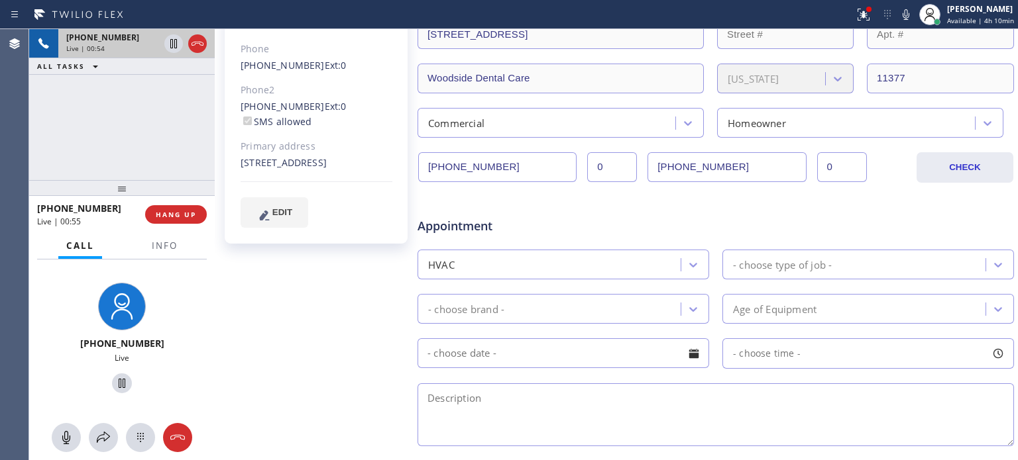
click at [374, 289] on div "Maryville [PERSON_NAME] Since: [DATE] link to CRM copy Email [EMAIL_ADDRESS][DO…" at bounding box center [317, 256] width 199 height 859
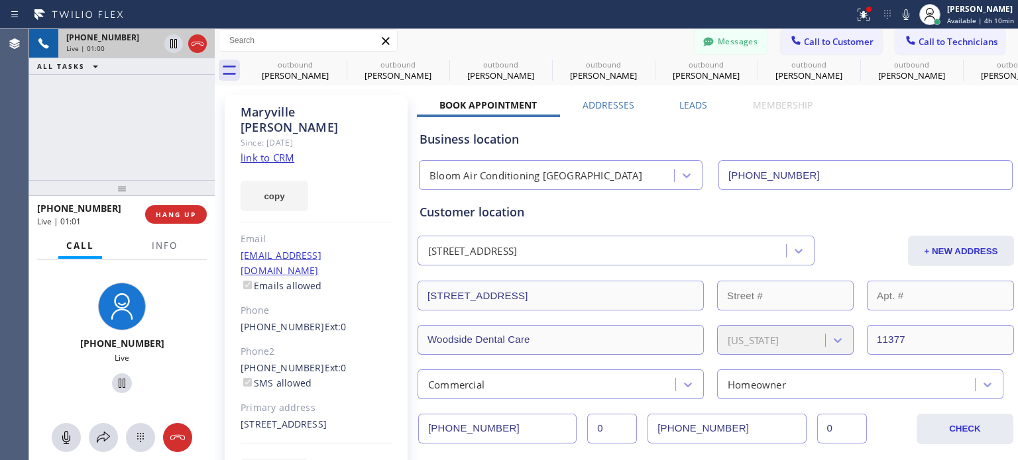
scroll to position [0, 0]
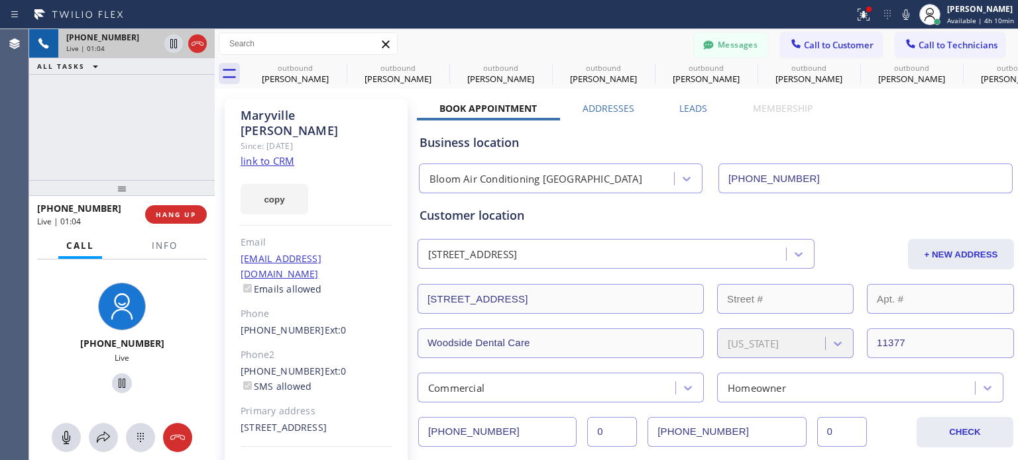
click at [437, 46] on div "Messages Call to Customer Call to Technicians Outbound call Location Bloom Air …" at bounding box center [616, 43] width 803 height 23
click at [339, 252] on div "[EMAIL_ADDRESS][DOMAIN_NAME] Emails allowed" at bounding box center [317, 275] width 152 height 46
copy link "[EMAIL_ADDRESS][DOMAIN_NAME]"
click at [339, 252] on div "[EMAIL_ADDRESS][DOMAIN_NAME] Emails allowed" at bounding box center [317, 275] width 152 height 46
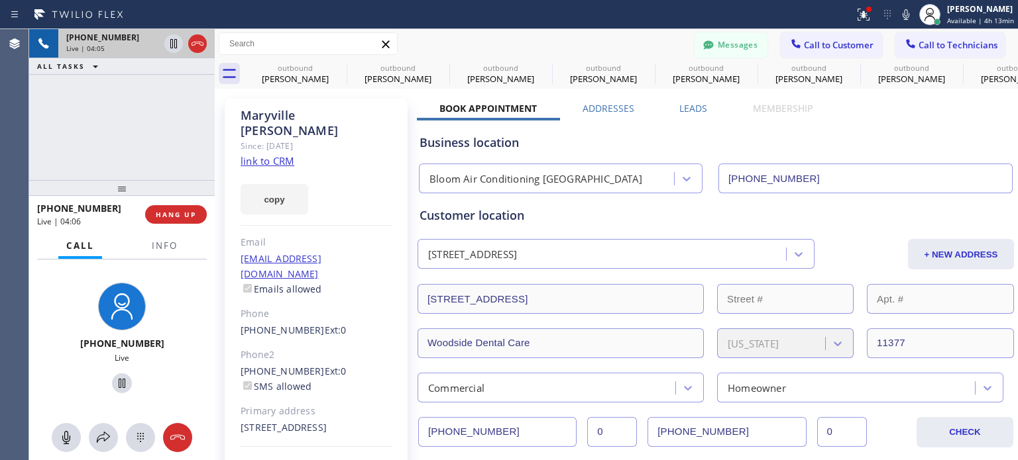
click at [187, 204] on div "[PHONE_NUMBER] Live | 04:06 HANG UP" at bounding box center [122, 214] width 170 height 34
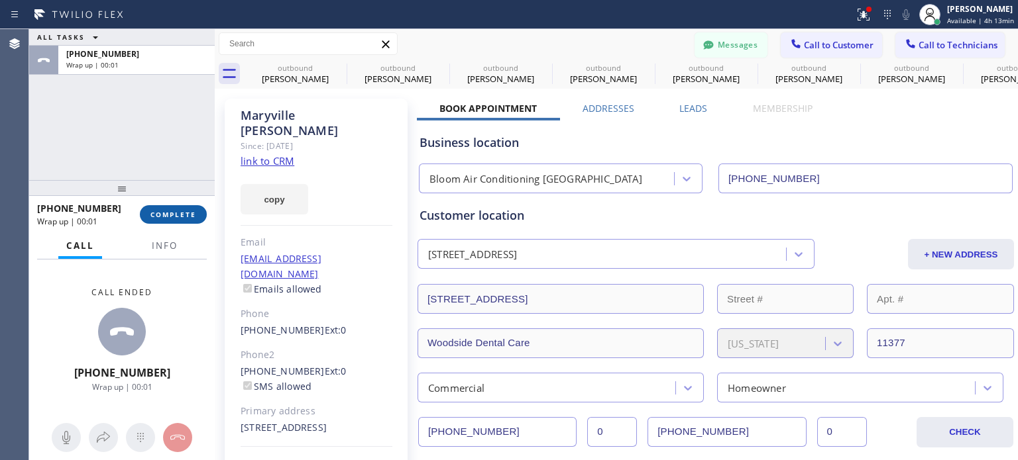
click at [180, 219] on span "COMPLETE" at bounding box center [173, 214] width 46 height 9
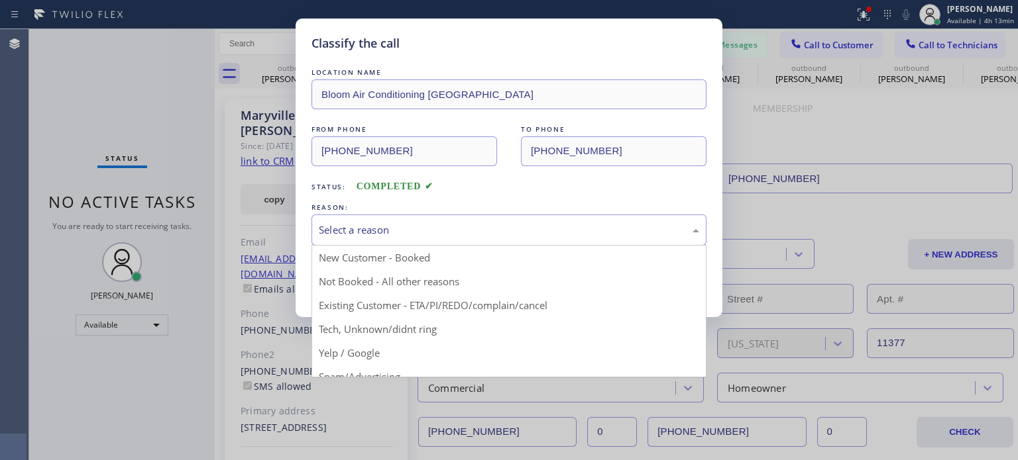
click at [403, 233] on div "Select a reason" at bounding box center [509, 230] width 380 height 15
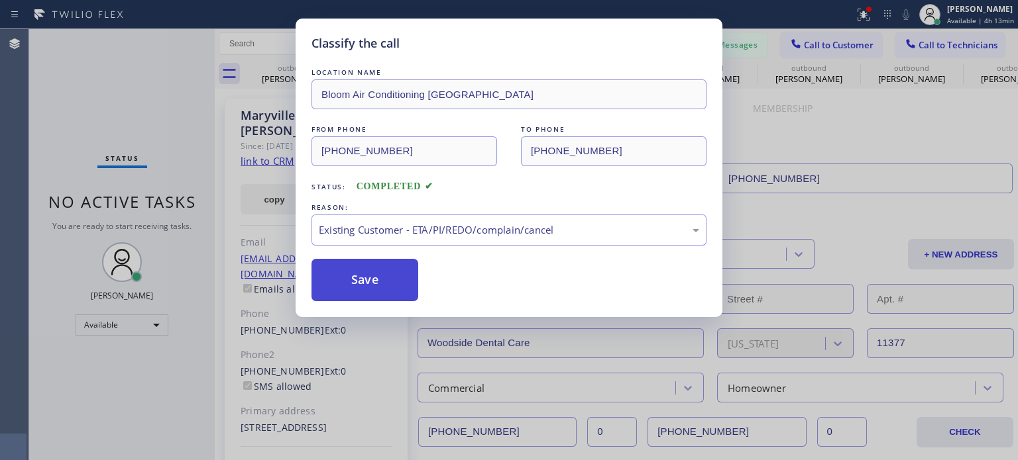
click at [385, 278] on button "Save" at bounding box center [364, 280] width 107 height 42
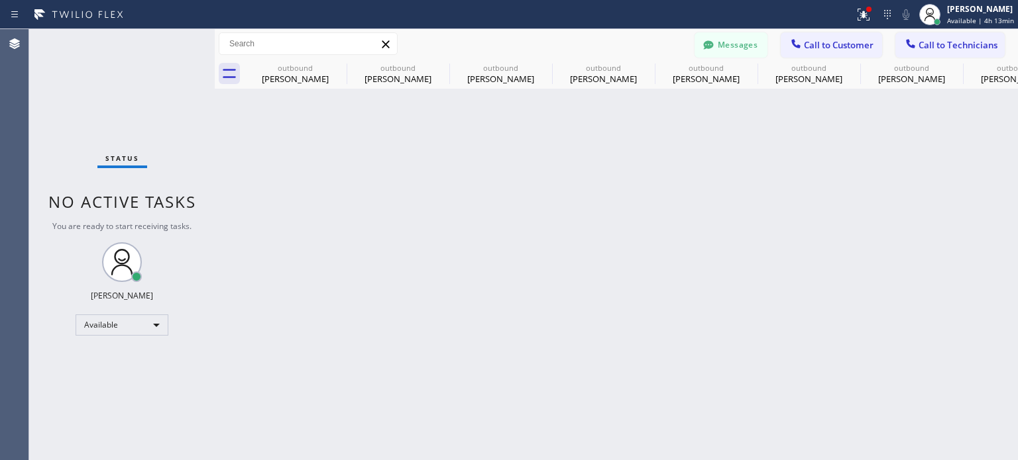
click at [861, 246] on div "Back to Dashboard Change Sender ID Customers Technicians [PHONE_NUMBER] SEARCH …" at bounding box center [616, 244] width 803 height 431
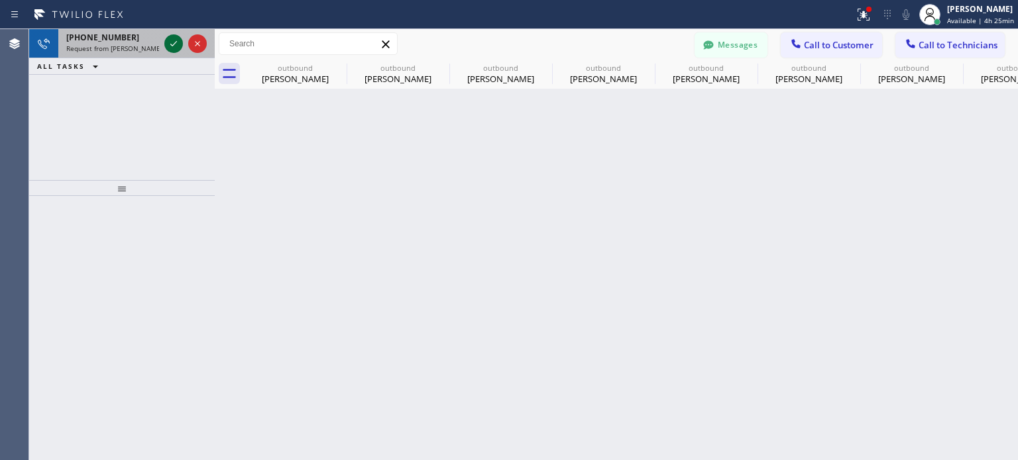
click at [174, 48] on icon at bounding box center [174, 44] width 16 height 16
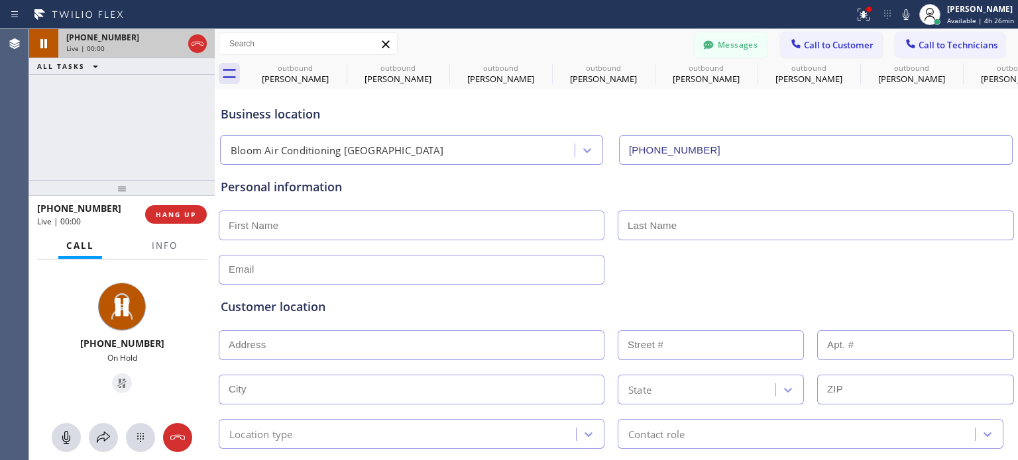
type input "[PHONE_NUMBER]"
click at [413, 115] on div "Business location" at bounding box center [616, 114] width 791 height 18
click at [400, 107] on div "Business location" at bounding box center [616, 114] width 791 height 18
click at [360, 118] on div "Business location" at bounding box center [616, 114] width 791 height 18
click at [359, 117] on div "Business location" at bounding box center [616, 114] width 791 height 18
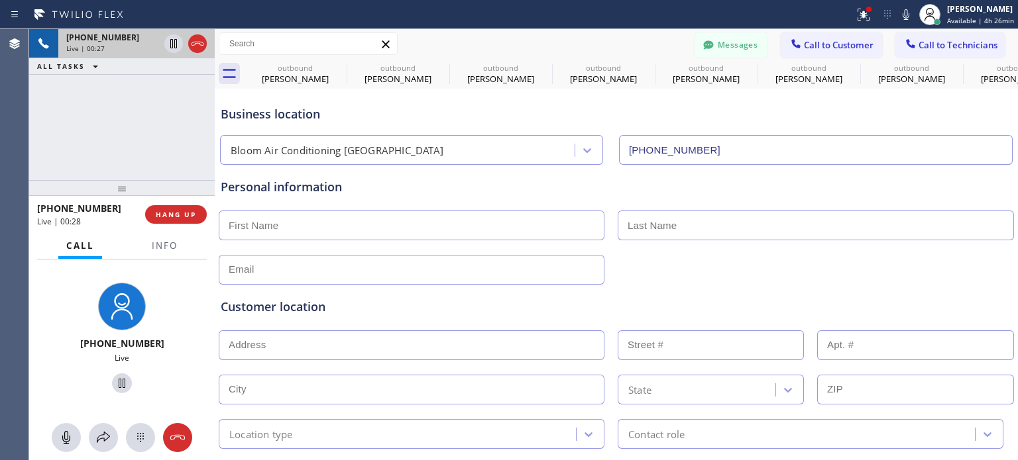
click at [366, 113] on div "Business location" at bounding box center [616, 114] width 791 height 18
click at [360, 109] on div "Business location" at bounding box center [616, 114] width 791 height 18
click at [168, 216] on span "HANG UP" at bounding box center [176, 214] width 40 height 9
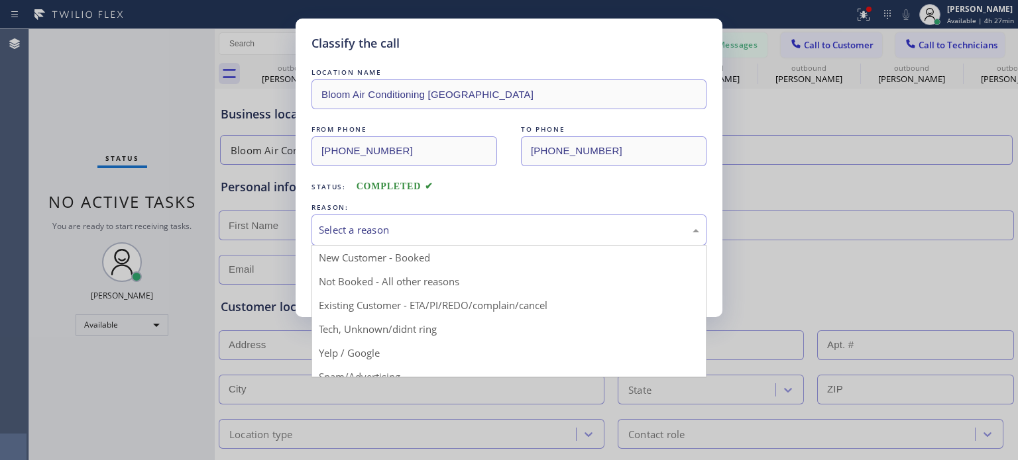
click at [334, 234] on div "Select a reason" at bounding box center [509, 230] width 380 height 15
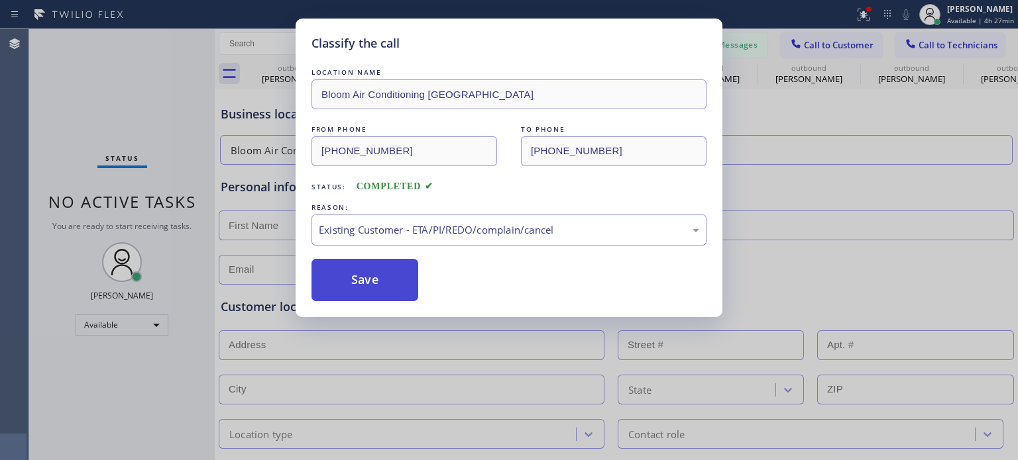
click at [337, 281] on button "Save" at bounding box center [364, 280] width 107 height 42
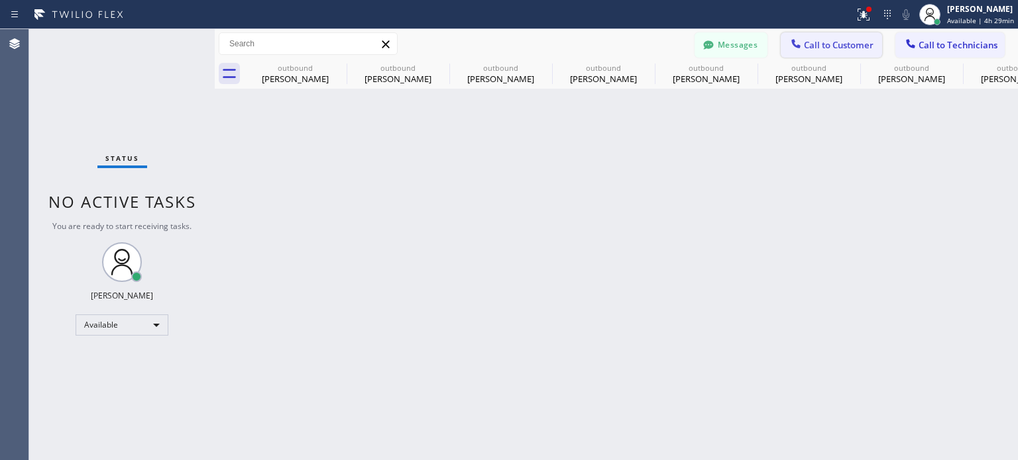
click at [793, 44] on icon at bounding box center [795, 43] width 9 height 9
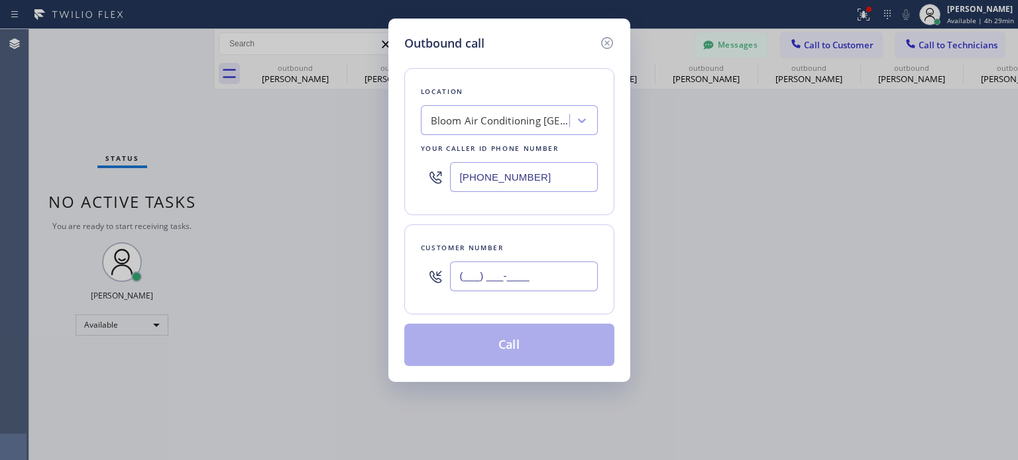
click at [584, 268] on input "(___) ___-____" at bounding box center [524, 277] width 148 height 30
paste input "917) 359-5859"
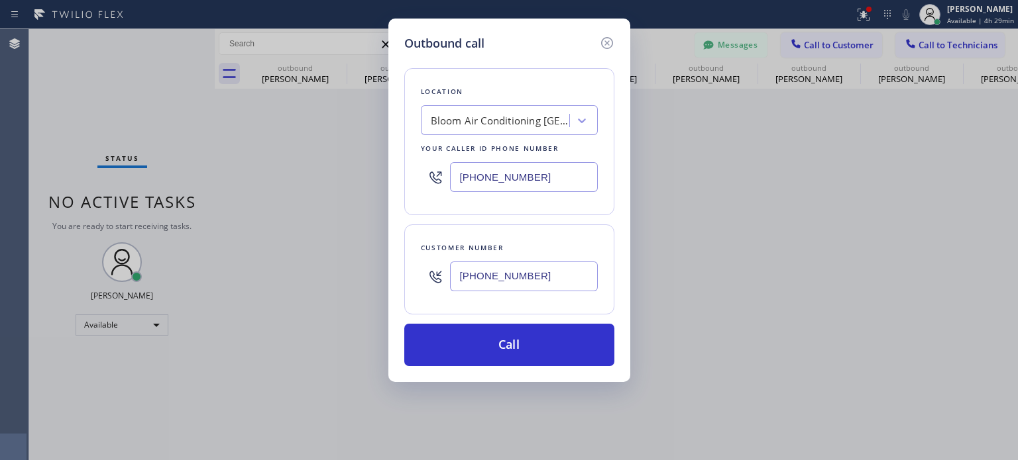
type input "[PHONE_NUMBER]"
click at [496, 188] on input "[PHONE_NUMBER]" at bounding box center [524, 177] width 148 height 30
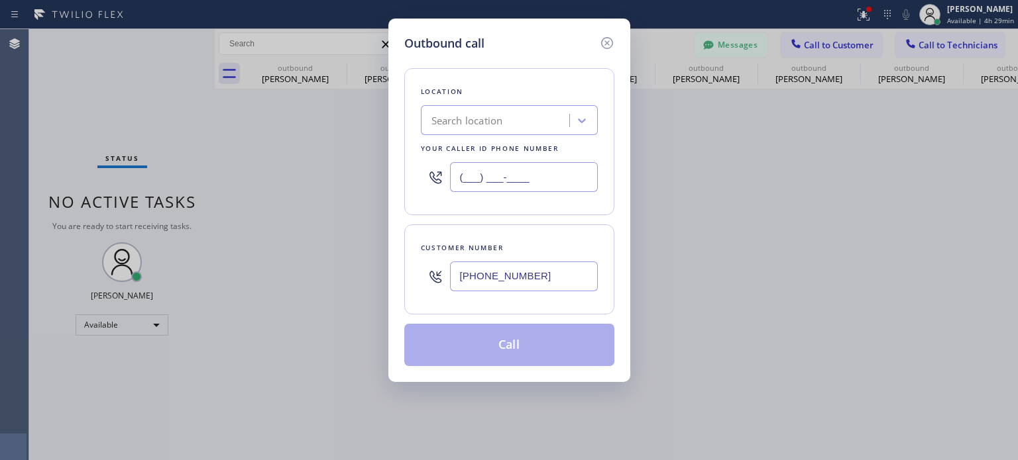
type input "(___) ___-____"
click at [480, 123] on div "Search location" at bounding box center [467, 120] width 72 height 15
paste input "Flushing Heating and Air Conditioning"
type input "Flushing Heating and Air Conditioning"
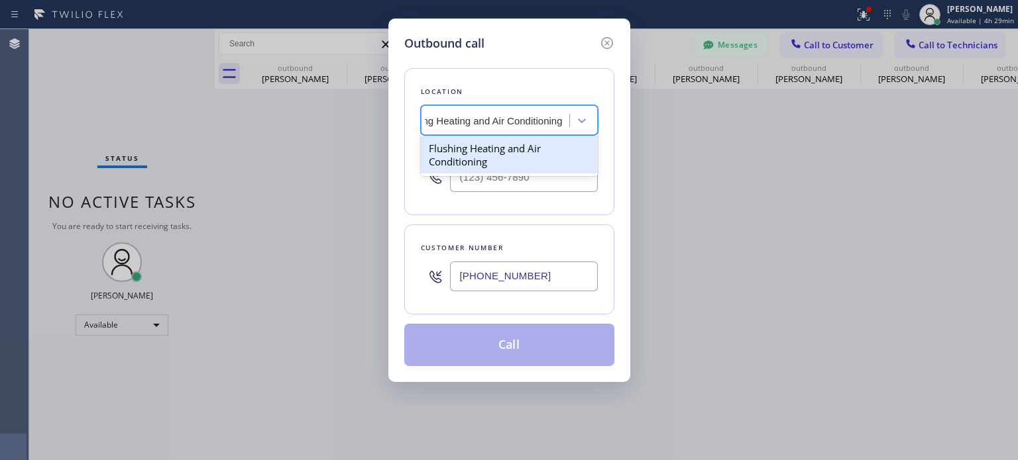
click at [489, 159] on div "Flushing Heating and Air Conditioning" at bounding box center [509, 154] width 177 height 37
type input "[PHONE_NUMBER]"
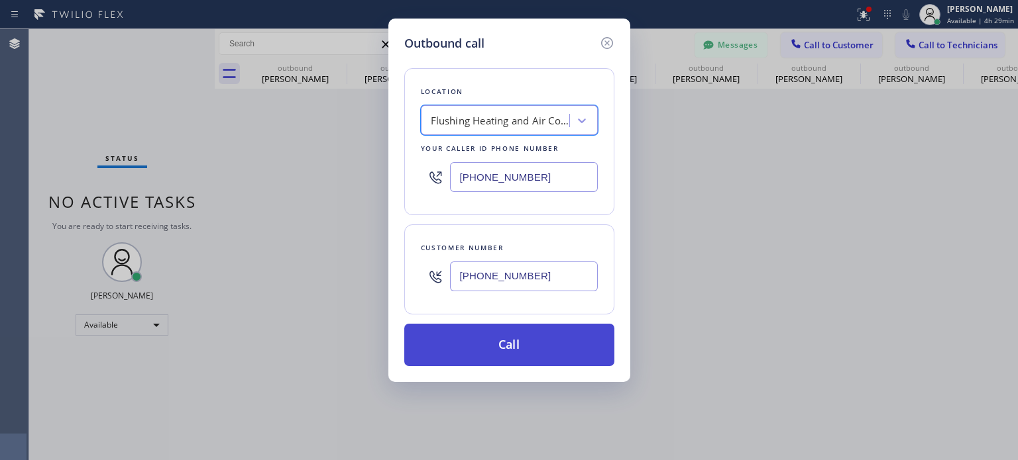
click at [522, 340] on button "Call" at bounding box center [509, 345] width 210 height 42
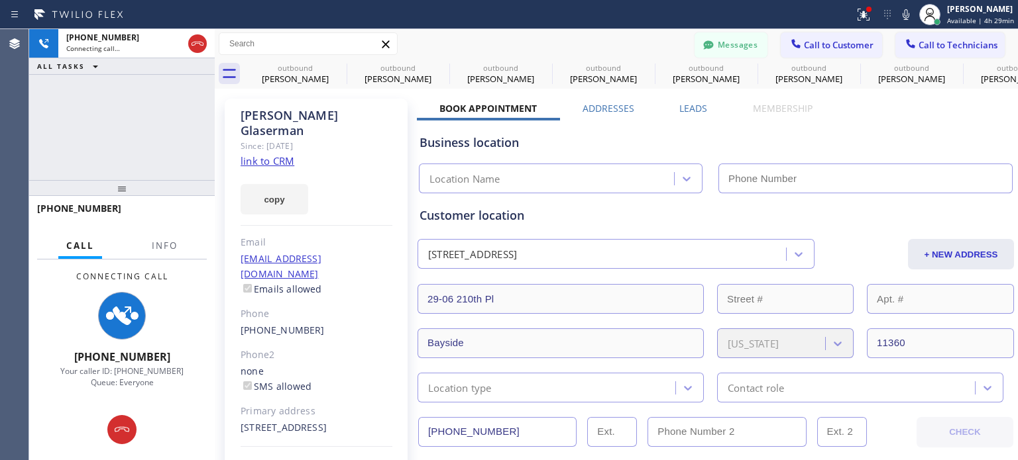
type input "[PHONE_NUMBER]"
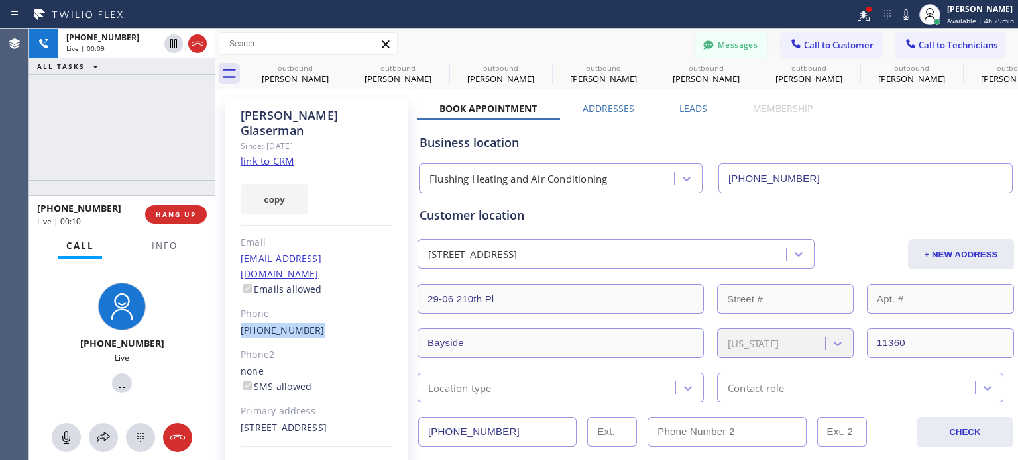
drag, startPoint x: 231, startPoint y: 306, endPoint x: 310, endPoint y: 299, distance: 79.1
click at [310, 299] on div "[PERSON_NAME] Since: [DATE] link to CRM copy Email [EMAIL_ADDRESS][DOMAIN_NAME]…" at bounding box center [316, 304] width 183 height 410
copy link "[PHONE_NUMBER]"
click at [725, 44] on button "Messages" at bounding box center [730, 44] width 73 height 25
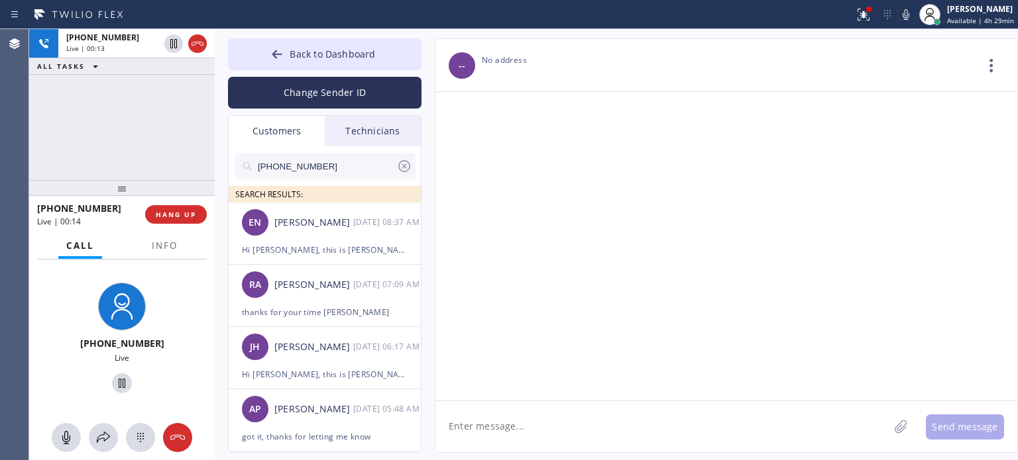
drag, startPoint x: 290, startPoint y: 81, endPoint x: 305, endPoint y: 89, distance: 17.8
click at [290, 82] on button "Change Sender ID" at bounding box center [324, 93] width 193 height 32
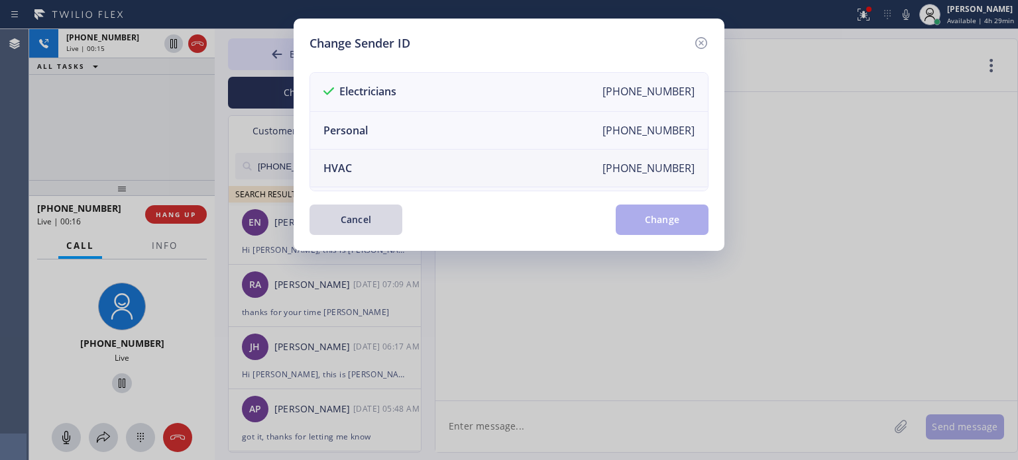
click at [363, 165] on li "HVAC [PHONE_NUMBER]" at bounding box center [509, 169] width 398 height 38
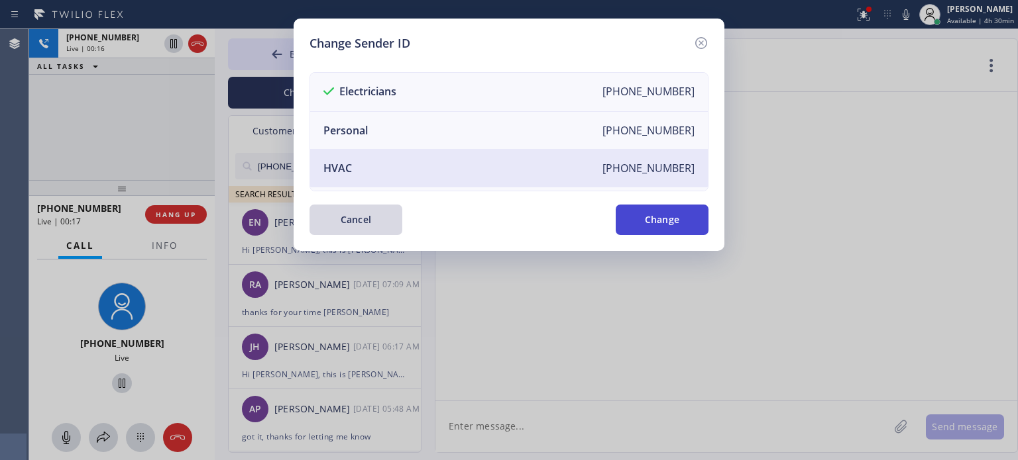
click at [640, 230] on button "Change" at bounding box center [662, 220] width 93 height 30
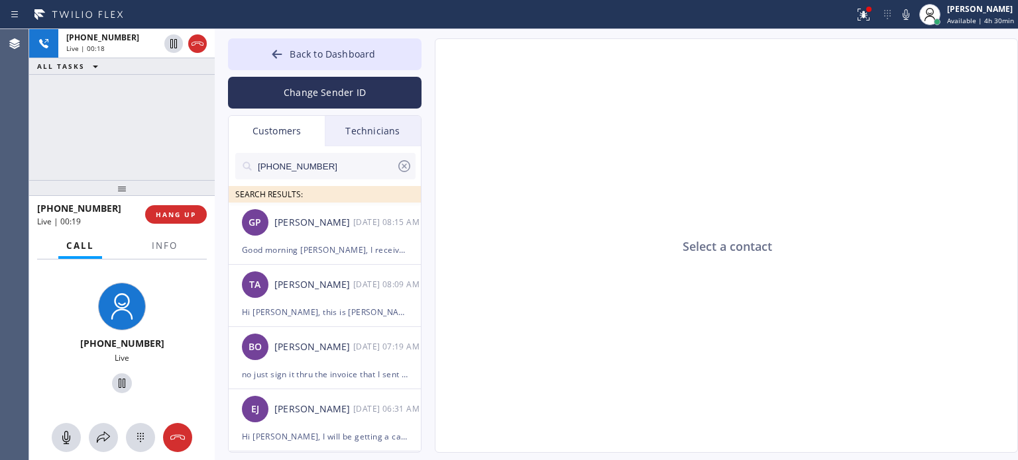
click at [313, 170] on input "[PHONE_NUMBER]" at bounding box center [326, 166] width 140 height 27
paste input "917) 359-5859"
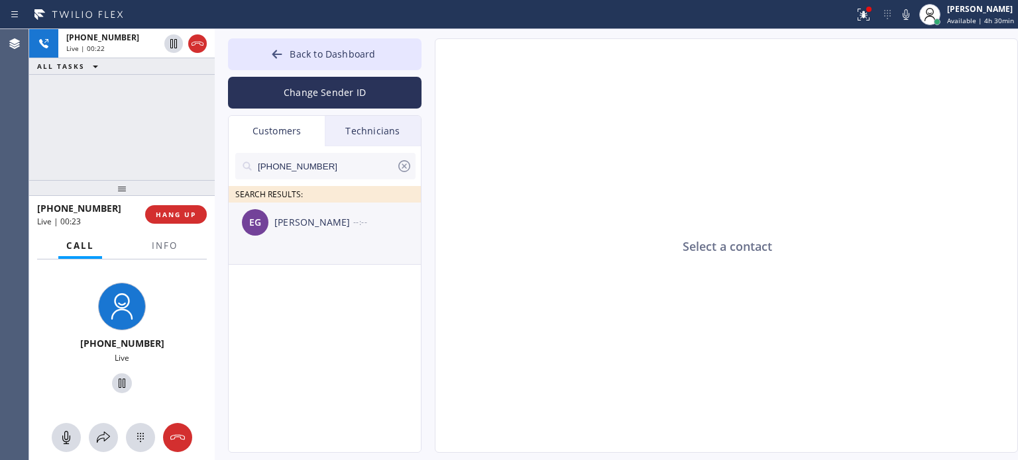
type input "[PHONE_NUMBER]"
click at [308, 227] on div "[PERSON_NAME]" at bounding box center [313, 222] width 79 height 15
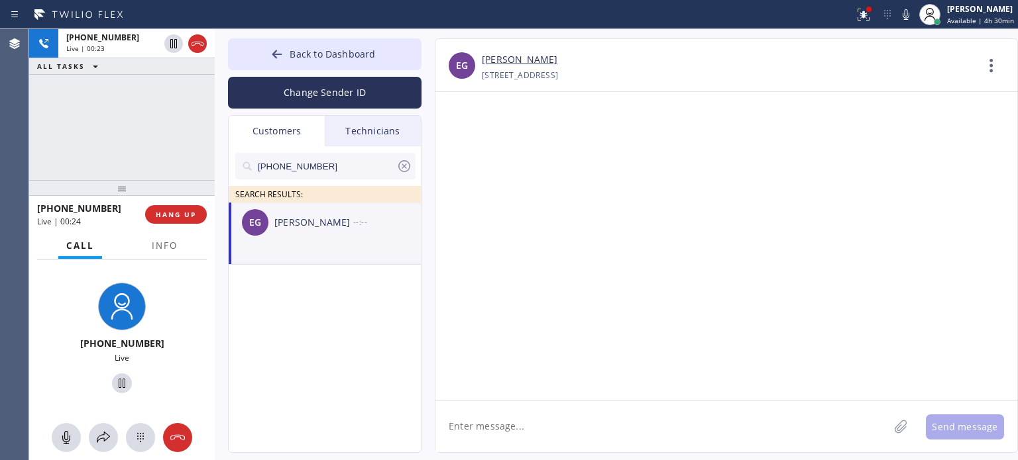
click at [479, 421] on textarea at bounding box center [661, 427] width 453 height 51
click at [186, 221] on button "HANG UP" at bounding box center [176, 214] width 62 height 19
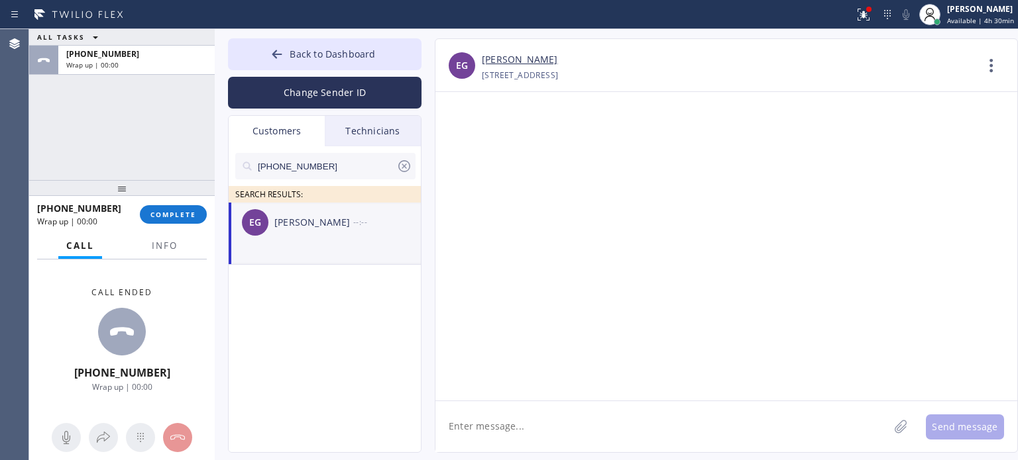
paste textarea "[PHONE_NUMBER]"
type textarea "[PHONE_NUMBER]"
click at [499, 424] on textarea "[PHONE_NUMBER]" at bounding box center [673, 427] width 477 height 51
type textarea "h"
paste textarea "Flushing Heating and Air Conditioning"
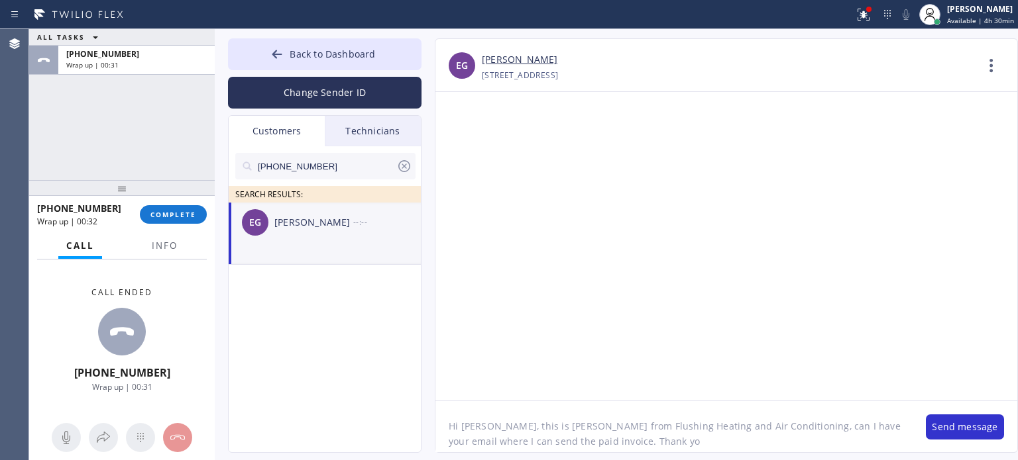
type textarea "Hi [PERSON_NAME], this is [PERSON_NAME] from Flushing Heating and Air Condition…"
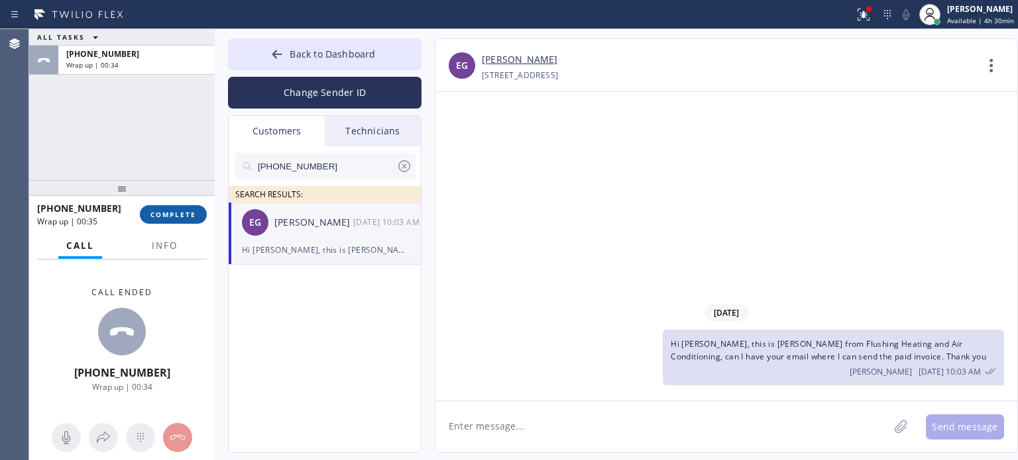
click at [177, 211] on span "COMPLETE" at bounding box center [173, 214] width 46 height 9
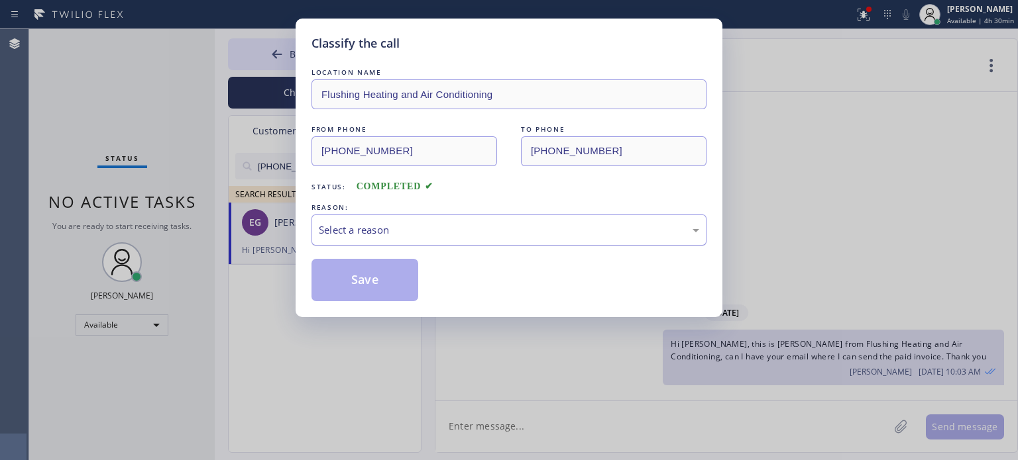
drag, startPoint x: 375, startPoint y: 229, endPoint x: 388, endPoint y: 238, distance: 15.8
click at [377, 230] on div "Select a reason" at bounding box center [509, 230] width 380 height 15
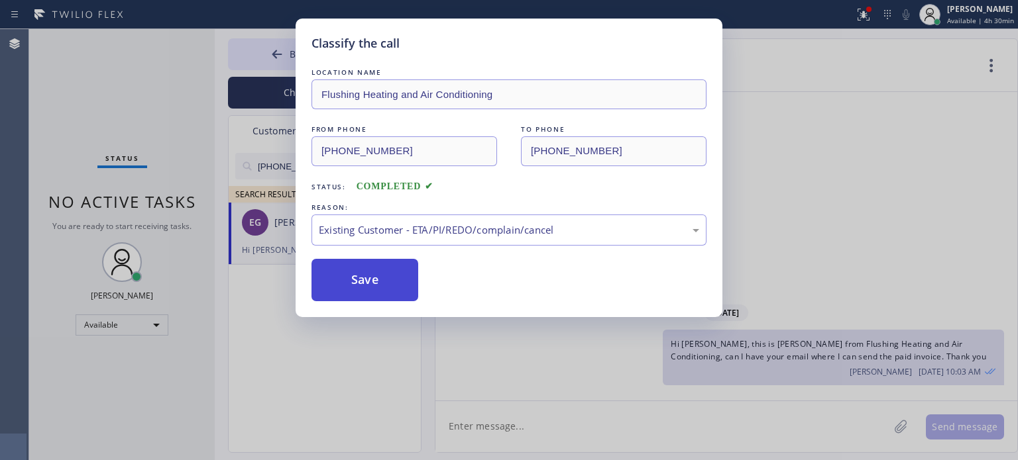
click at [362, 283] on button "Save" at bounding box center [364, 280] width 107 height 42
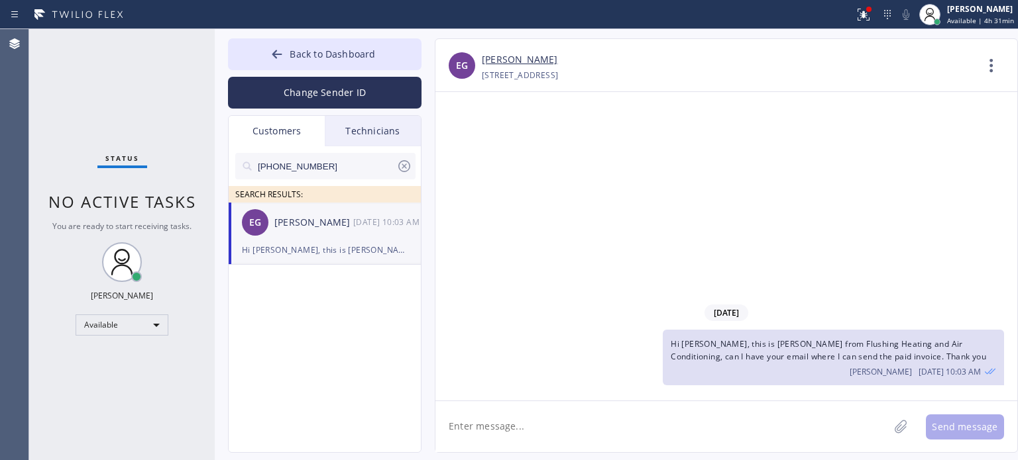
click at [402, 170] on icon at bounding box center [404, 166] width 16 height 16
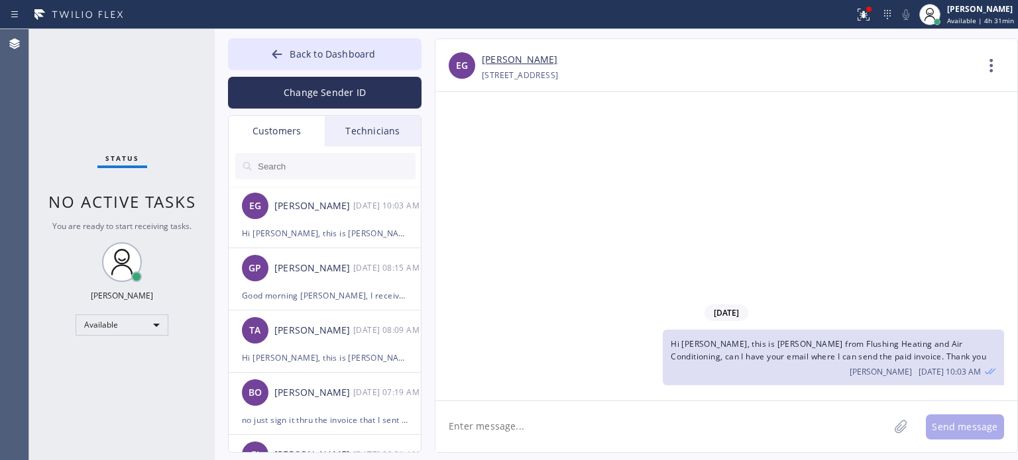
click at [273, 135] on div "Customers" at bounding box center [277, 131] width 96 height 30
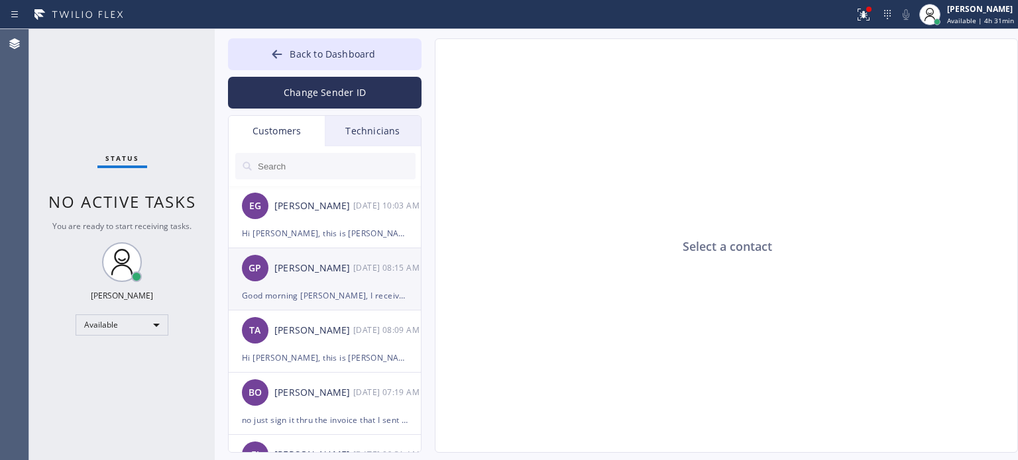
click at [288, 294] on div "Good morning [PERSON_NAME], I received the contract. I'm currently traveling fo…" at bounding box center [325, 295] width 166 height 15
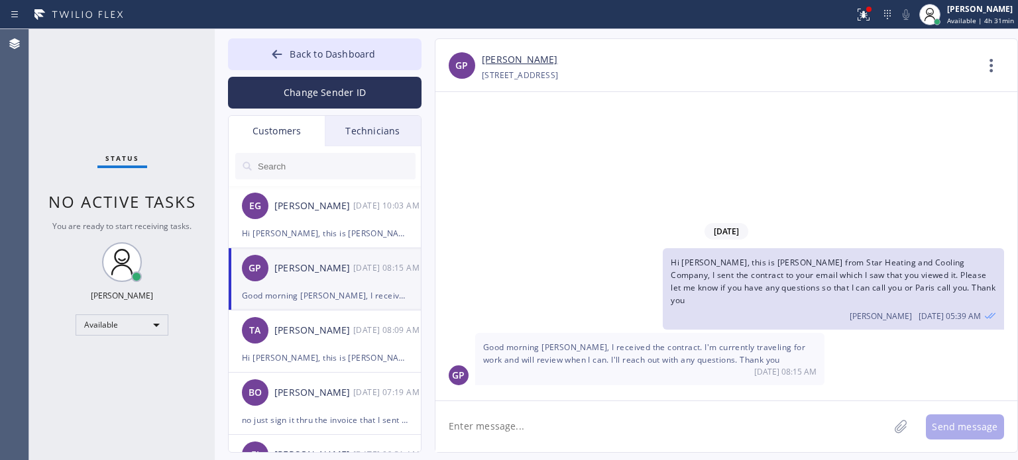
click at [628, 425] on textarea at bounding box center [661, 427] width 453 height 51
click at [620, 421] on textarea at bounding box center [661, 427] width 453 height 51
type textarea "sure, take your time and enjoy"
click at [955, 428] on button "Send message" at bounding box center [965, 427] width 78 height 25
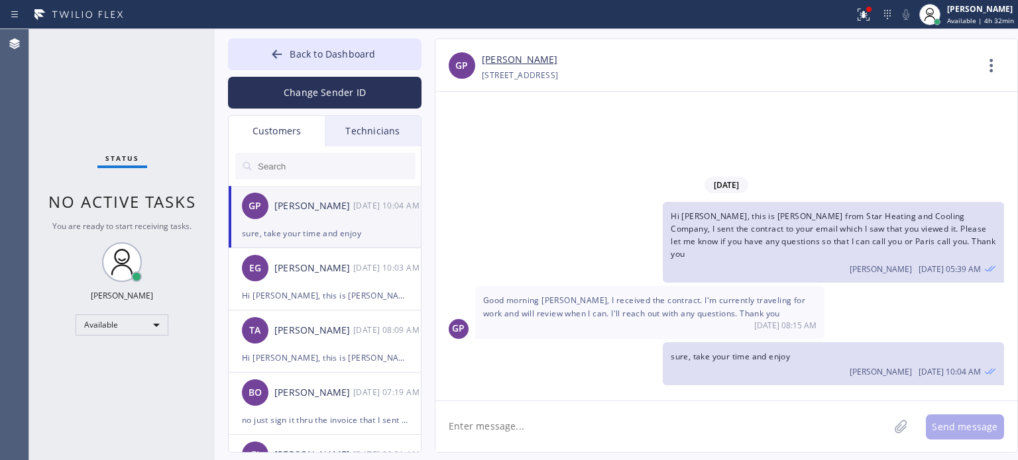
click at [771, 104] on div "[DATE] Hi [PERSON_NAME], this is [PERSON_NAME] from Star Heating and Cooling Co…" at bounding box center [726, 246] width 582 height 309
click at [302, 411] on div "[PERSON_NAME] [DATE] 07:19 AM" at bounding box center [325, 393] width 193 height 40
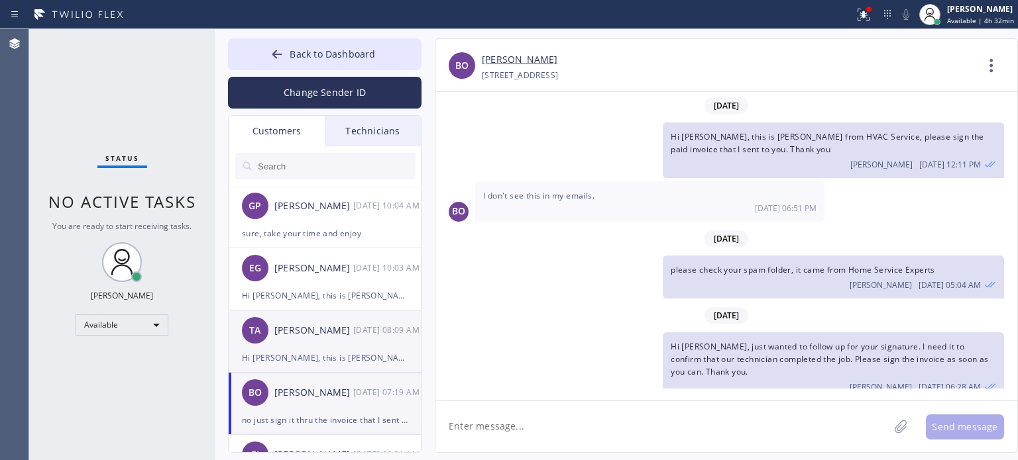
scroll to position [292, 0]
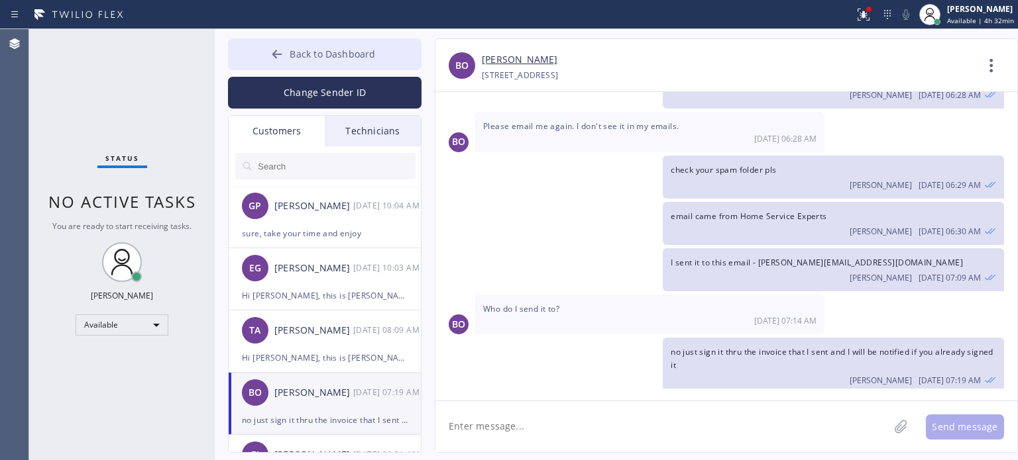
click at [307, 51] on span "Back to Dashboard" at bounding box center [332, 54] width 85 height 13
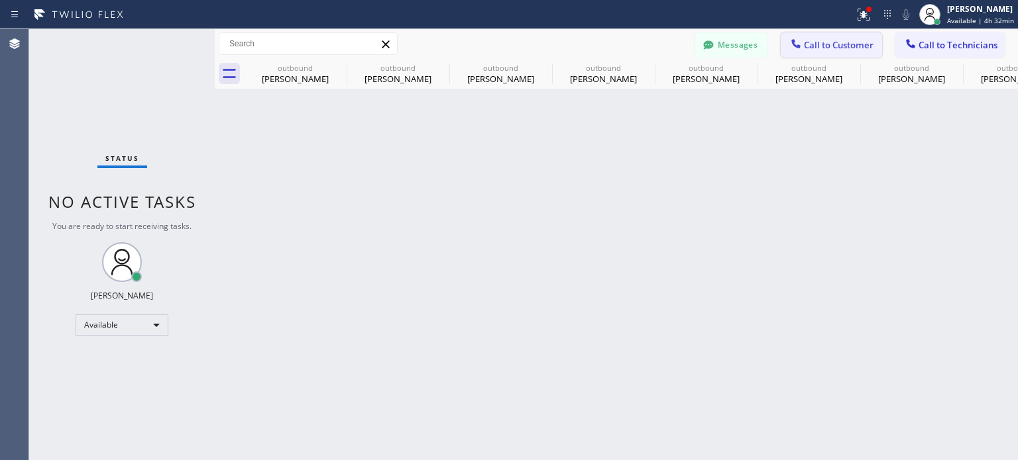
click at [819, 42] on span "Call to Customer" at bounding box center [839, 45] width 70 height 12
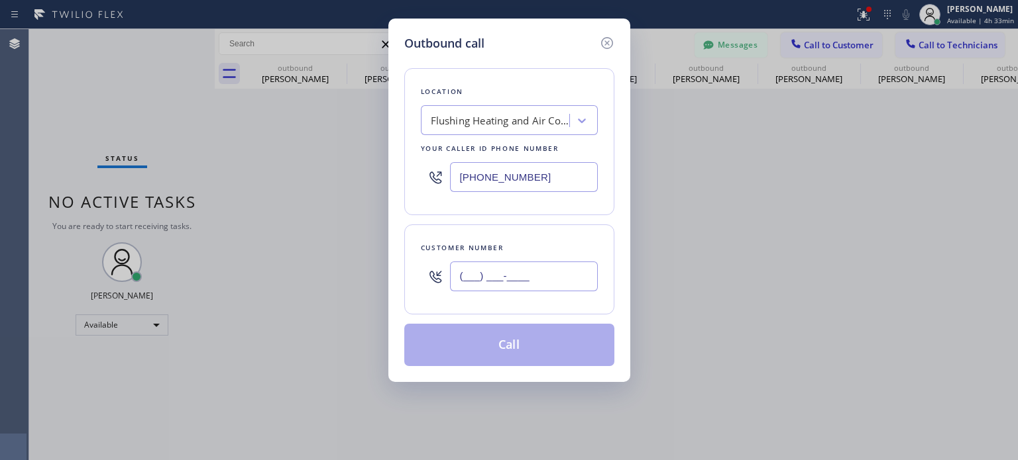
click at [485, 278] on input "(___) ___-____" at bounding box center [524, 277] width 148 height 30
paste input "347) 233-9440"
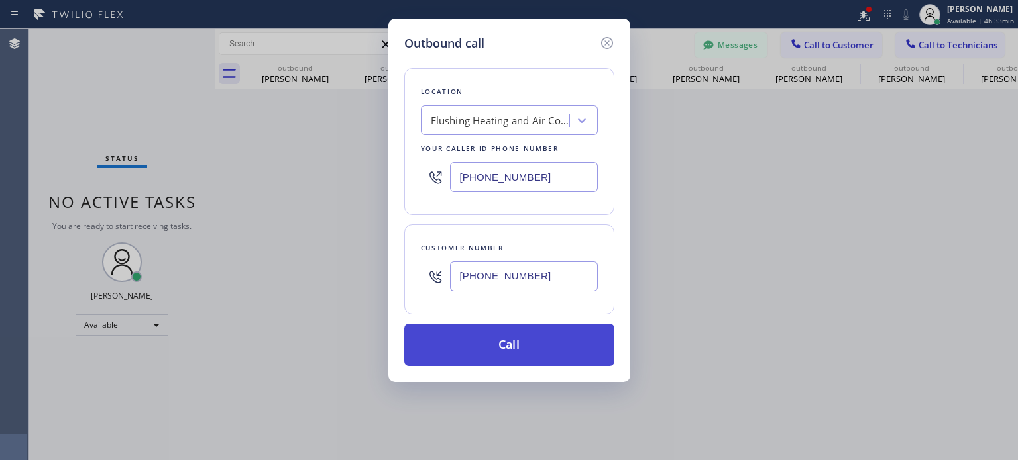
type input "[PHONE_NUMBER]"
click at [494, 344] on button "Call" at bounding box center [509, 345] width 210 height 42
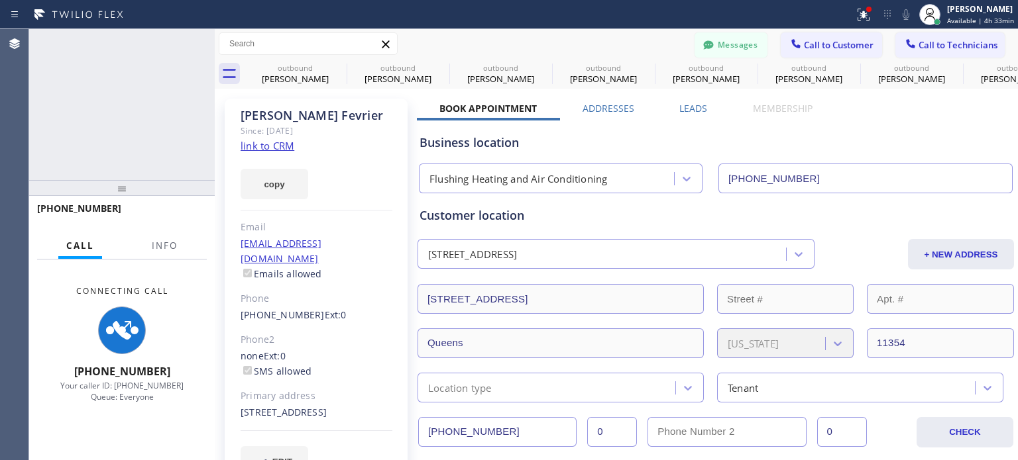
type input "[PHONE_NUMBER]"
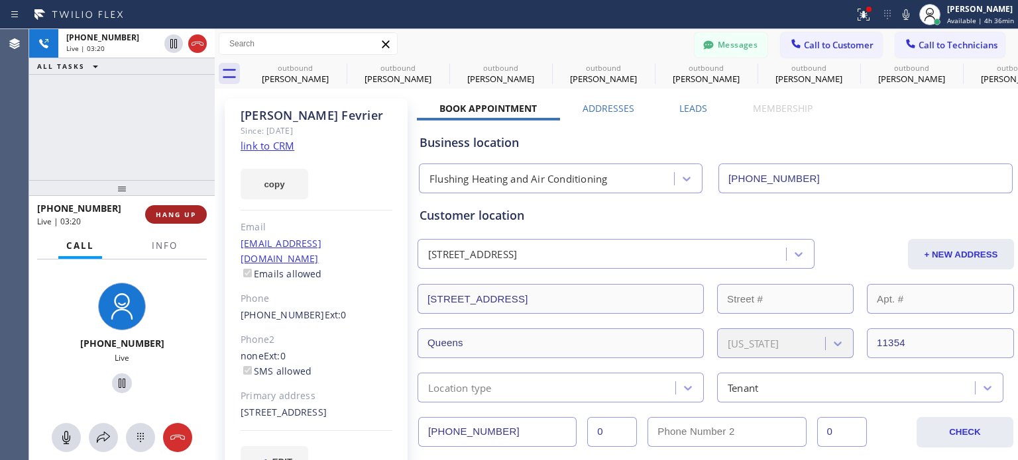
click at [174, 214] on span "HANG UP" at bounding box center [176, 214] width 40 height 9
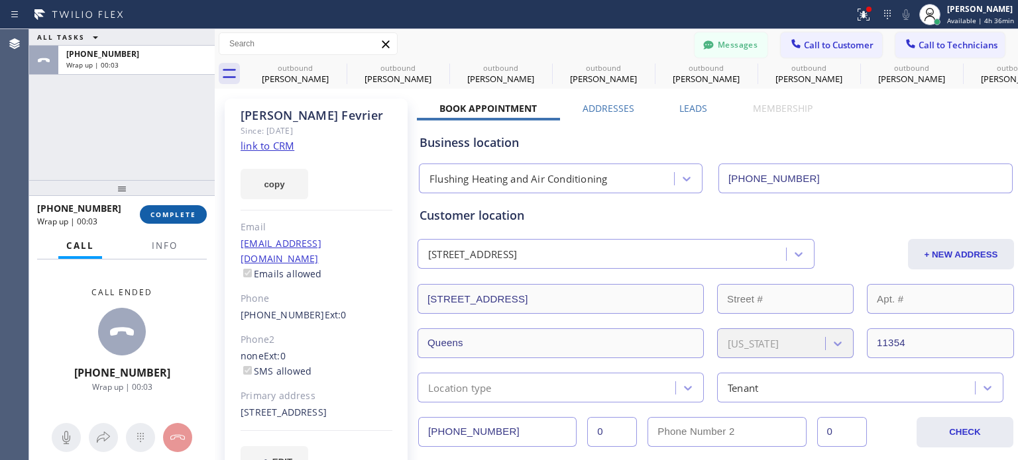
click at [170, 214] on span "COMPLETE" at bounding box center [173, 214] width 46 height 9
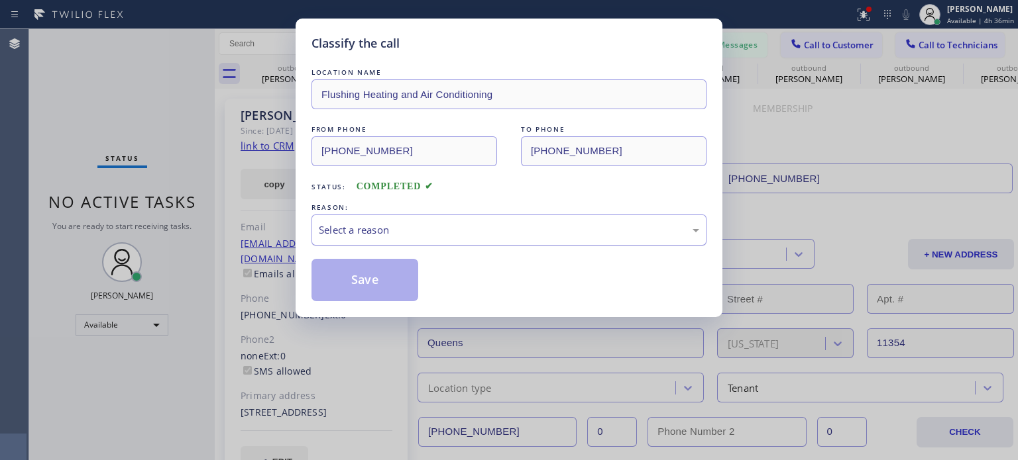
click at [384, 239] on div "Select a reason" at bounding box center [508, 230] width 395 height 31
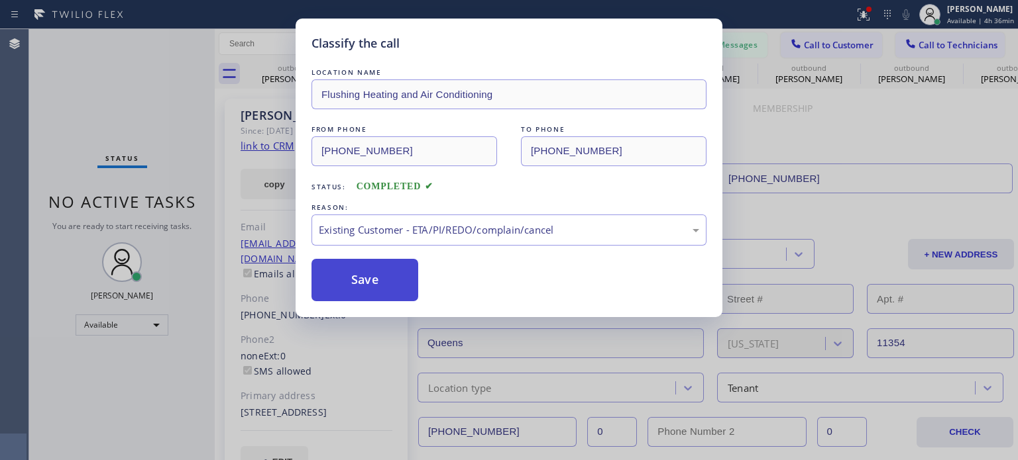
drag, startPoint x: 385, startPoint y: 278, endPoint x: 393, endPoint y: 284, distance: 10.3
click at [386, 279] on button "Save" at bounding box center [364, 280] width 107 height 42
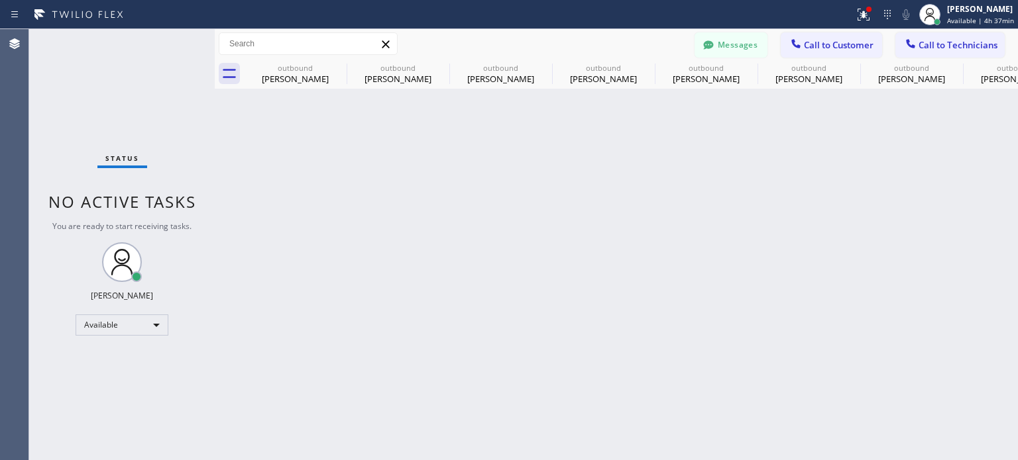
click at [777, 205] on div "Back to Dashboard Change Sender ID Customers Technicians GP [PERSON_NAME] [DATE…" at bounding box center [616, 244] width 803 height 431
click at [708, 43] on icon at bounding box center [708, 44] width 10 height 9
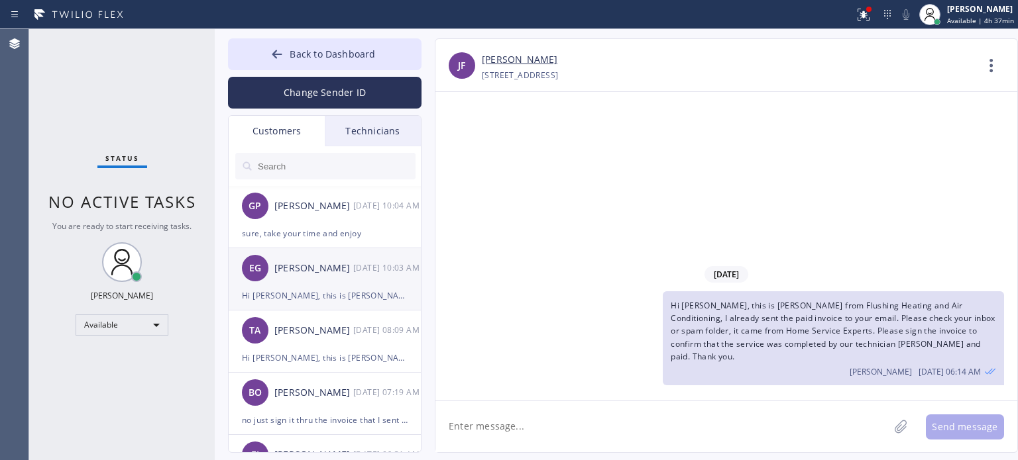
click at [325, 288] on div "Hi [PERSON_NAME], this is [PERSON_NAME] from Flushing Heating and Air Condition…" at bounding box center [325, 295] width 166 height 15
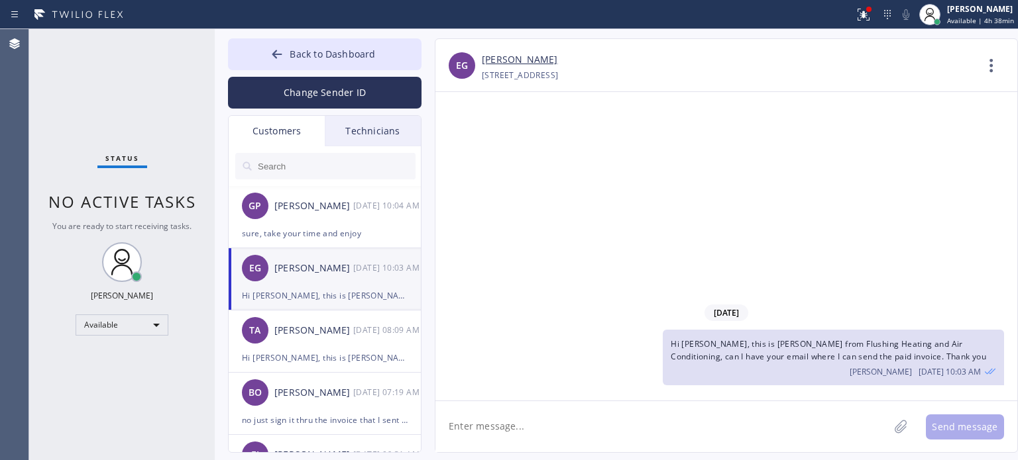
click at [538, 416] on textarea at bounding box center [661, 427] width 453 height 51
type textarea "unfortuantely [PERSON_NAME], we don't have your email yet"
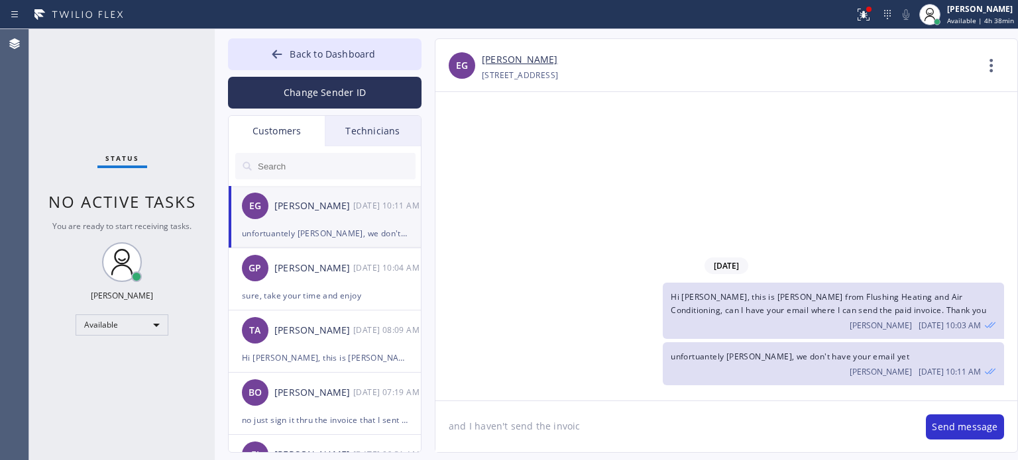
type textarea "and I haven't send the invoice"
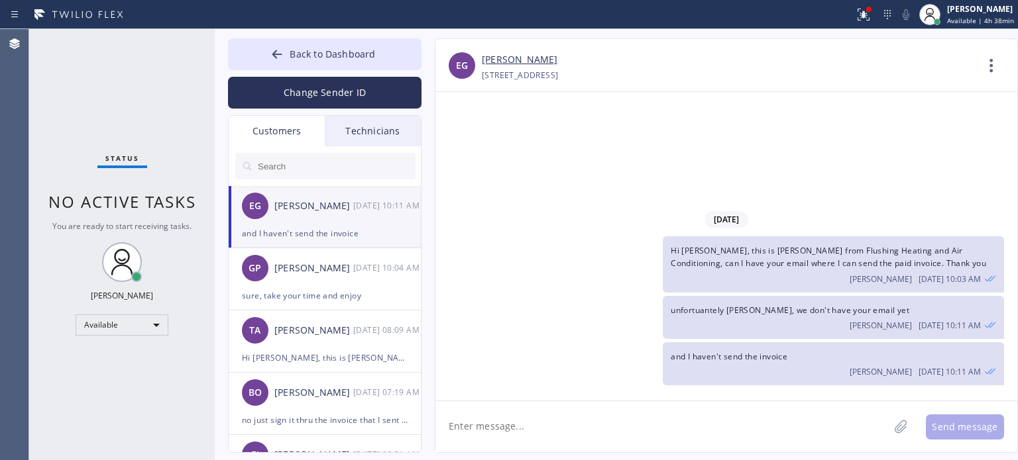
click at [575, 420] on textarea at bounding box center [661, 427] width 453 height 51
click at [270, 53] on div at bounding box center [277, 56] width 16 height 16
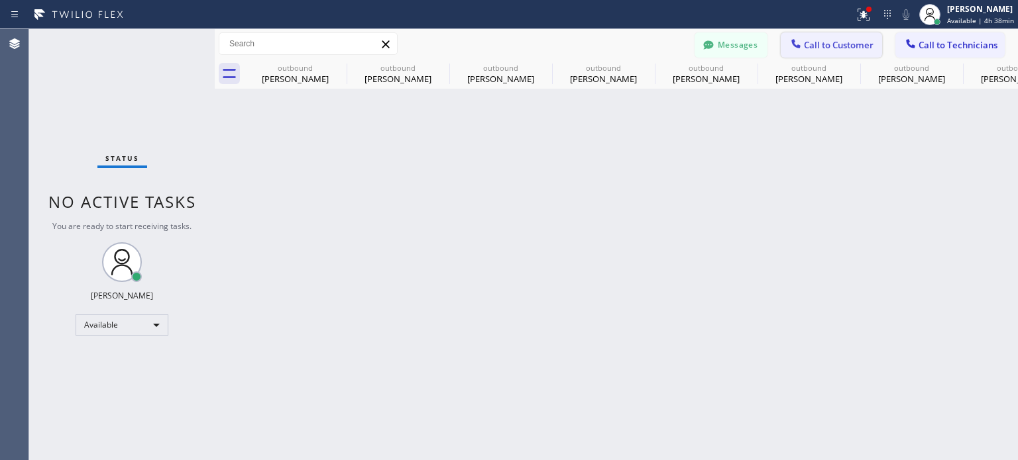
click at [793, 42] on icon at bounding box center [795, 43] width 9 height 9
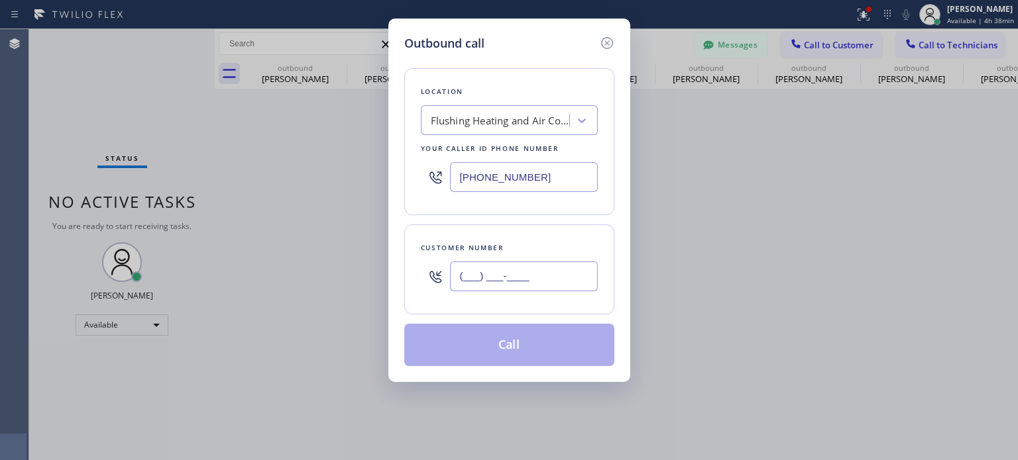
click at [551, 283] on input "(___) ___-____" at bounding box center [524, 277] width 148 height 30
paste input "917) 359-5859"
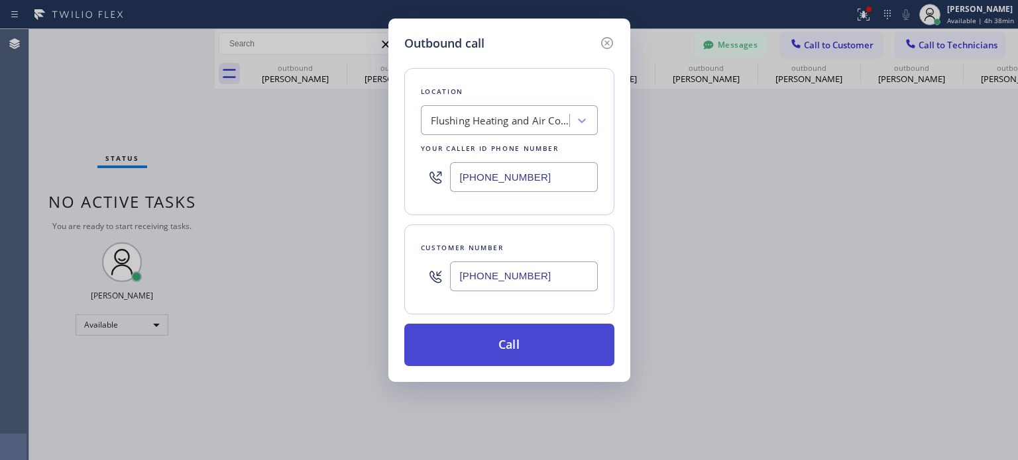
type input "[PHONE_NUMBER]"
click at [483, 349] on button "Call" at bounding box center [509, 345] width 210 height 42
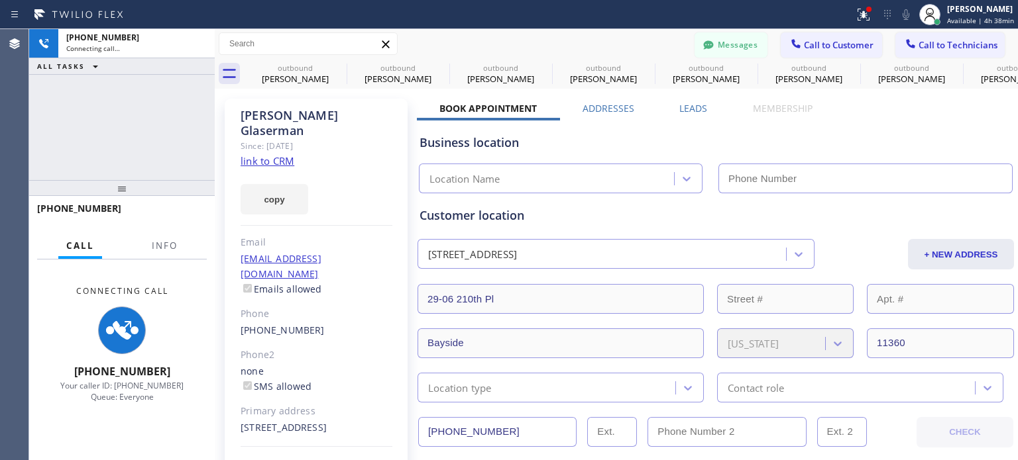
type input "[PHONE_NUMBER]"
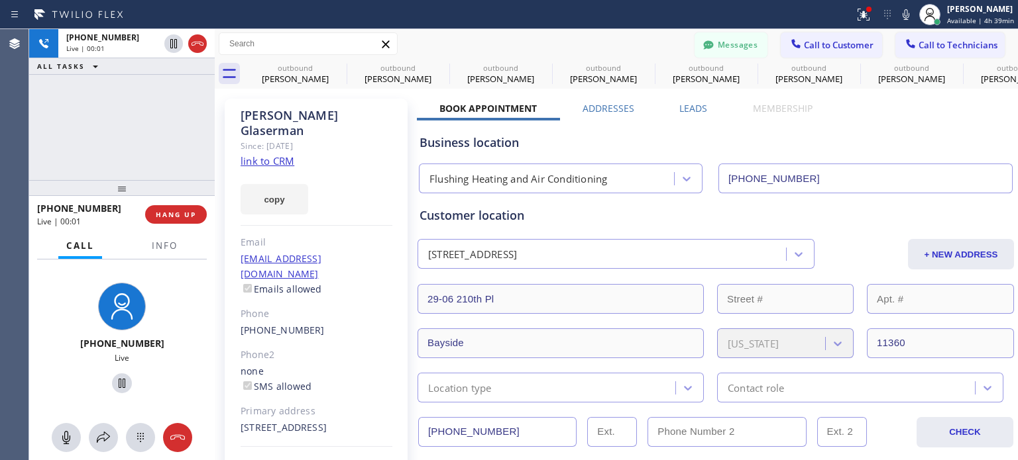
click at [742, 137] on div "Business location" at bounding box center [715, 143] width 592 height 18
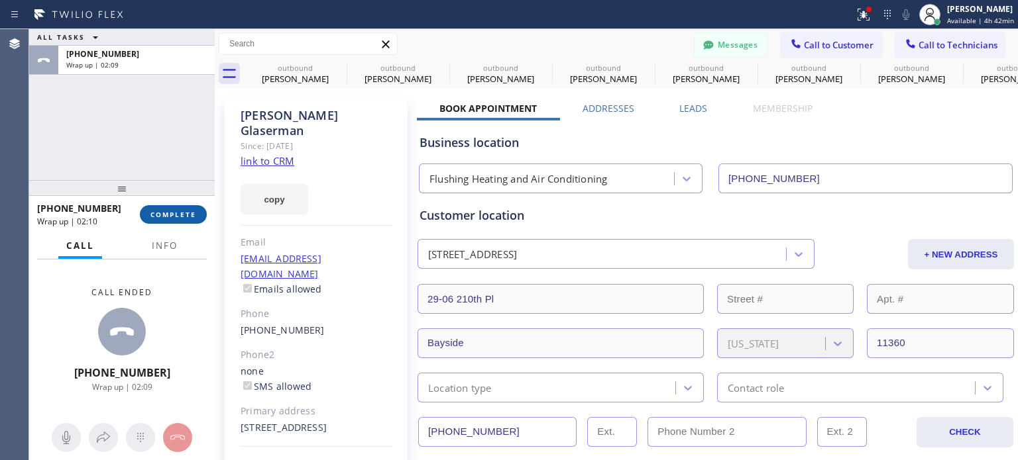
drag, startPoint x: 193, startPoint y: 211, endPoint x: 190, endPoint y: 197, distance: 13.5
click at [192, 211] on span "COMPLETE" at bounding box center [173, 214] width 46 height 9
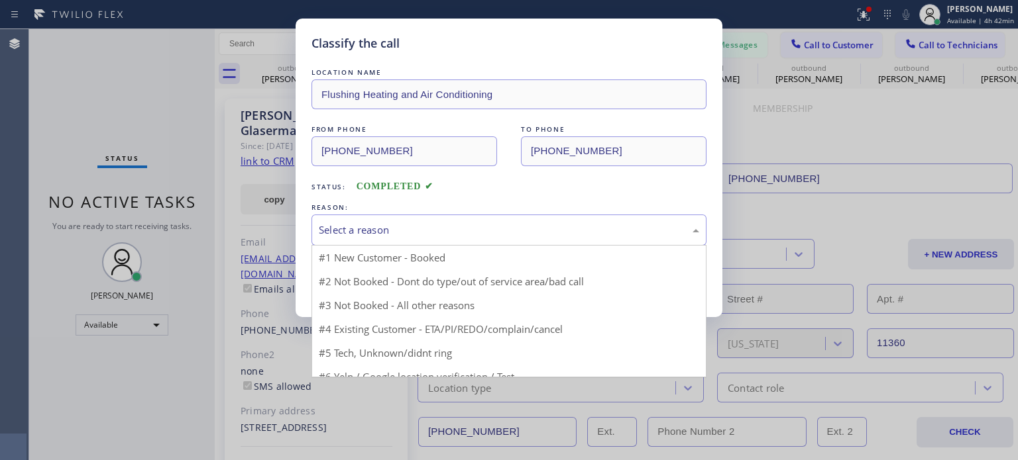
click at [388, 234] on div "Select a reason" at bounding box center [509, 230] width 380 height 15
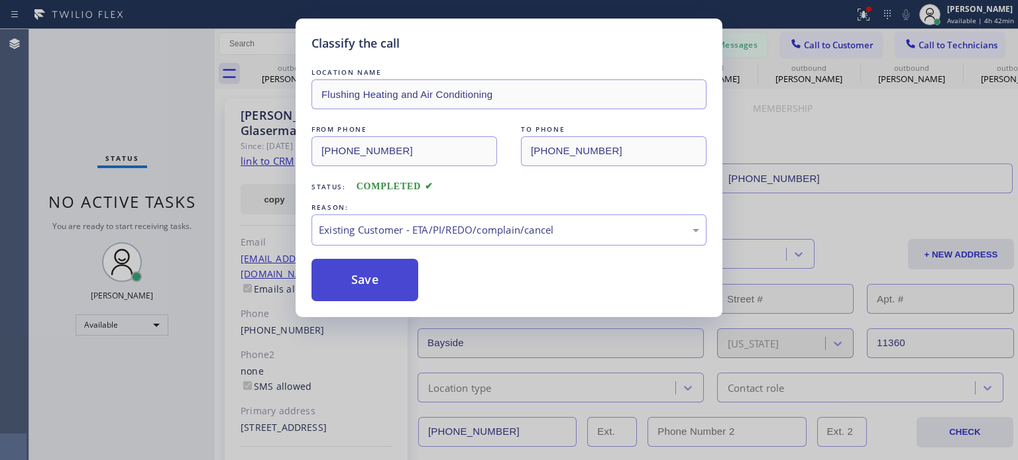
click at [409, 280] on button "Save" at bounding box center [364, 280] width 107 height 42
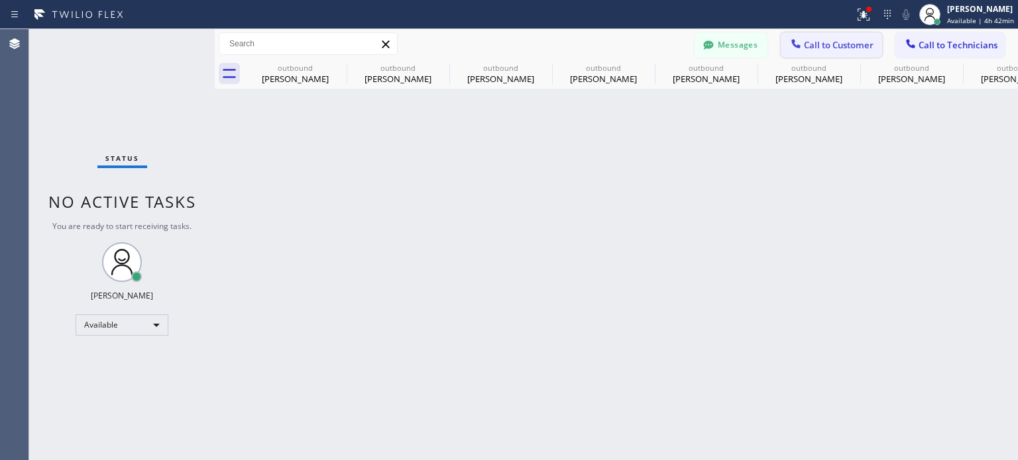
click at [806, 41] on span "Call to Customer" at bounding box center [839, 45] width 70 height 12
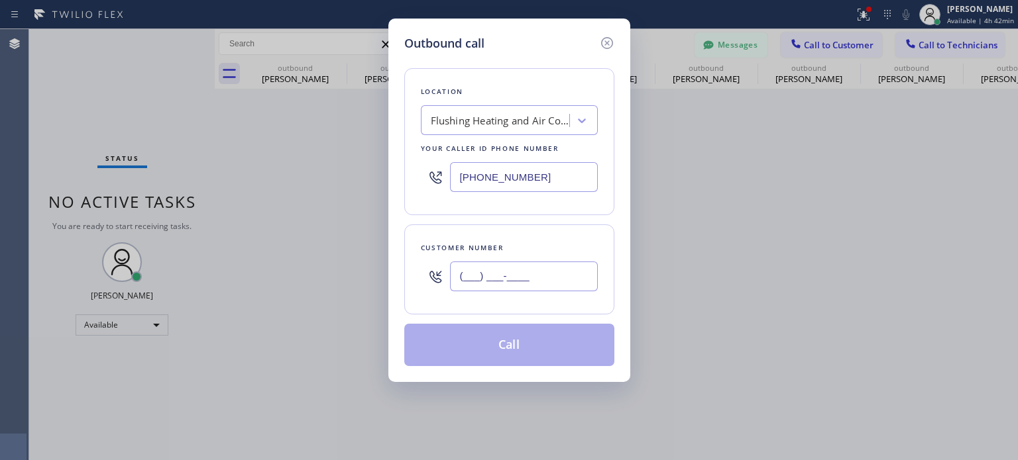
click at [534, 272] on input "(___) ___-____" at bounding box center [524, 277] width 148 height 30
paste input "718) 570-3605"
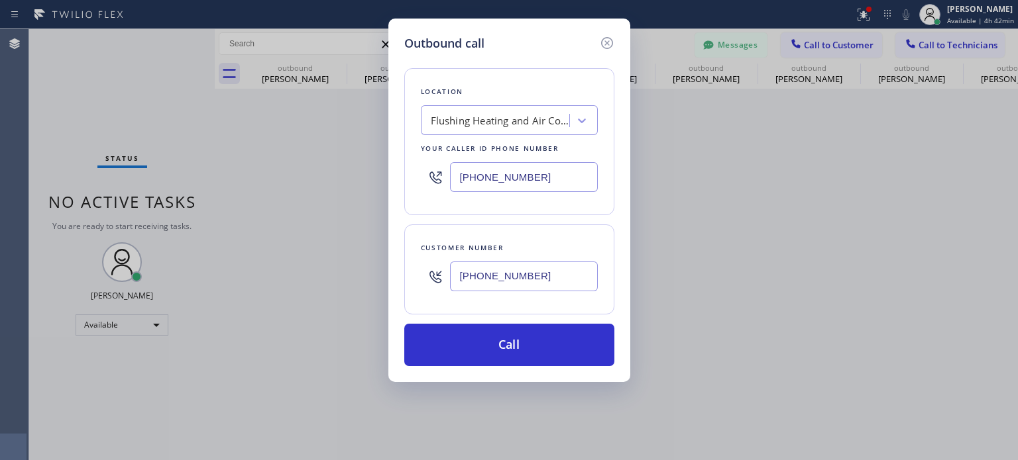
type input "[PHONE_NUMBER]"
click at [516, 180] on input "[PHONE_NUMBER]" at bounding box center [524, 177] width 148 height 30
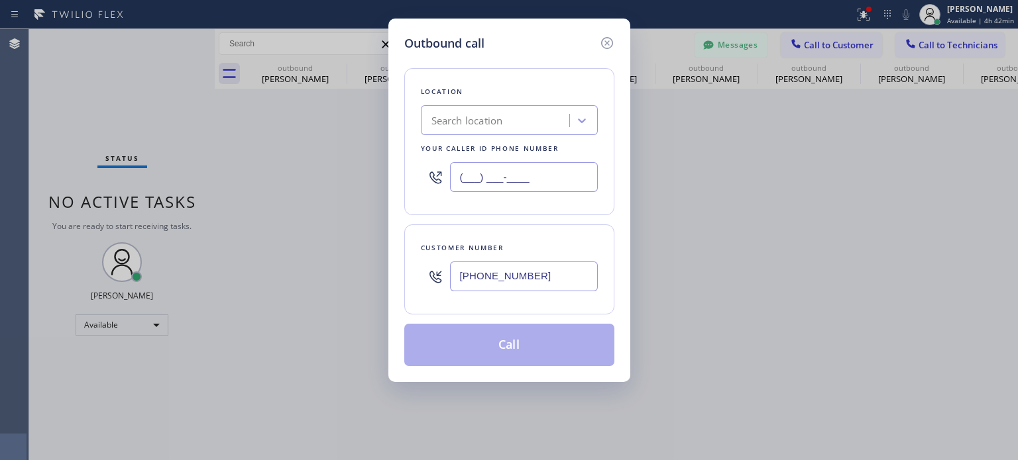
type input "(___) ___-____"
click at [509, 119] on div "Search location" at bounding box center [497, 120] width 144 height 23
paste input "Best Brooklyn Heating and AC Repair"
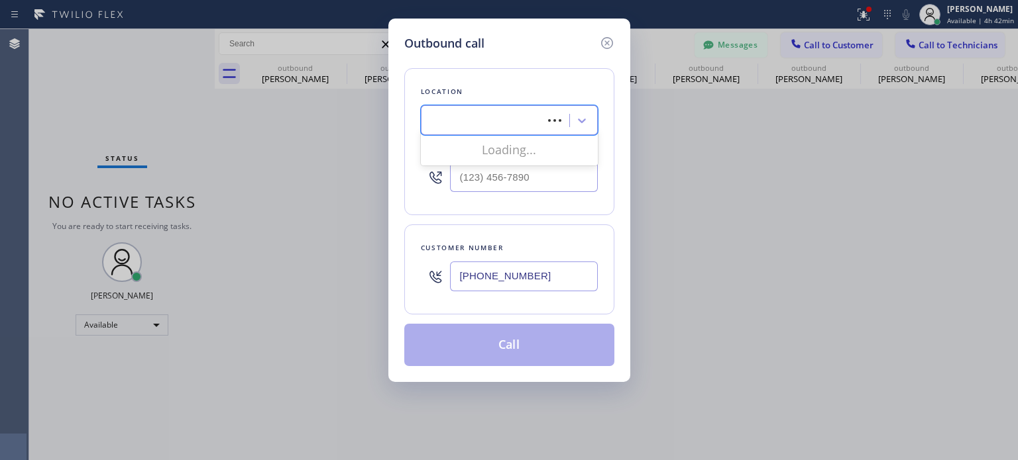
type input "Best Brooklyn Heating and AC Repair"
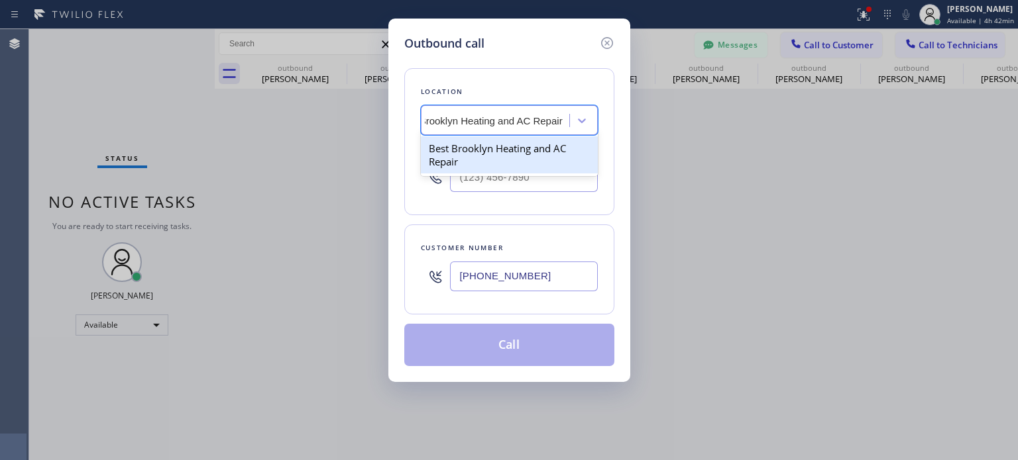
click at [500, 148] on div "Best Brooklyn Heating and AC Repair" at bounding box center [509, 154] width 177 height 37
type input "[PHONE_NUMBER]"
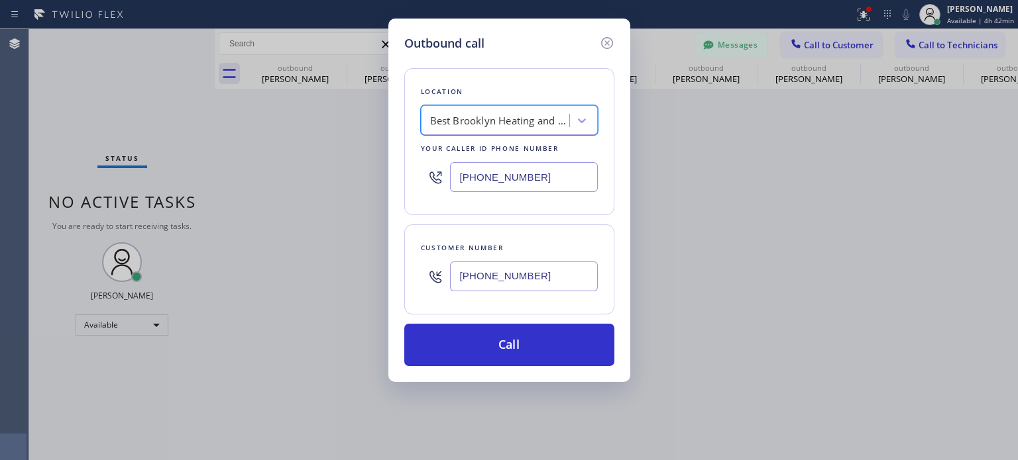
scroll to position [0, 1]
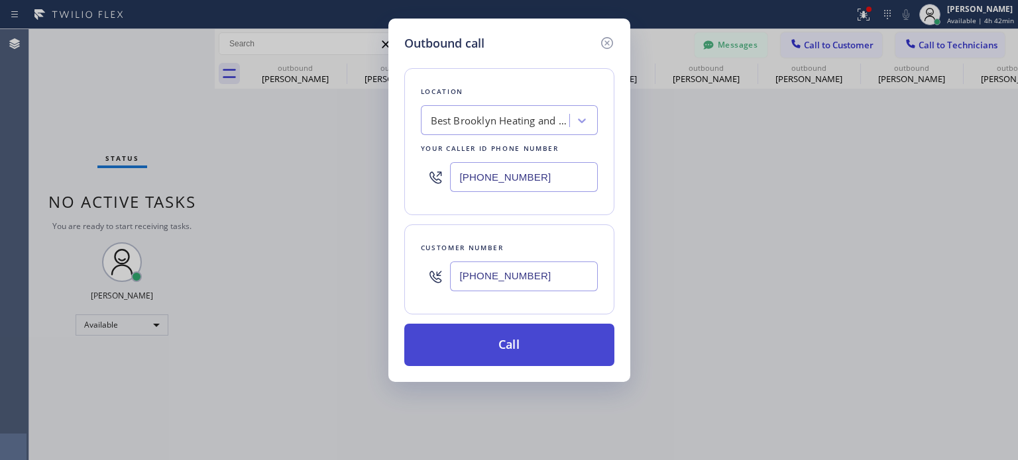
click at [503, 335] on button "Call" at bounding box center [509, 345] width 210 height 42
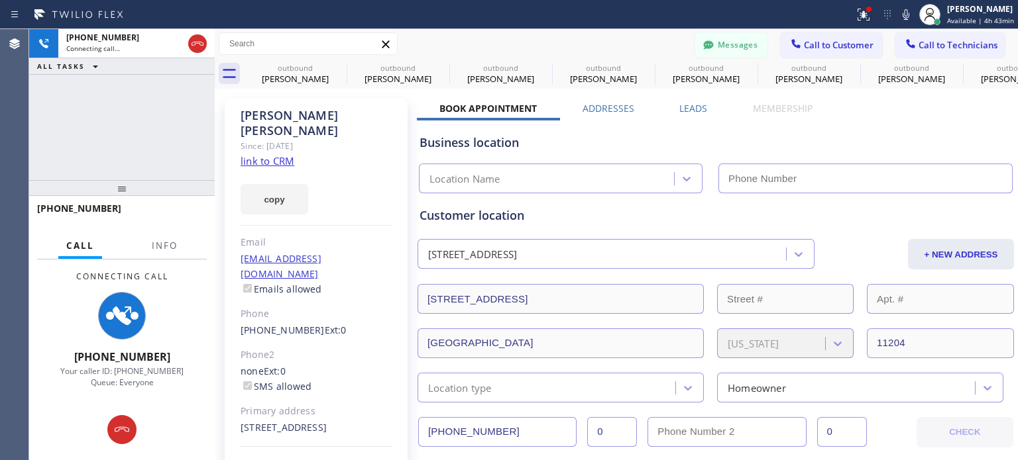
type input "[PHONE_NUMBER]"
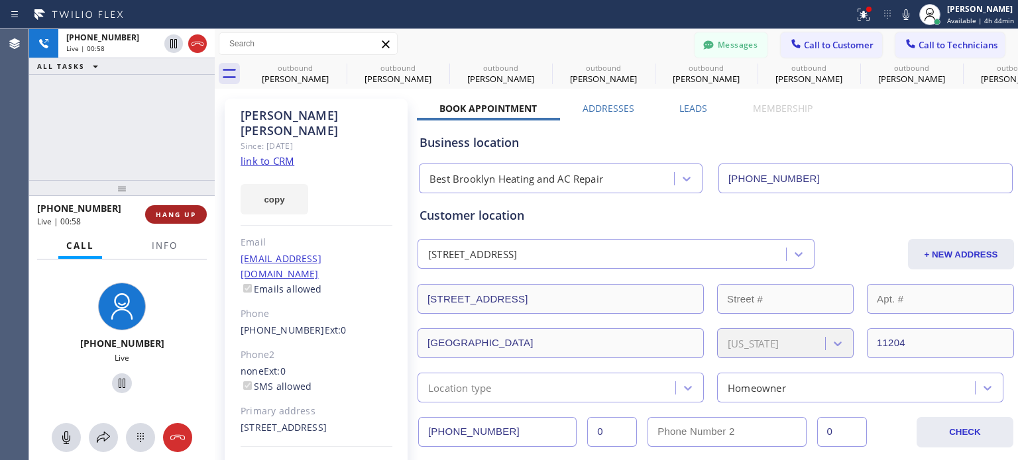
click at [191, 217] on span "HANG UP" at bounding box center [176, 214] width 40 height 9
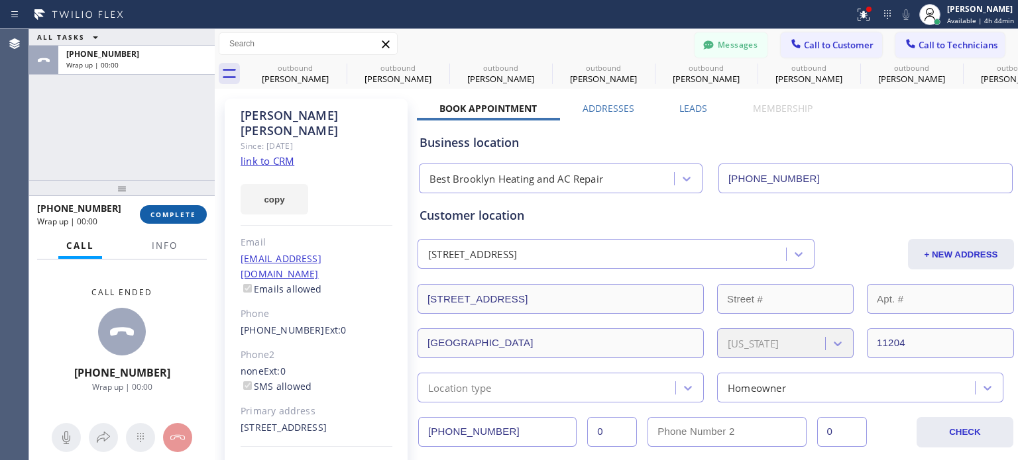
click at [190, 217] on span "COMPLETE" at bounding box center [173, 214] width 46 height 9
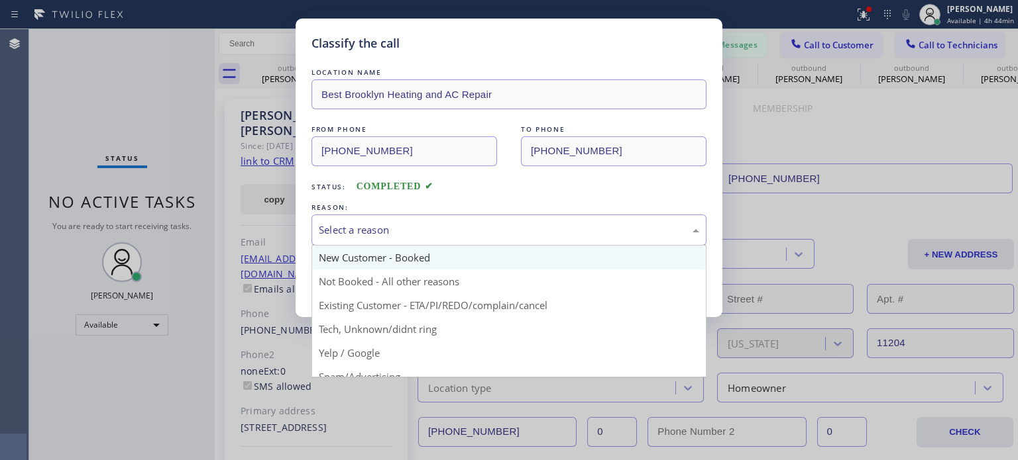
drag, startPoint x: 449, startPoint y: 225, endPoint x: 453, endPoint y: 256, distance: 31.5
click at [449, 225] on div "Select a reason" at bounding box center [509, 230] width 380 height 15
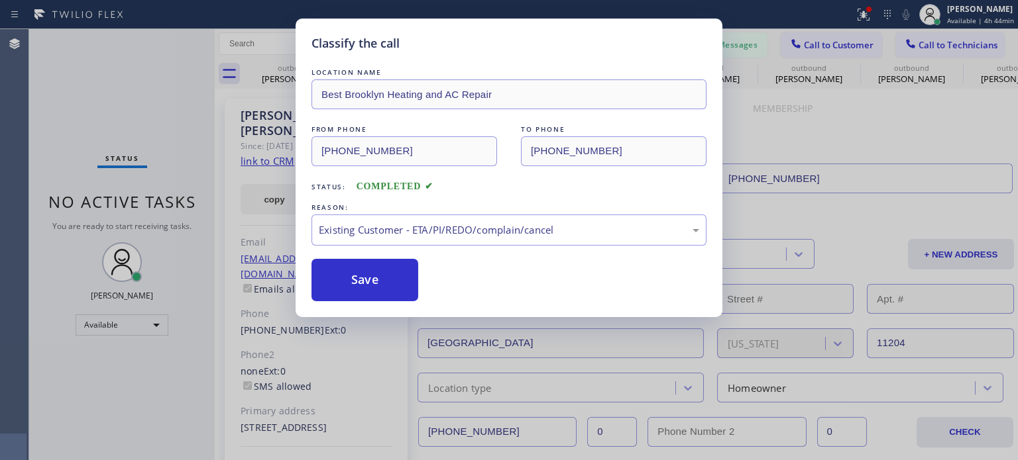
drag, startPoint x: 382, startPoint y: 284, endPoint x: 451, endPoint y: 368, distance: 108.8
click at [382, 286] on button "Save" at bounding box center [364, 280] width 107 height 42
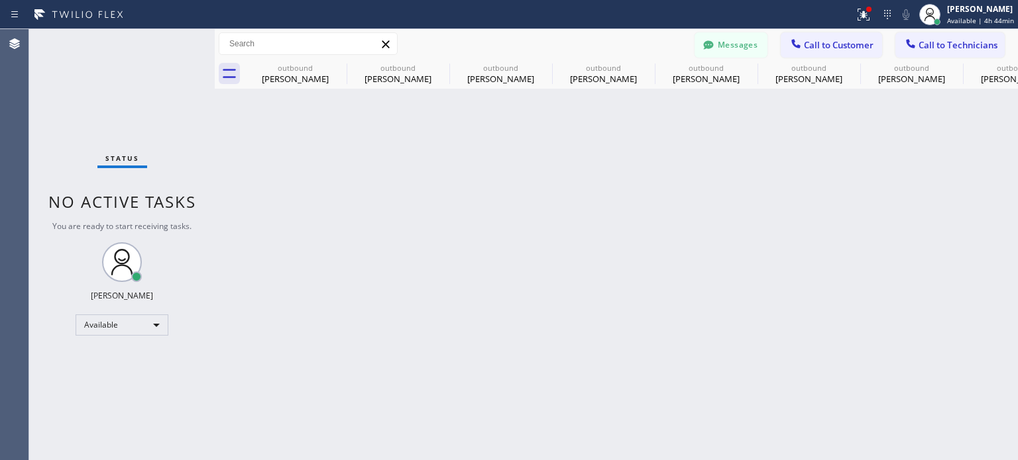
drag, startPoint x: 755, startPoint y: 286, endPoint x: 749, endPoint y: 297, distance: 12.2
click at [755, 288] on div "Back to Dashboard Change Sender ID Customers Technicians EG [PERSON_NAME] [DATE…" at bounding box center [616, 244] width 803 height 431
click at [739, 44] on button "Messages" at bounding box center [730, 44] width 73 height 25
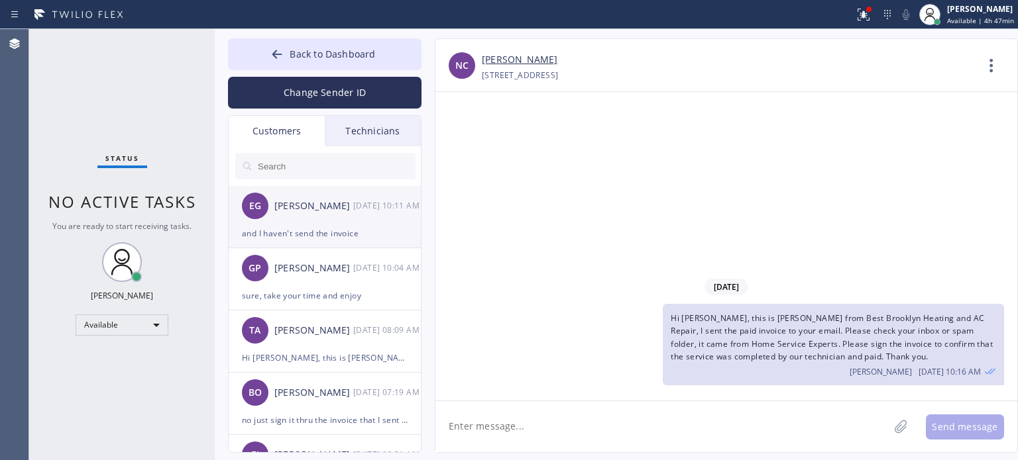
click at [313, 231] on div "and I haven't send the invoice" at bounding box center [325, 233] width 166 height 15
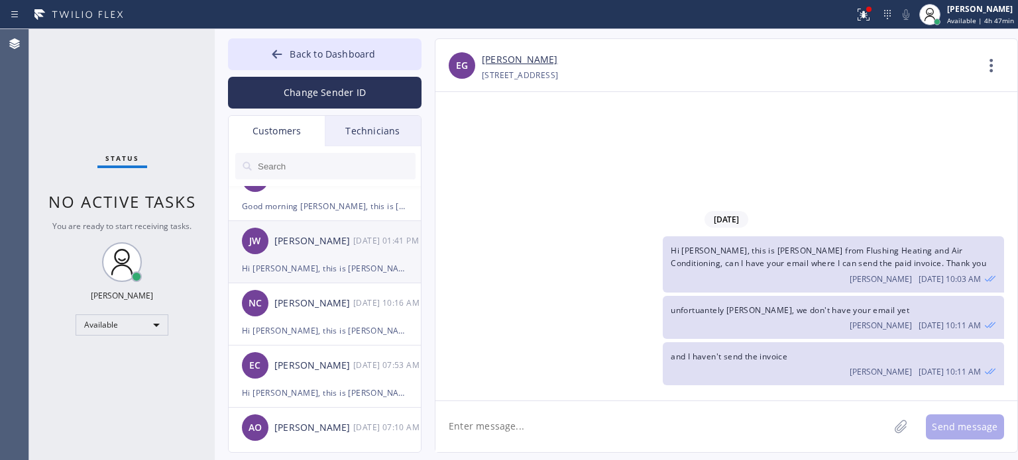
scroll to position [464, 0]
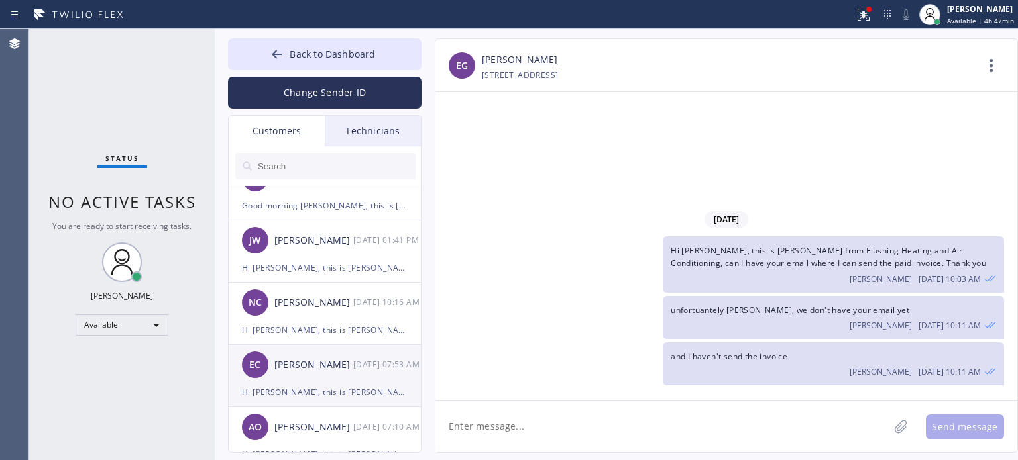
click at [317, 381] on div "EC [PERSON_NAME] [DATE] 07:53 AM" at bounding box center [325, 365] width 193 height 40
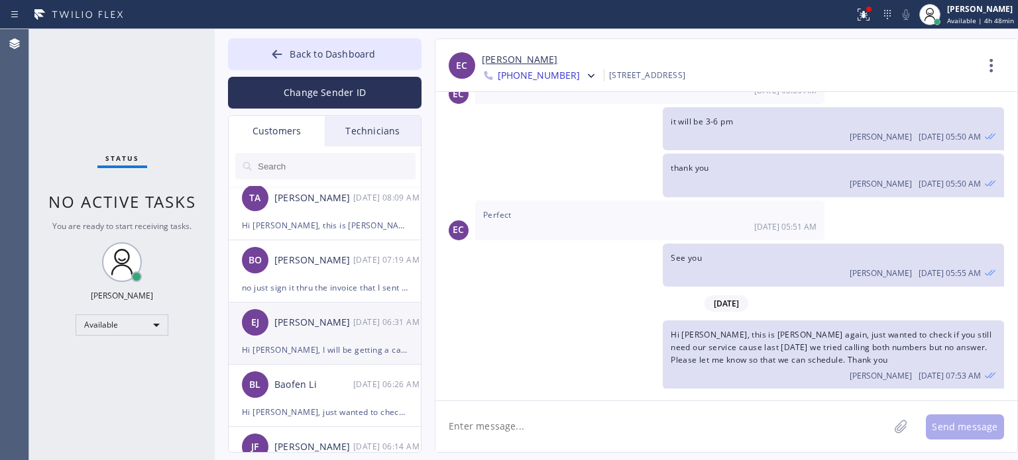
scroll to position [0, 0]
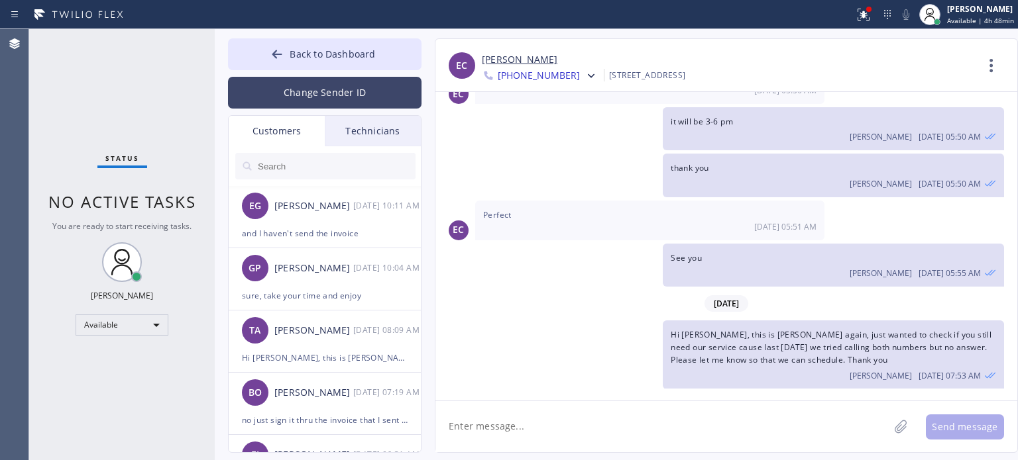
click at [311, 96] on button "Change Sender ID" at bounding box center [324, 93] width 193 height 32
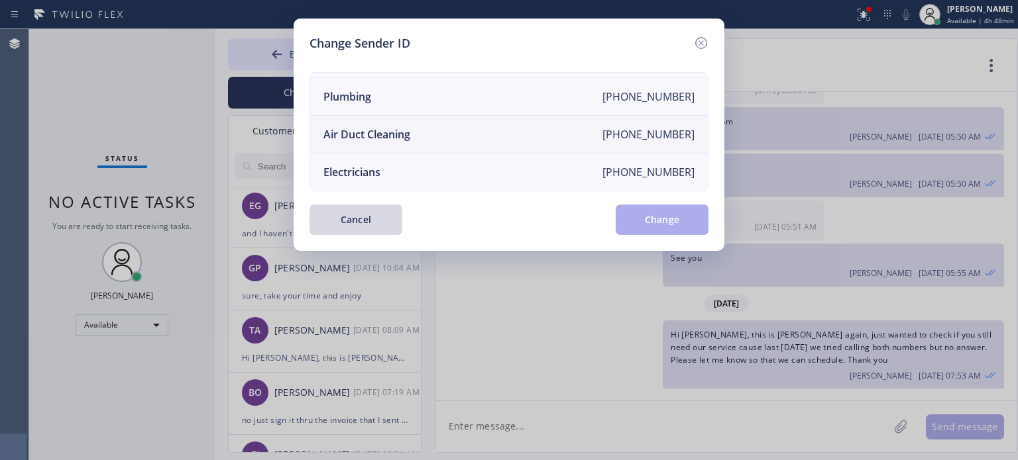
scroll to position [154, 0]
drag, startPoint x: 368, startPoint y: 161, endPoint x: 513, endPoint y: 158, distance: 145.8
click at [368, 165] on div "Electricians" at bounding box center [351, 172] width 57 height 15
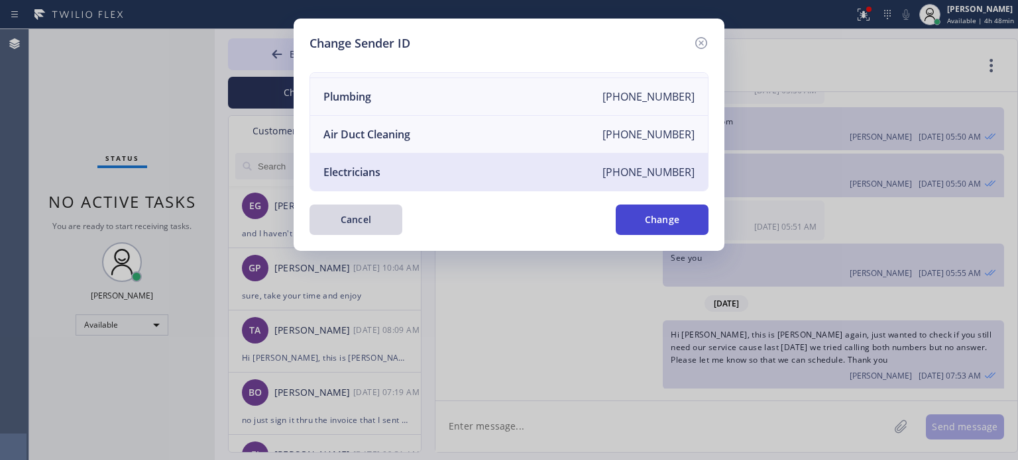
click at [698, 217] on button "Change" at bounding box center [662, 220] width 93 height 30
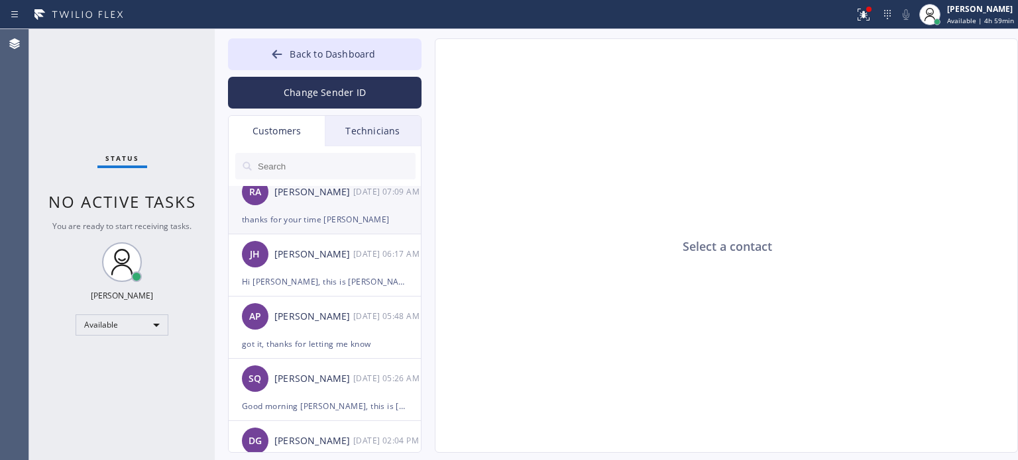
scroll to position [133, 0]
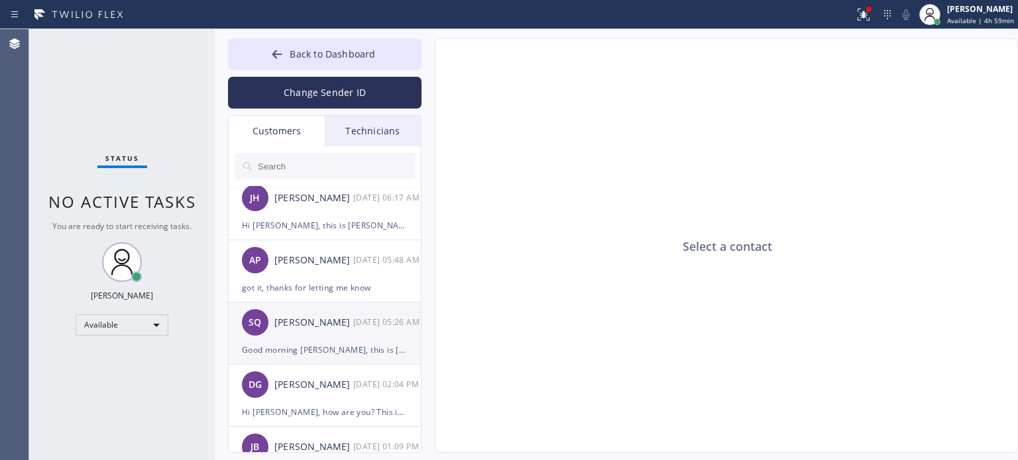
click at [299, 339] on div "SQ [PERSON_NAME] [DATE] 05:26 AM" at bounding box center [325, 323] width 193 height 40
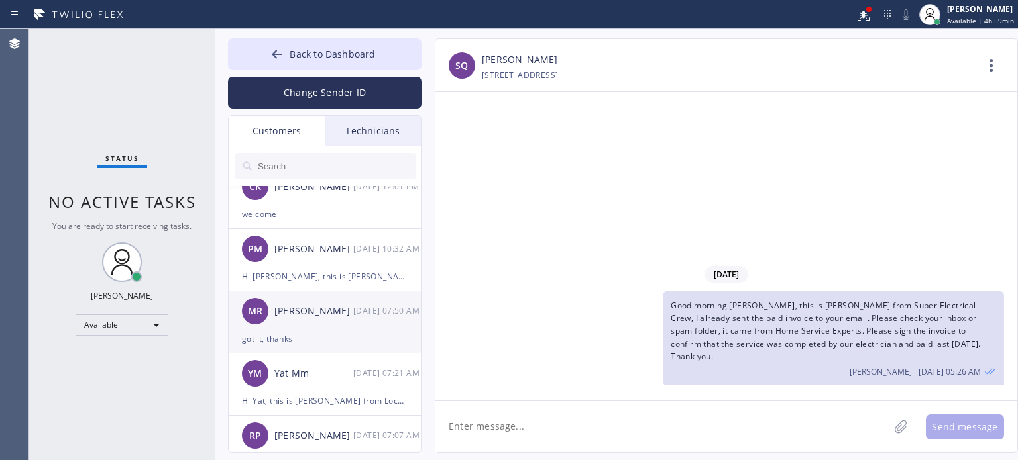
scroll to position [464, 0]
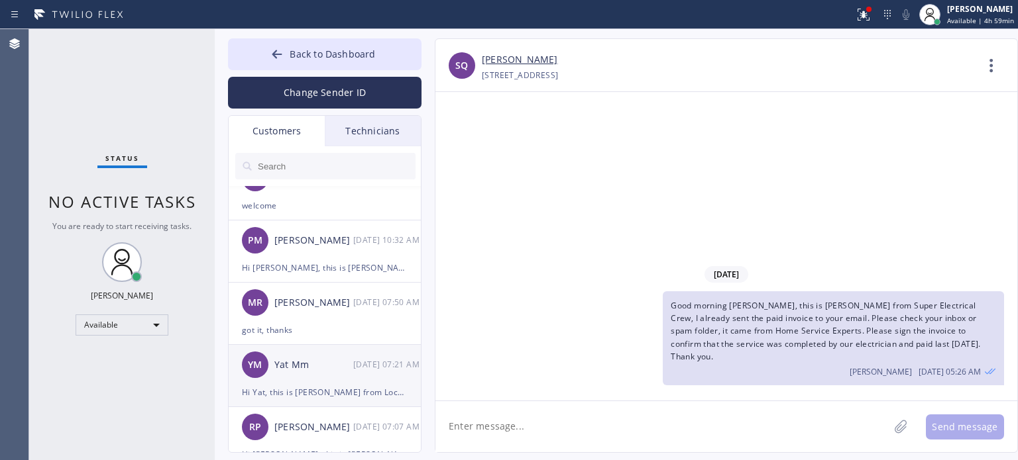
click at [321, 384] on div "YM Yat Mm [DATE] 07:21 AM" at bounding box center [325, 365] width 193 height 40
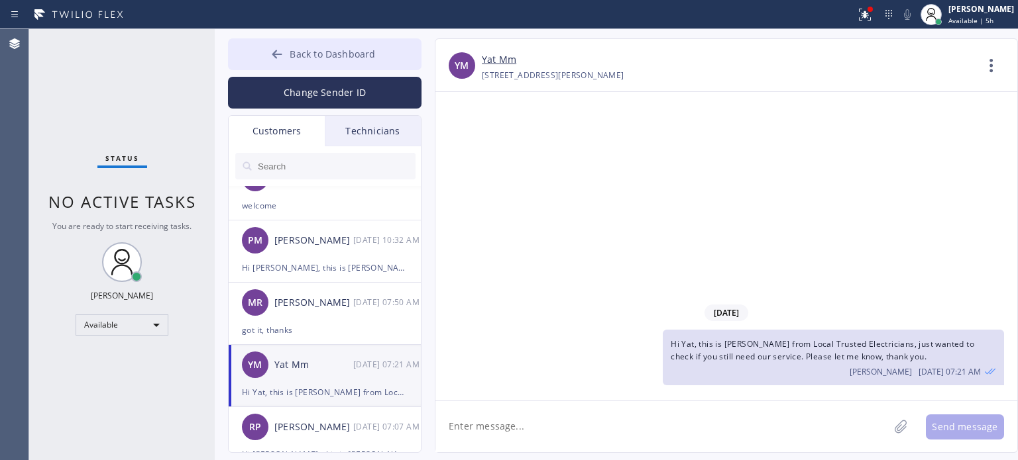
click at [361, 55] on span "Back to Dashboard" at bounding box center [332, 54] width 85 height 13
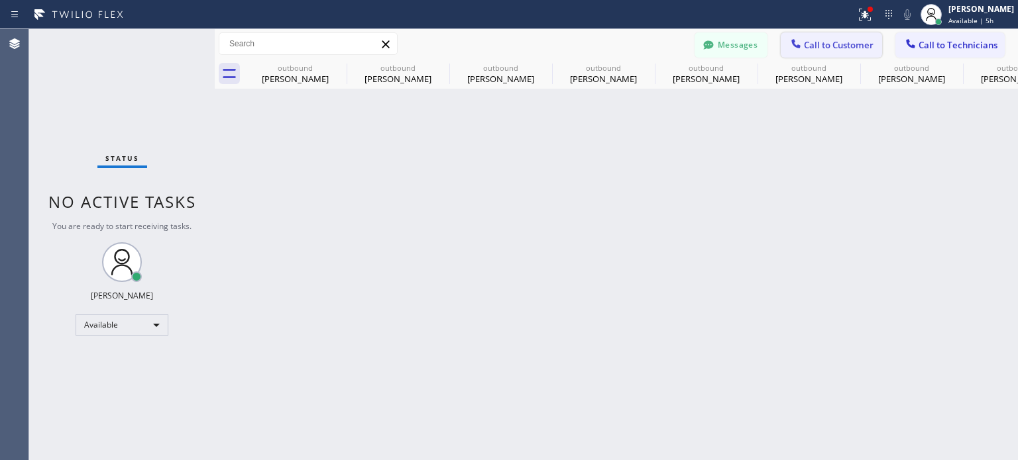
click at [806, 45] on span "Call to Customer" at bounding box center [839, 45] width 70 height 12
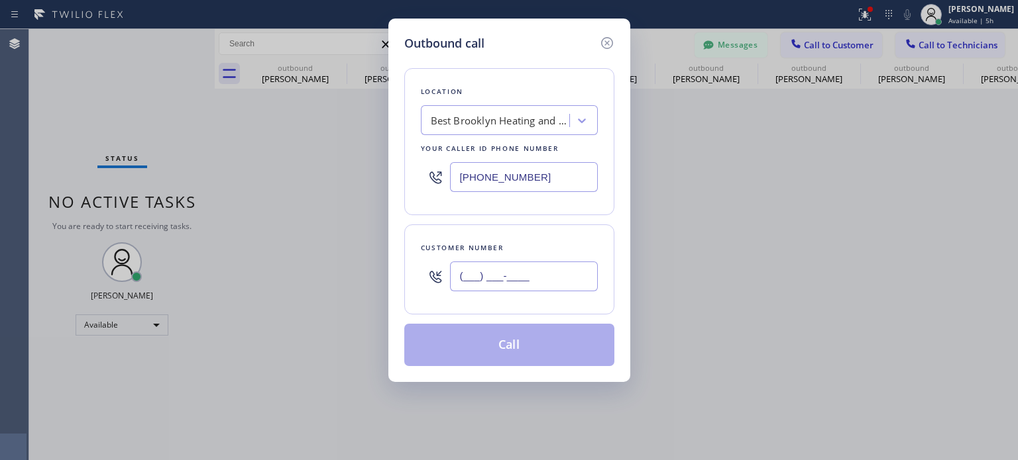
drag, startPoint x: 573, startPoint y: 280, endPoint x: 588, endPoint y: 258, distance: 26.7
click at [572, 279] on input "(___) ___-____" at bounding box center [524, 277] width 148 height 30
paste input "347) 884-4151"
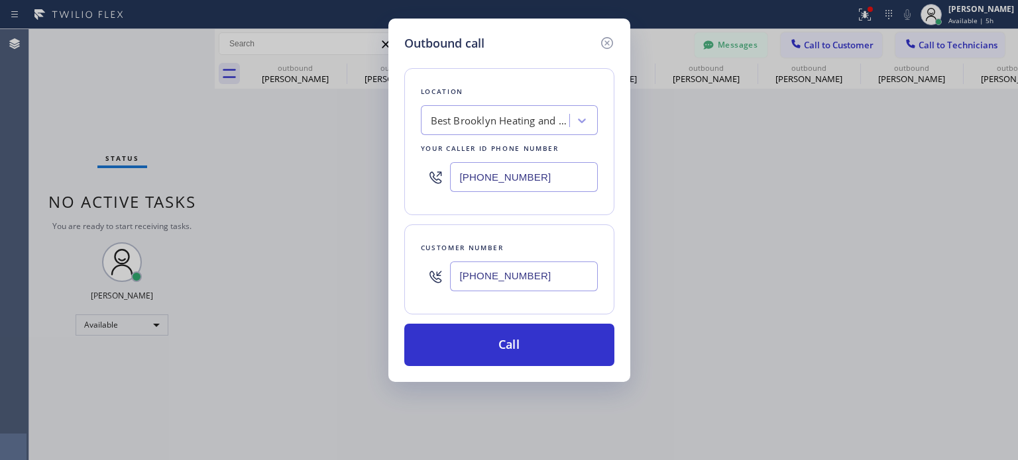
type input "[PHONE_NUMBER]"
click at [509, 180] on input "[PHONE_NUMBER]" at bounding box center [524, 177] width 148 height 30
drag, startPoint x: 509, startPoint y: 180, endPoint x: 506, endPoint y: 160, distance: 20.1
click at [509, 178] on input "[PHONE_NUMBER]" at bounding box center [524, 177] width 148 height 30
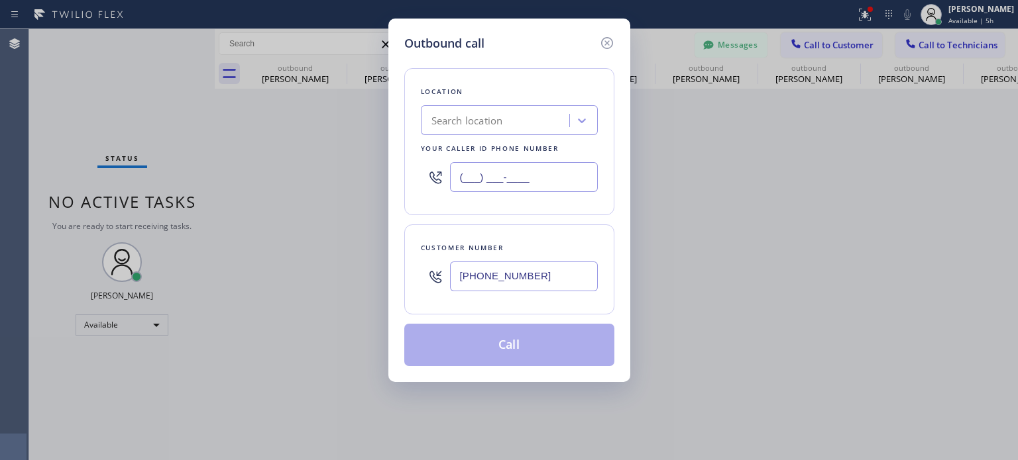
type input "(___) ___-____"
click at [498, 127] on div "Search location" at bounding box center [467, 120] width 72 height 15
paste input "Marvel Electricians West Orange(Crystal Electric)"
type input "Marvel Electricians West Orange(Crystal Electric)"
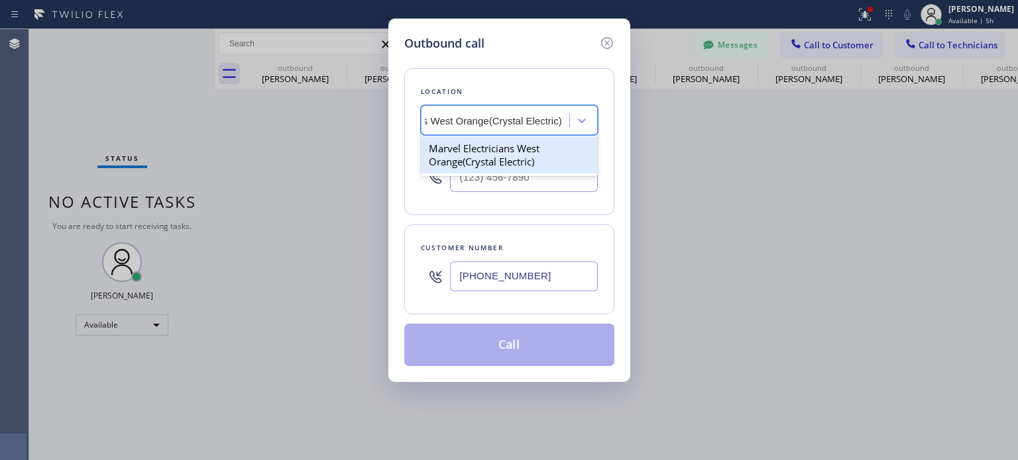
click at [501, 148] on div "Marvel Electricians West Orange(Crystal Electric)" at bounding box center [509, 154] width 177 height 37
type input "[PHONE_NUMBER]"
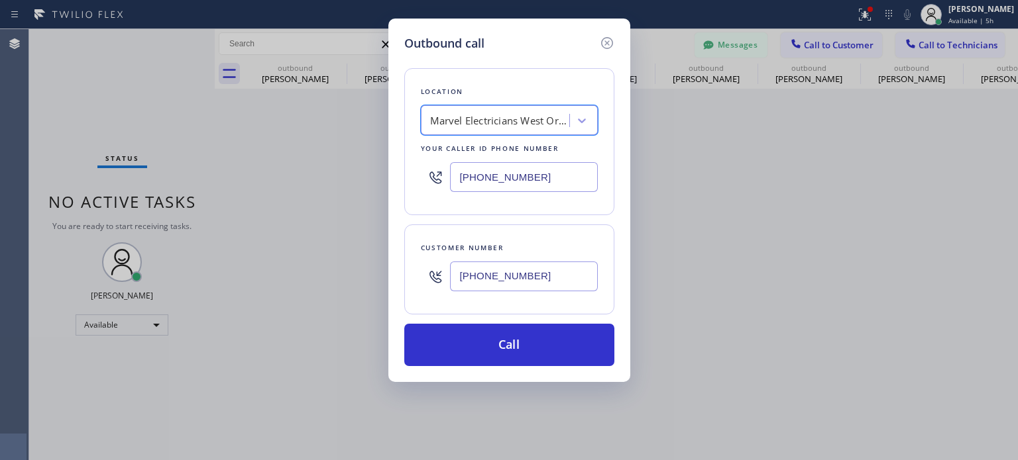
scroll to position [0, 1]
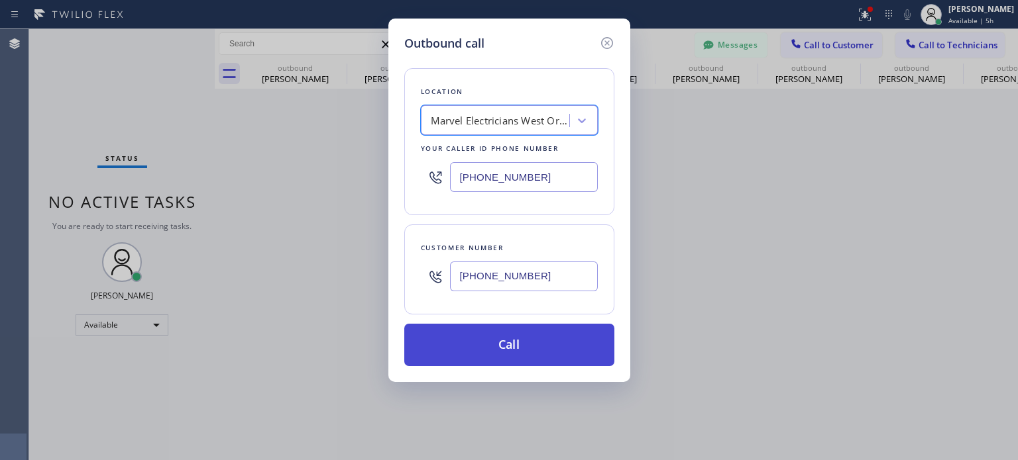
click at [546, 347] on button "Call" at bounding box center [509, 345] width 210 height 42
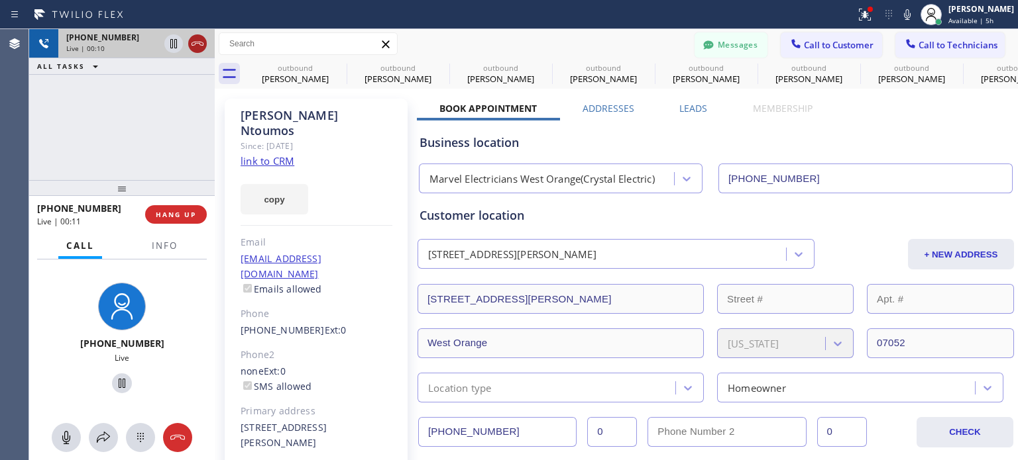
click at [201, 42] on icon at bounding box center [197, 44] width 12 height 4
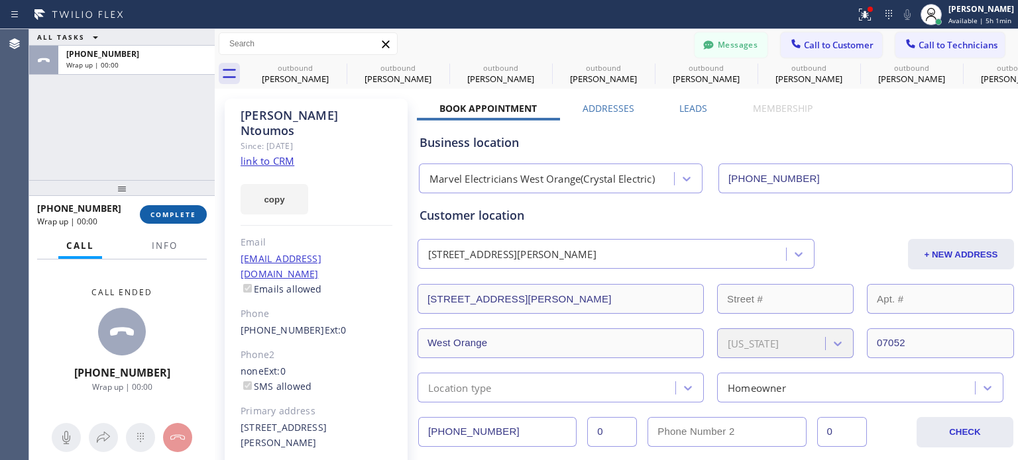
click at [159, 217] on span "COMPLETE" at bounding box center [173, 214] width 46 height 9
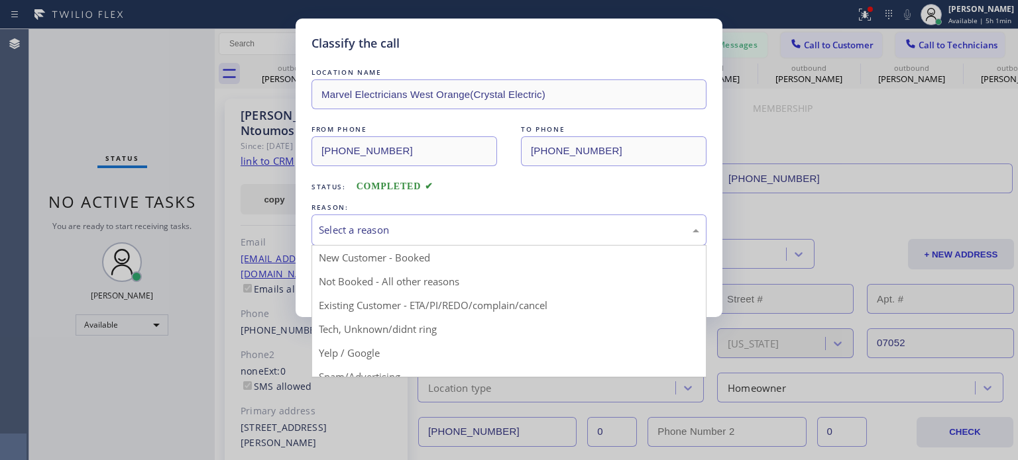
click at [545, 227] on div "Select a reason" at bounding box center [509, 230] width 380 height 15
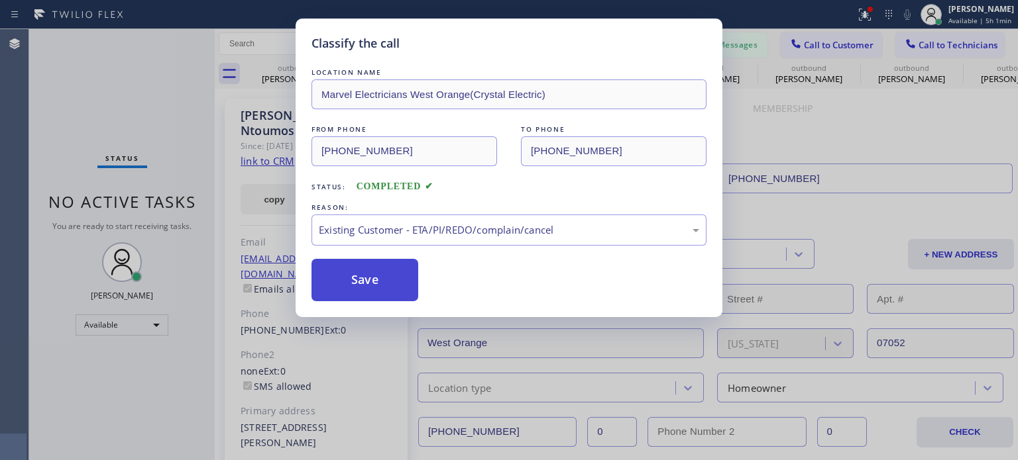
click at [386, 268] on button "Save" at bounding box center [364, 280] width 107 height 42
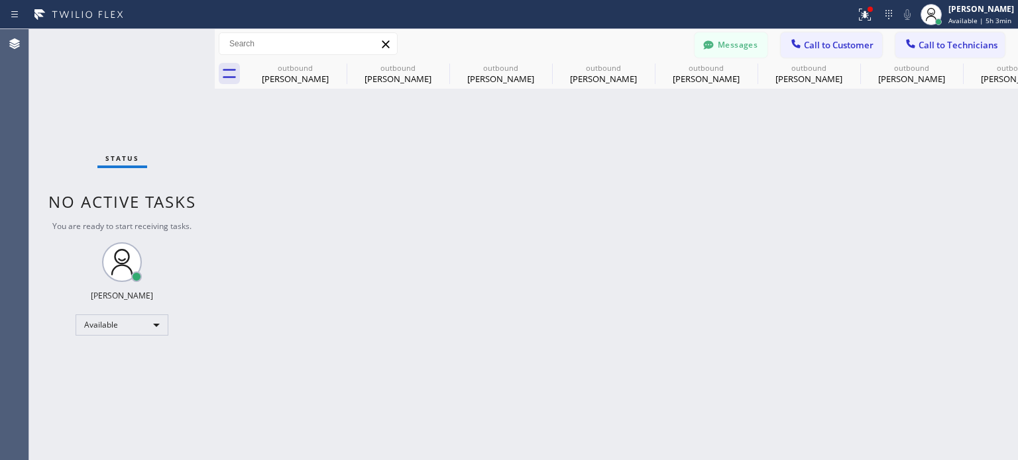
click at [871, 240] on div "Back to Dashboard Change Sender ID Customers Technicians EN [PERSON_NAME] [DATE…" at bounding box center [616, 244] width 803 height 431
click at [781, 213] on div "Back to Dashboard Change Sender ID Customers Technicians EN [PERSON_NAME] [DATE…" at bounding box center [616, 244] width 803 height 431
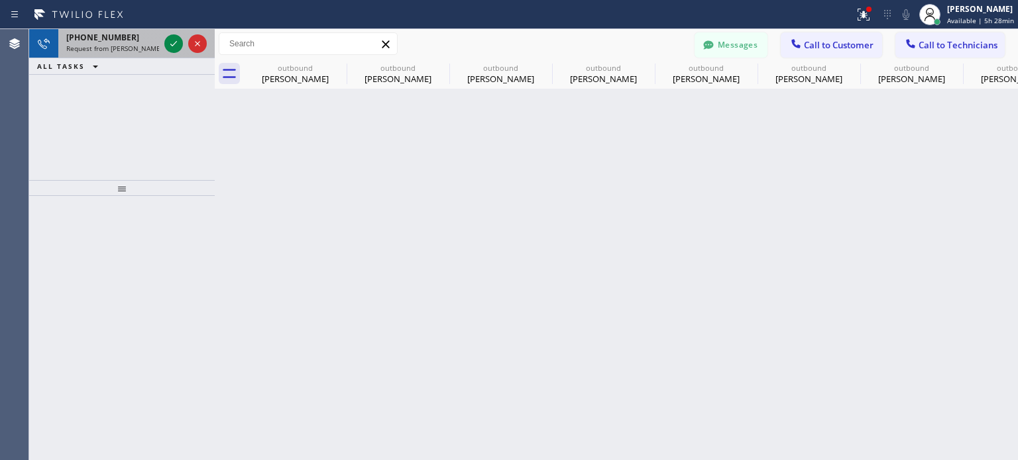
click at [162, 47] on div at bounding box center [186, 43] width 48 height 29
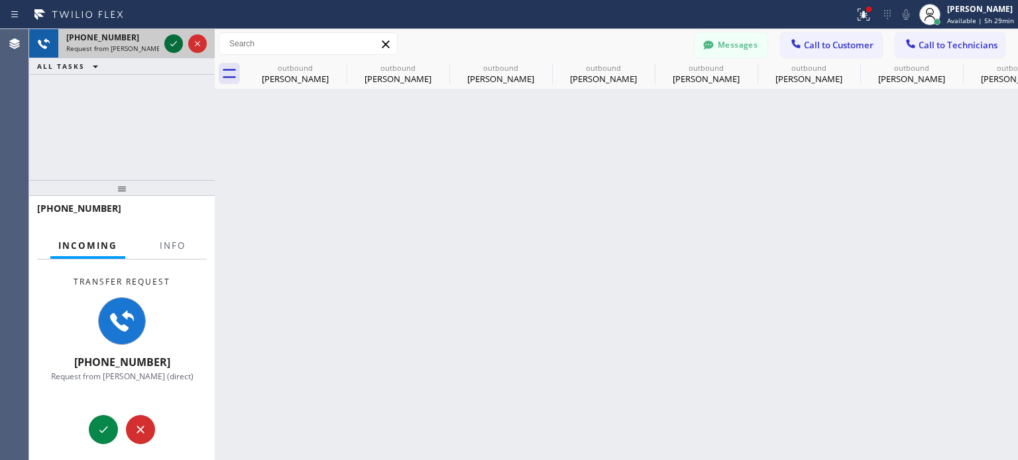
click at [175, 42] on icon at bounding box center [174, 44] width 16 height 16
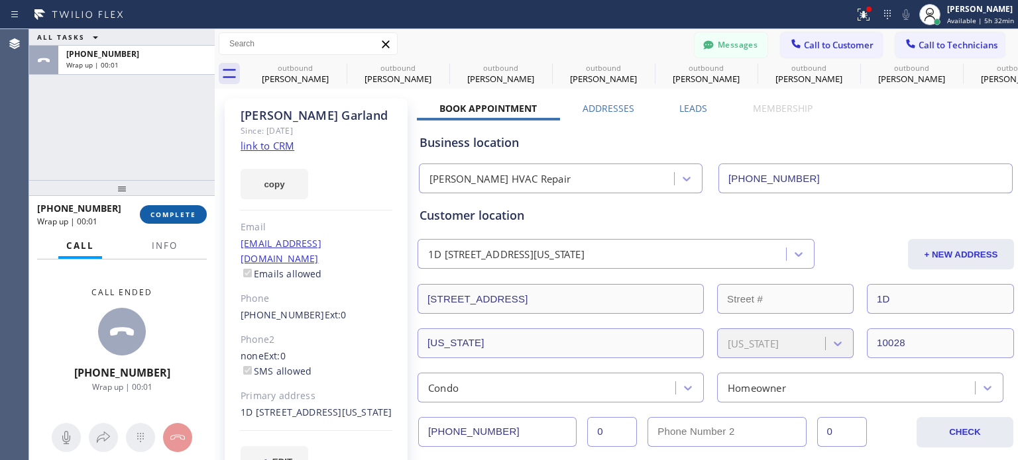
click at [191, 216] on span "COMPLETE" at bounding box center [173, 214] width 46 height 9
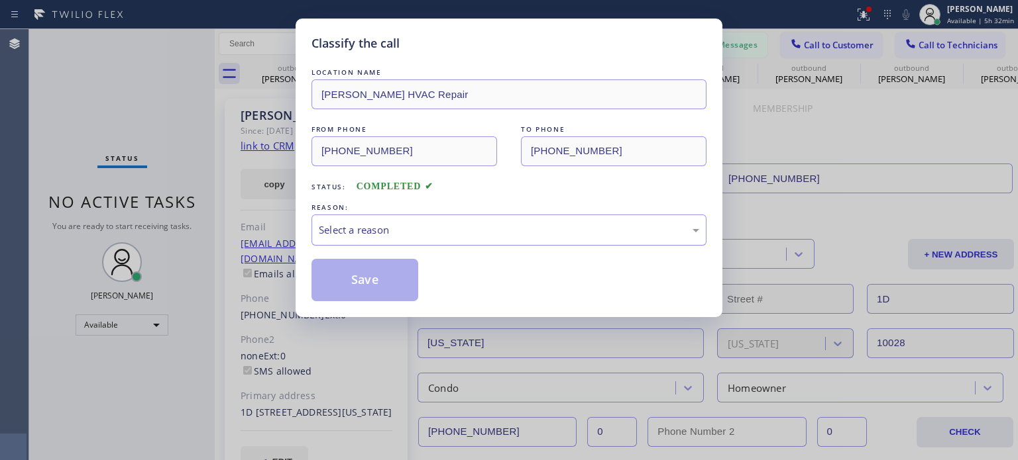
click at [433, 227] on div "Select a reason" at bounding box center [509, 230] width 380 height 15
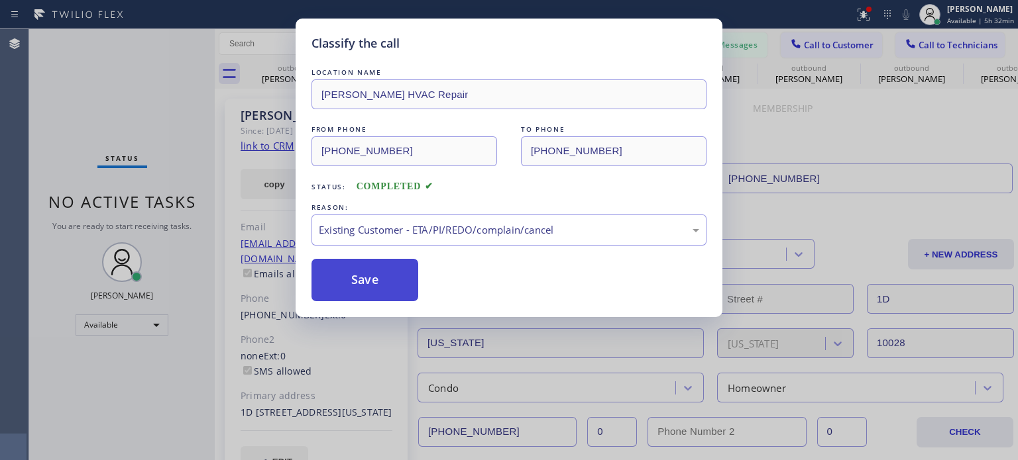
click at [386, 292] on button "Save" at bounding box center [364, 280] width 107 height 42
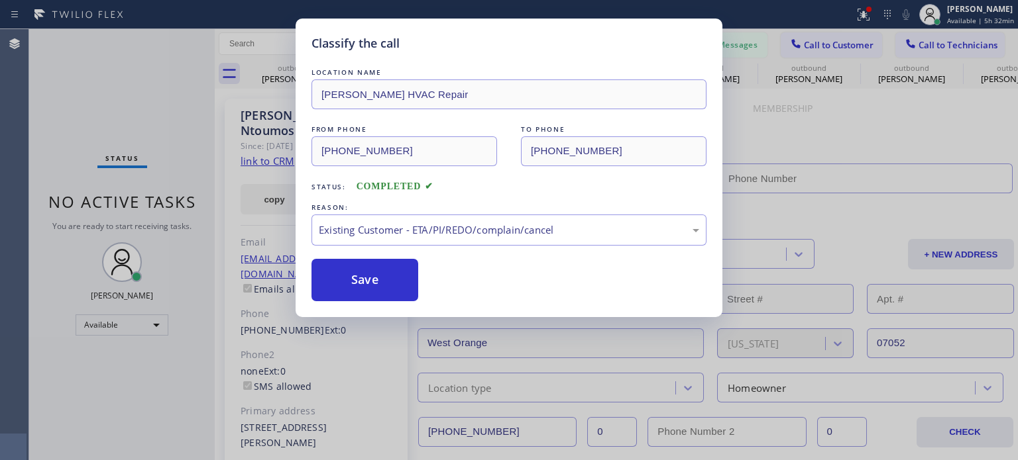
type input "[PHONE_NUMBER]"
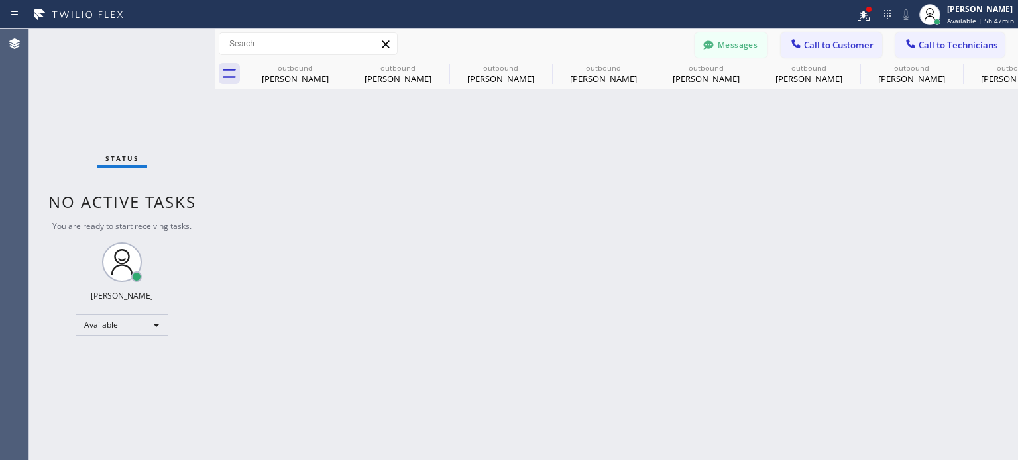
click at [755, 44] on button "Messages" at bounding box center [730, 44] width 73 height 25
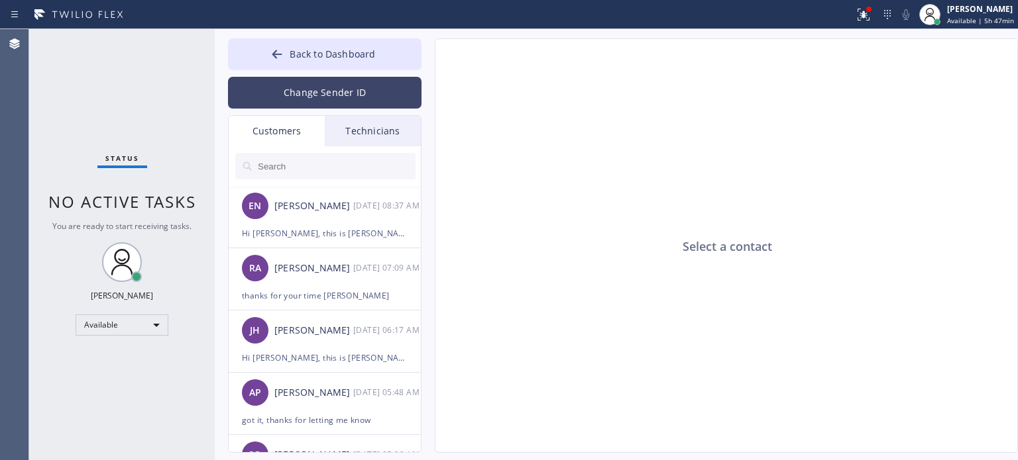
click at [309, 89] on button "Change Sender ID" at bounding box center [324, 93] width 193 height 32
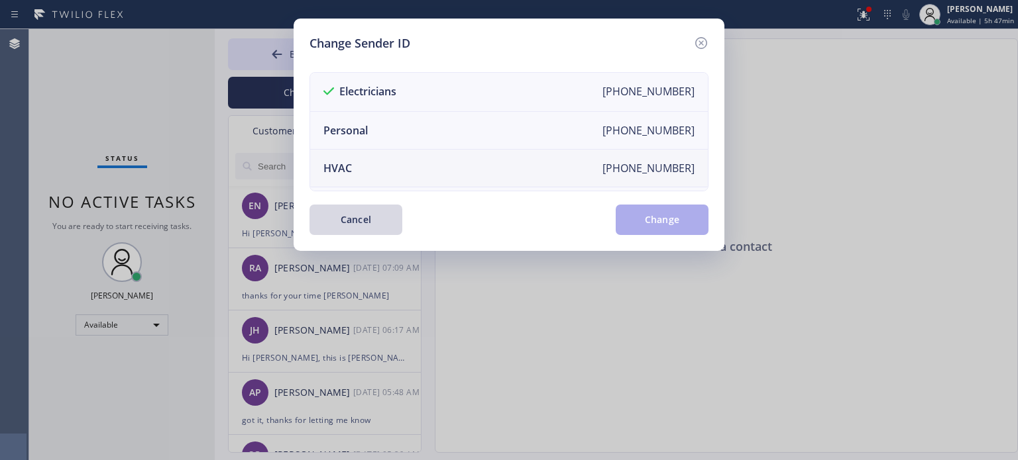
click at [363, 162] on li "HVAC [PHONE_NUMBER]" at bounding box center [509, 169] width 398 height 38
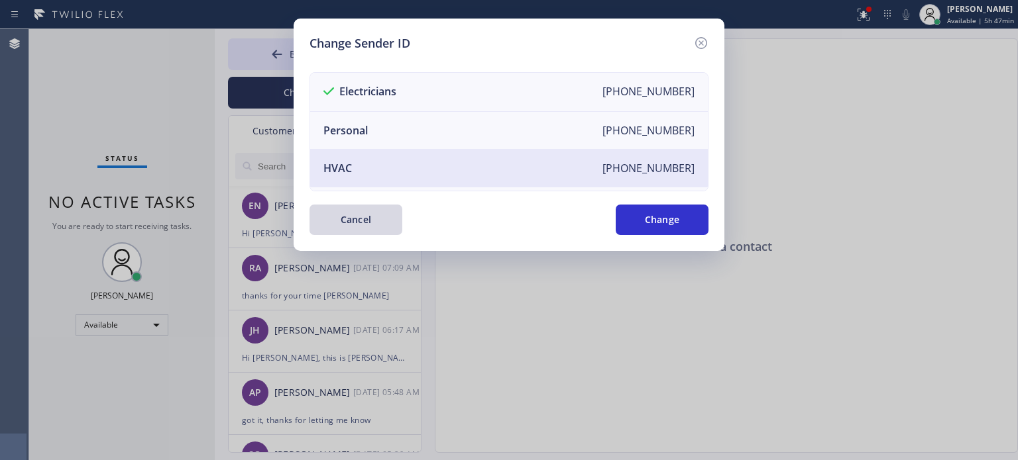
drag, startPoint x: 653, startPoint y: 215, endPoint x: 656, endPoint y: 182, distance: 32.6
click at [653, 213] on button "Change" at bounding box center [662, 220] width 93 height 30
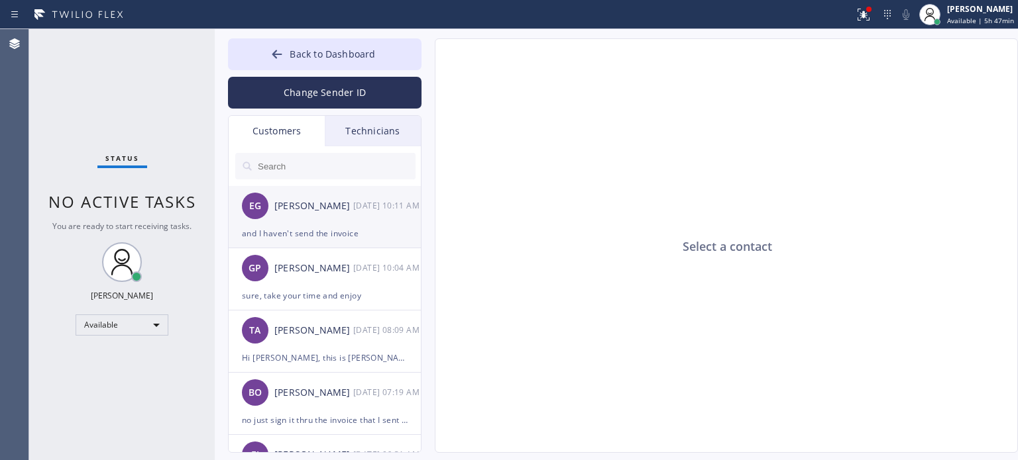
click at [323, 239] on div "and I haven't send the invoice" at bounding box center [325, 233] width 166 height 15
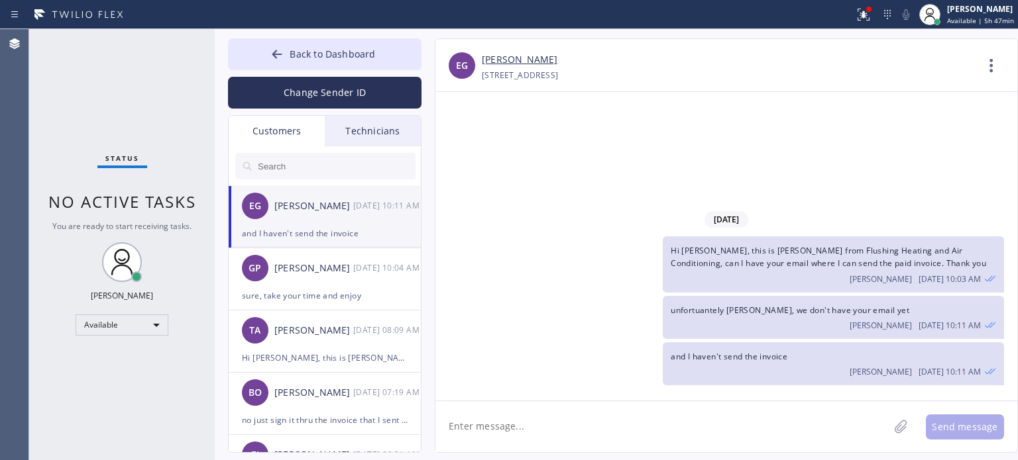
click at [588, 418] on textarea at bounding box center [661, 427] width 453 height 51
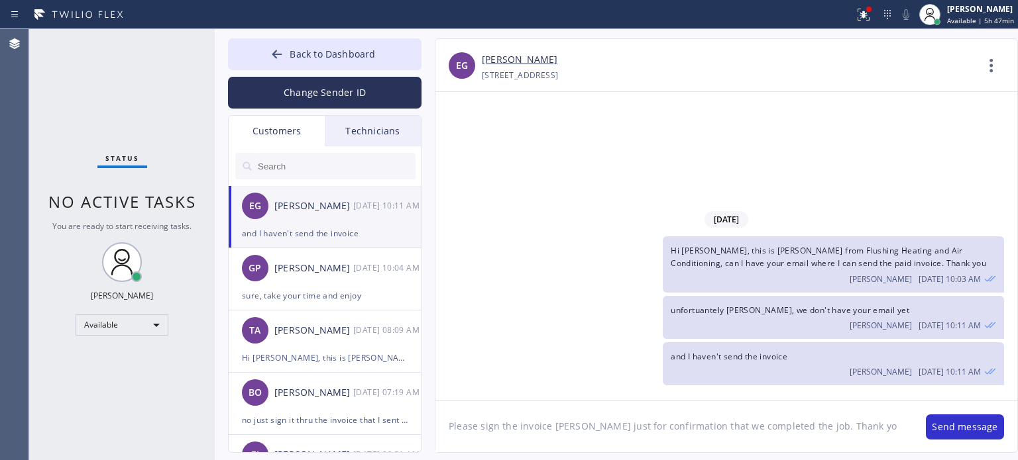
type textarea "Please sign the invoice [PERSON_NAME] just for confirmation that we completed t…"
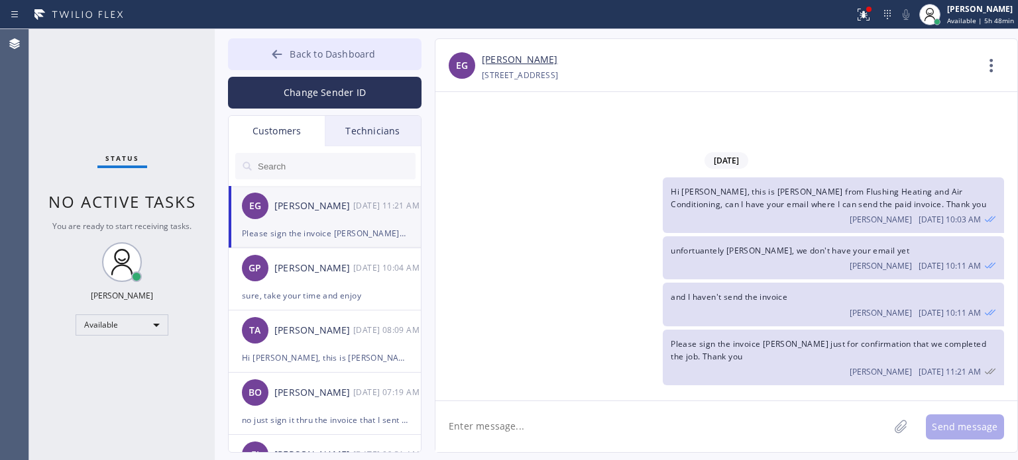
click at [291, 55] on span "Back to Dashboard" at bounding box center [332, 54] width 85 height 13
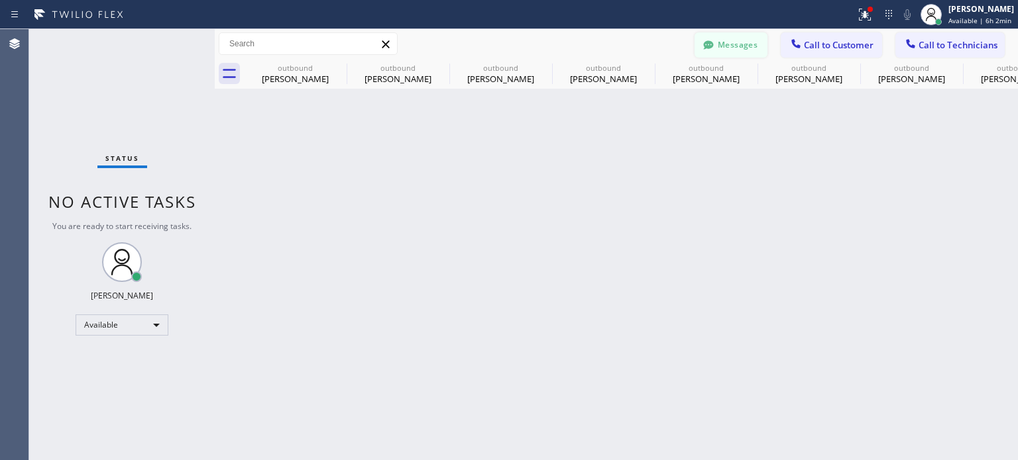
click at [724, 47] on button "Messages" at bounding box center [730, 44] width 73 height 25
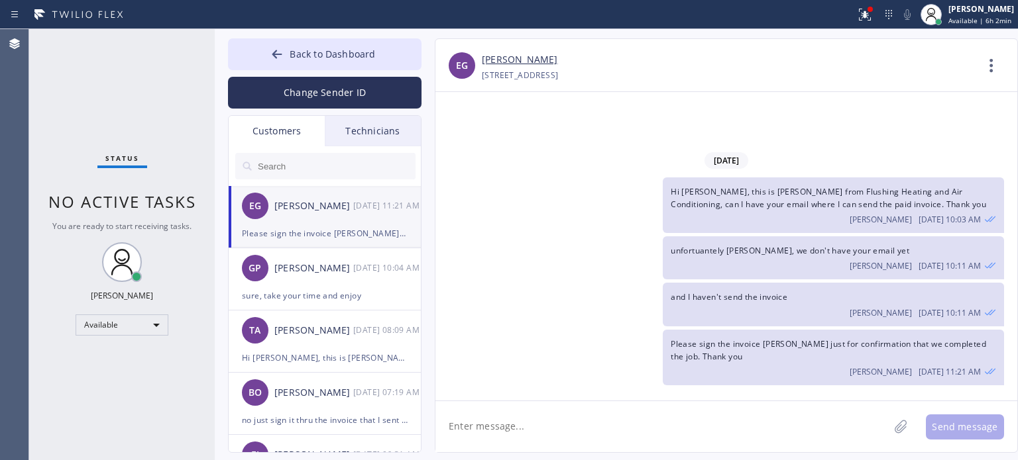
click at [308, 235] on div "Please sign the invoice [PERSON_NAME] just for confirmation that we completed t…" at bounding box center [325, 233] width 166 height 15
click at [278, 89] on button "Change Sender ID" at bounding box center [324, 93] width 193 height 32
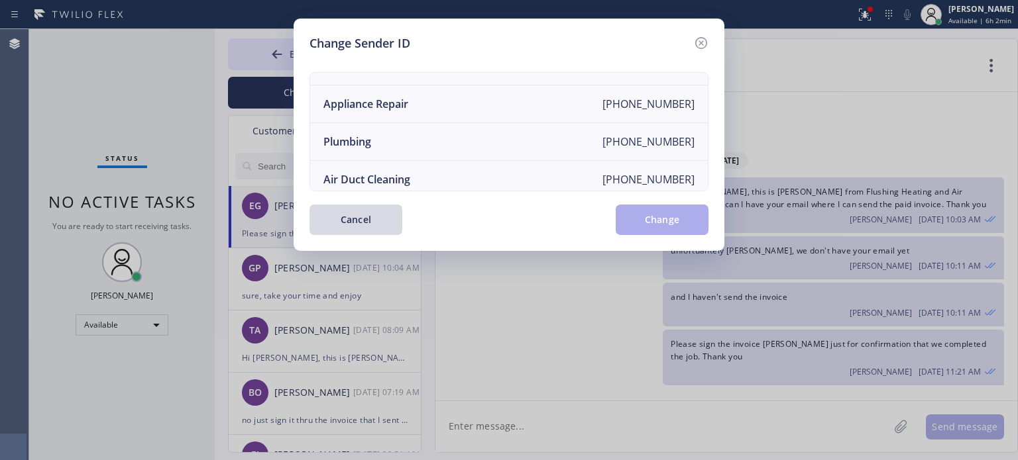
scroll to position [154, 0]
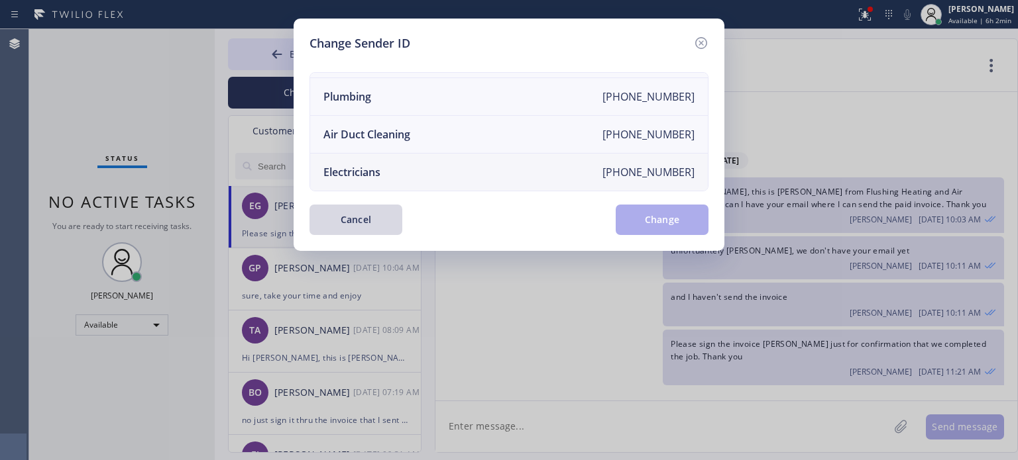
click at [371, 168] on div "Electricians" at bounding box center [351, 172] width 57 height 15
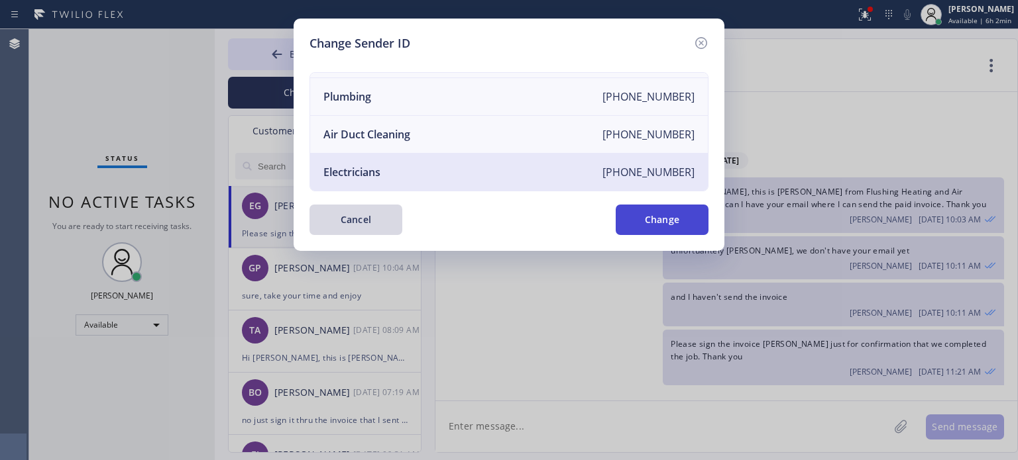
click at [645, 213] on button "Change" at bounding box center [662, 220] width 93 height 30
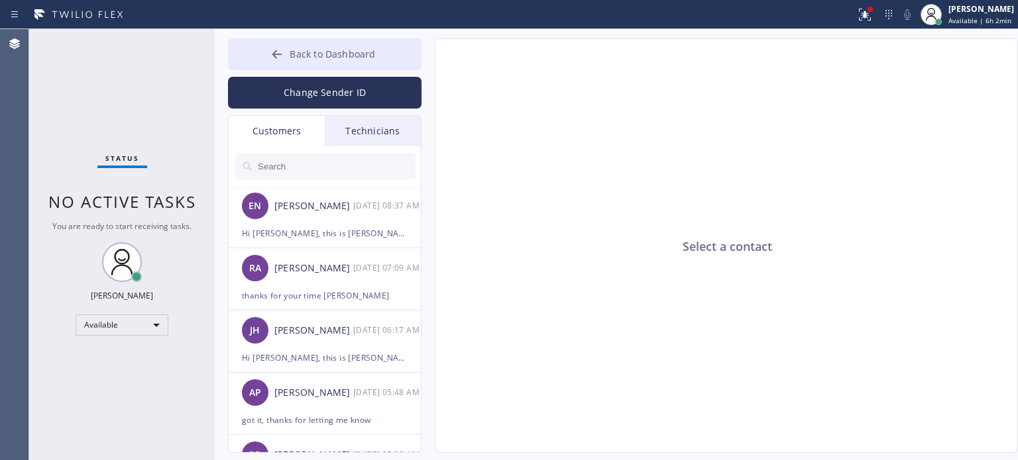
click at [281, 52] on icon at bounding box center [276, 54] width 13 height 13
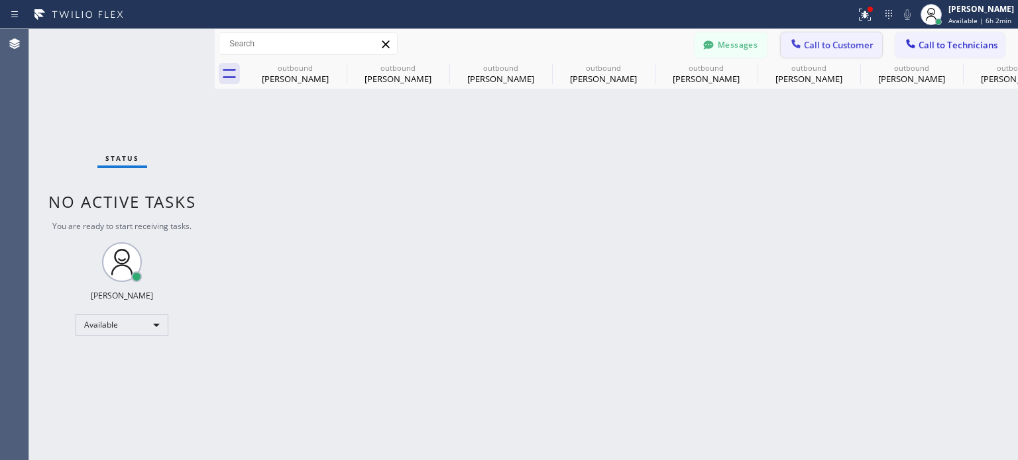
click at [802, 40] on icon at bounding box center [795, 43] width 13 height 13
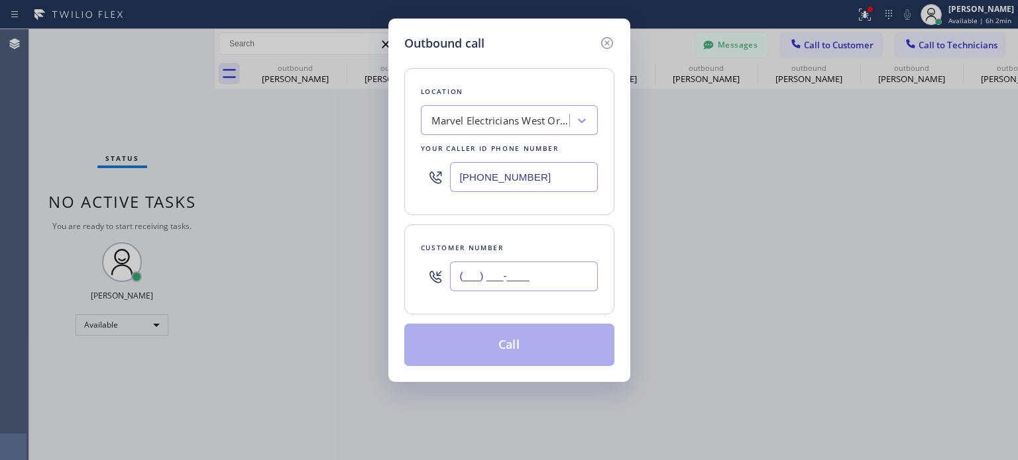
click at [551, 277] on input "(___) ___-____" at bounding box center [524, 277] width 148 height 30
paste input "973) 454-5474"
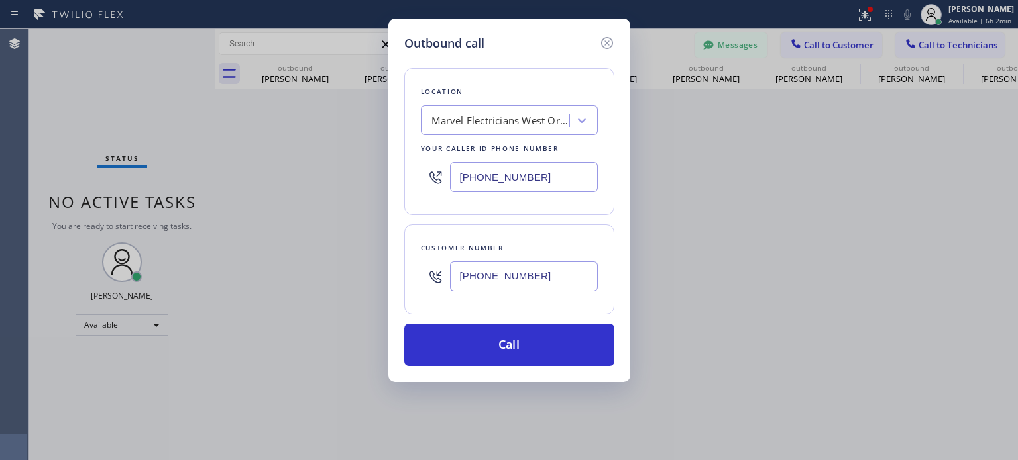
type input "(973) 454-5474"
click at [528, 176] on input "[PHONE_NUMBER]" at bounding box center [524, 177] width 148 height 30
drag, startPoint x: 528, startPoint y: 176, endPoint x: 528, endPoint y: 164, distance: 11.9
click at [530, 176] on input "[PHONE_NUMBER]" at bounding box center [524, 177] width 148 height 30
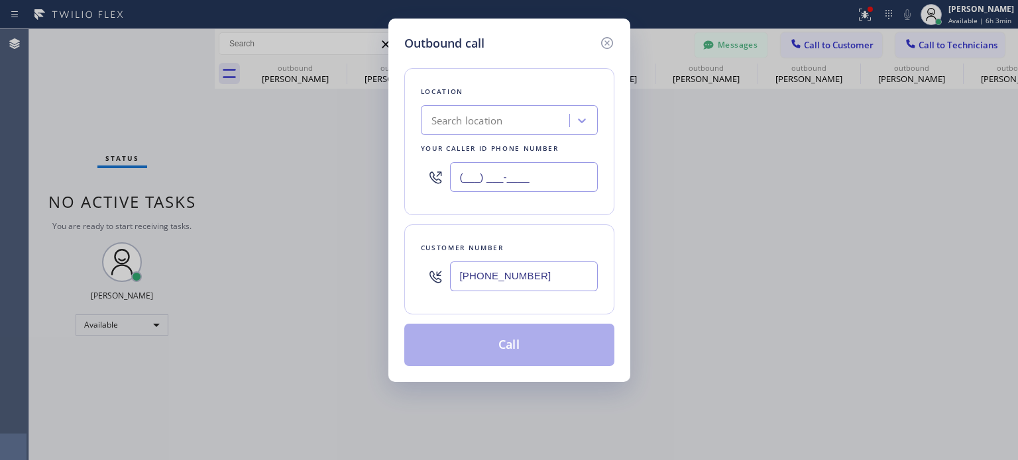
type input "(___) ___-____"
click at [501, 122] on div "Search location" at bounding box center [467, 120] width 72 height 15
paste input "Electrical Land Newark(Charles K. Sparks Electrical Contractors)"
type input "Electrical Land Newark(Charles K. Sparks Electrical Contractors)"
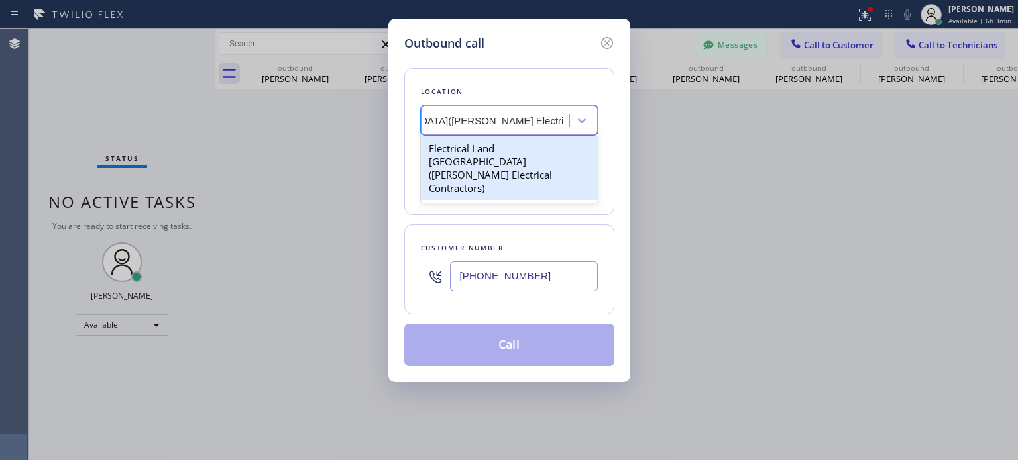
click at [485, 150] on div "Electrical Land Newark(Charles K. Sparks Electrical Contractors)" at bounding box center [509, 168] width 177 height 64
type input "(973) 313-5459"
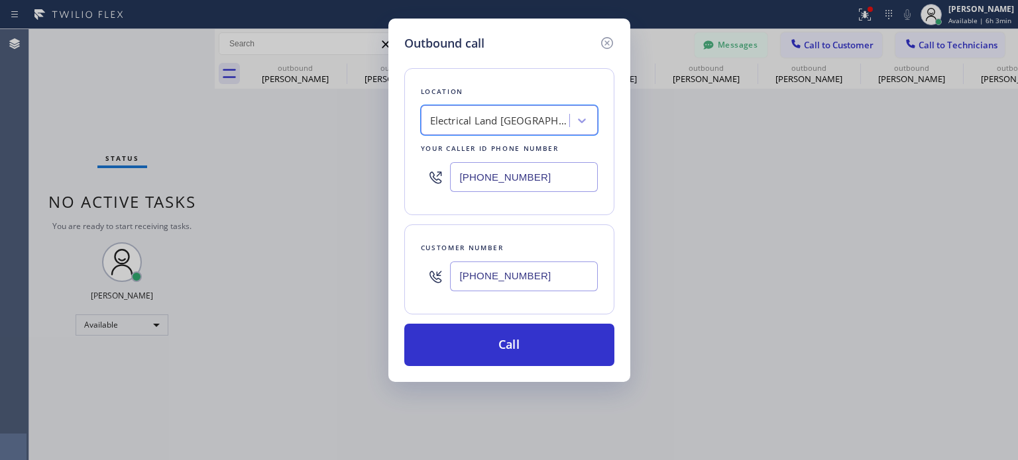
scroll to position [0, 1]
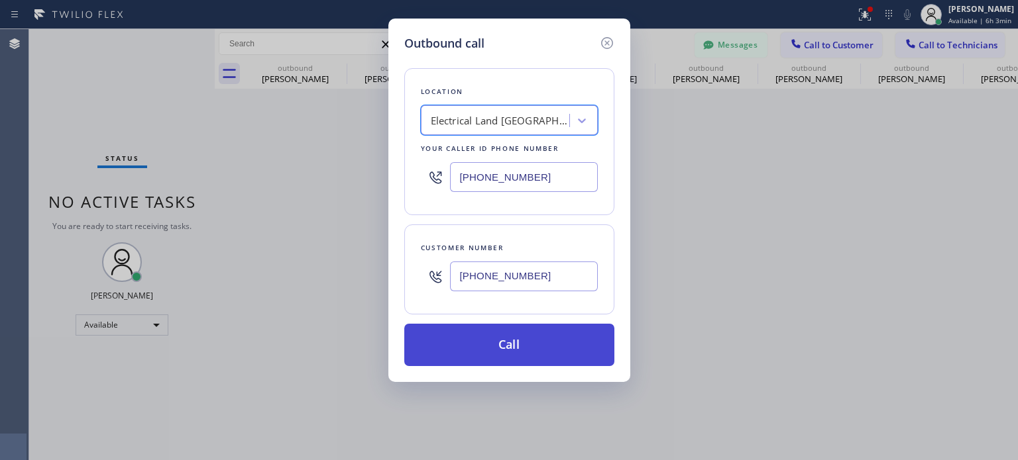
click at [470, 343] on button "Call" at bounding box center [509, 345] width 210 height 42
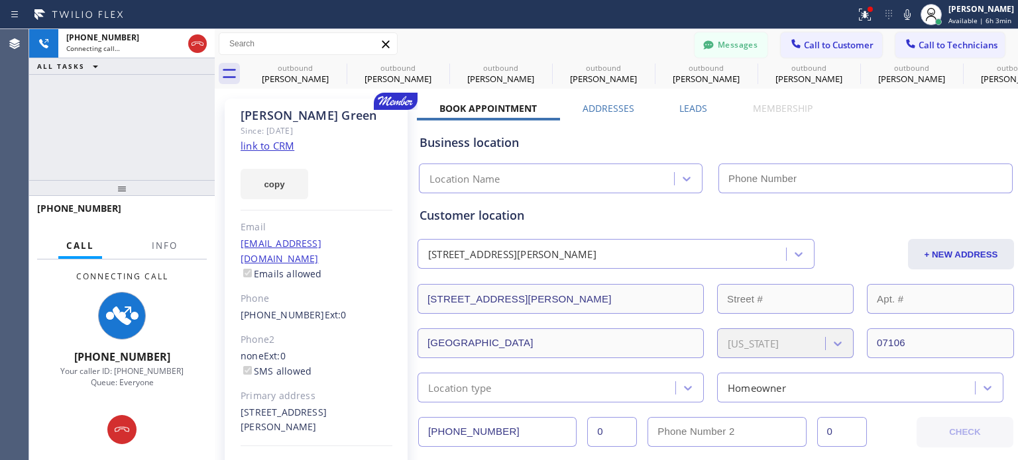
type input "(973) 313-5459"
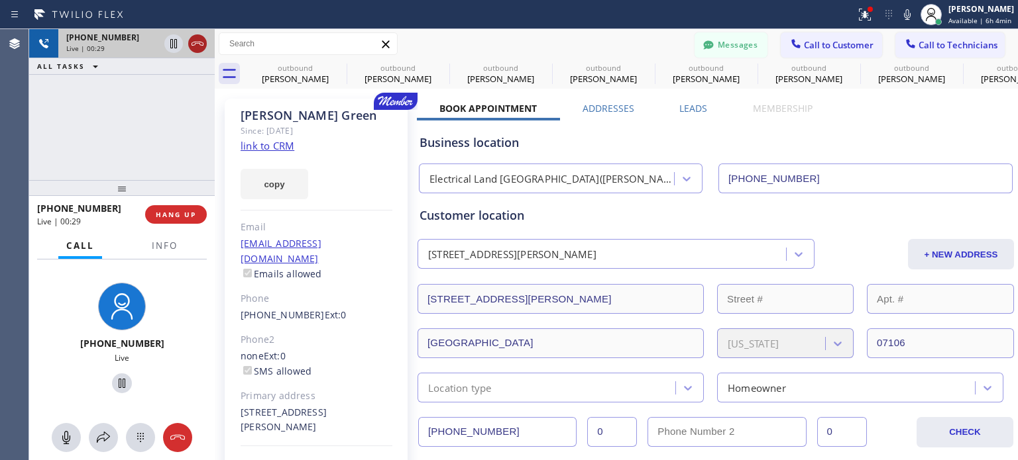
click at [199, 44] on icon at bounding box center [197, 44] width 16 height 16
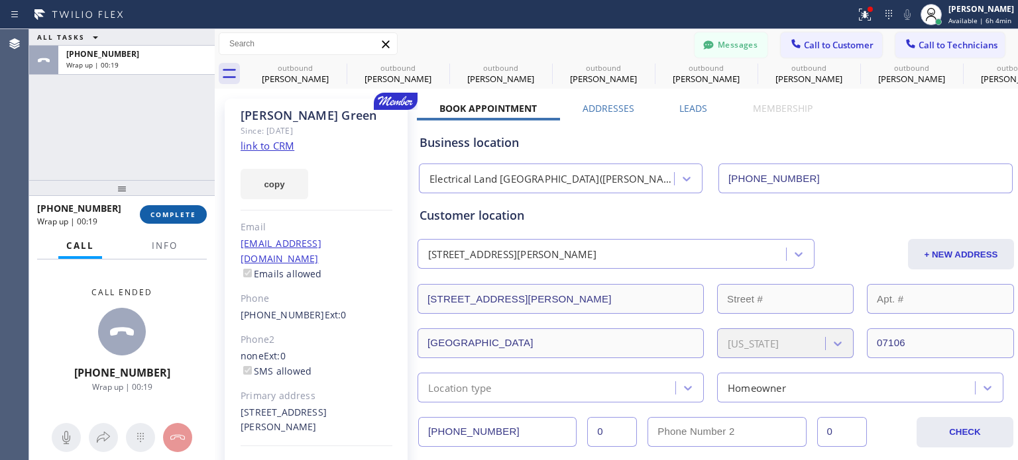
click at [172, 216] on span "COMPLETE" at bounding box center [173, 214] width 46 height 9
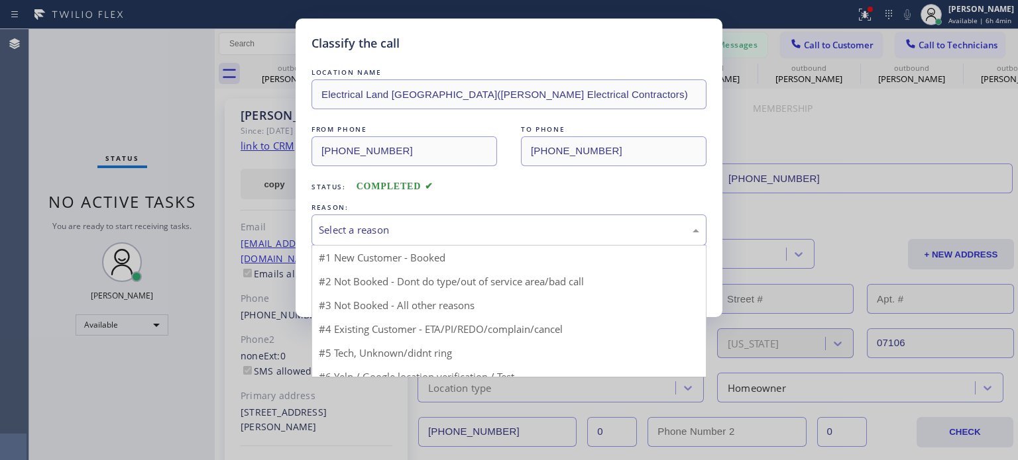
drag, startPoint x: 364, startPoint y: 228, endPoint x: 403, endPoint y: 255, distance: 47.1
click at [364, 229] on div "Select a reason" at bounding box center [509, 230] width 380 height 15
drag, startPoint x: 454, startPoint y: 306, endPoint x: 403, endPoint y: 288, distance: 54.1
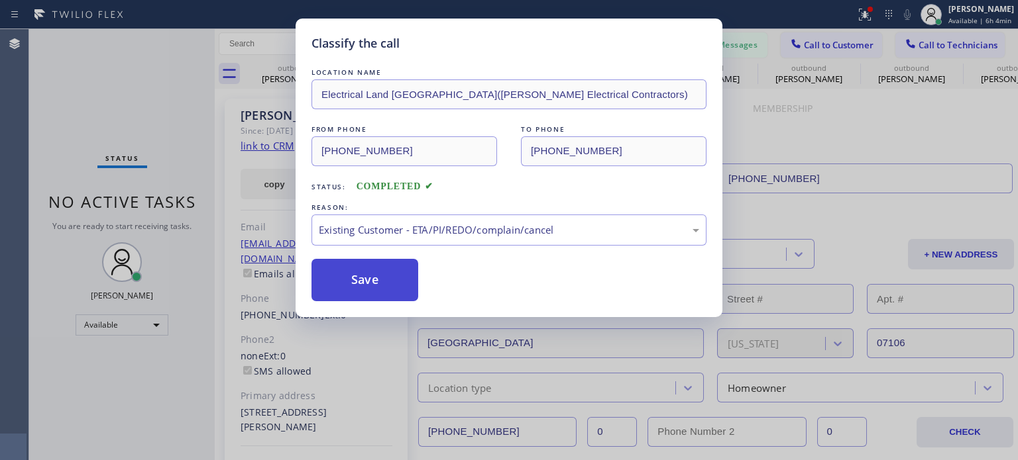
click at [380, 285] on button "Save" at bounding box center [364, 280] width 107 height 42
